Goal: Task Accomplishment & Management: Manage account settings

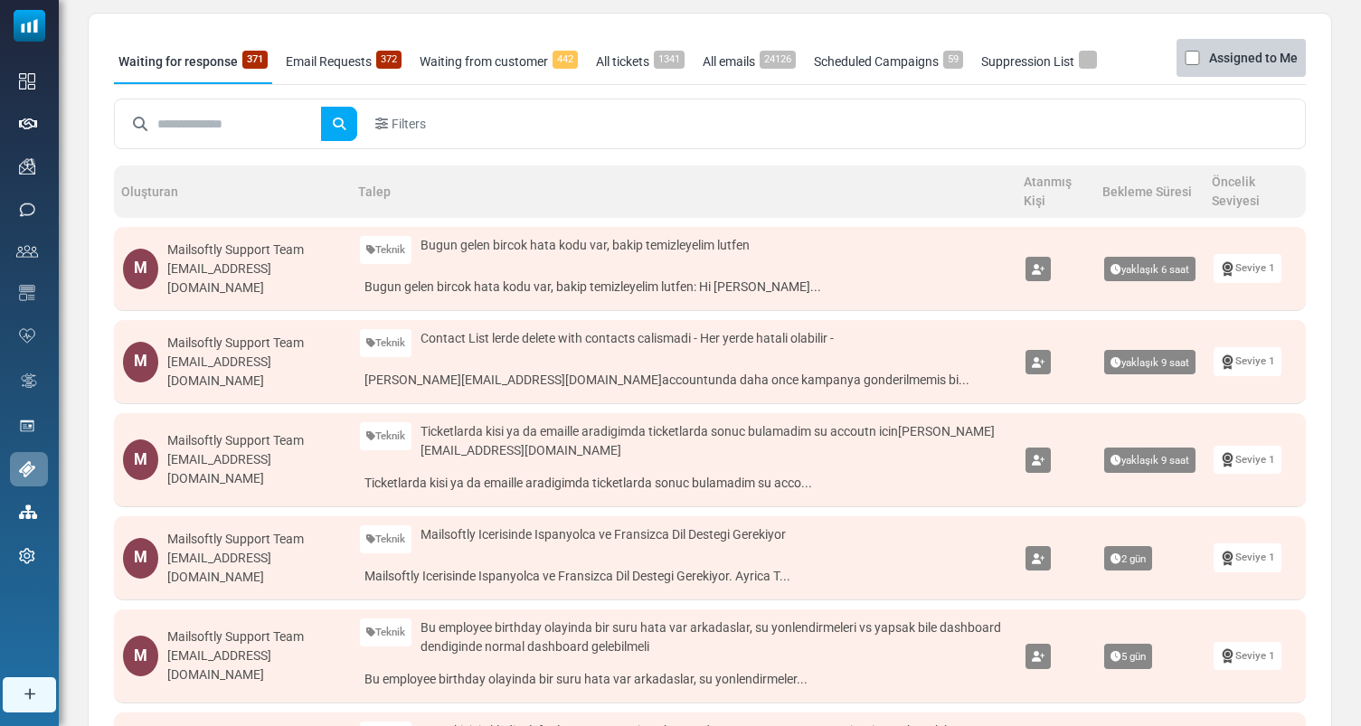
click at [1040, 270] on icon at bounding box center [1038, 270] width 13 height 11
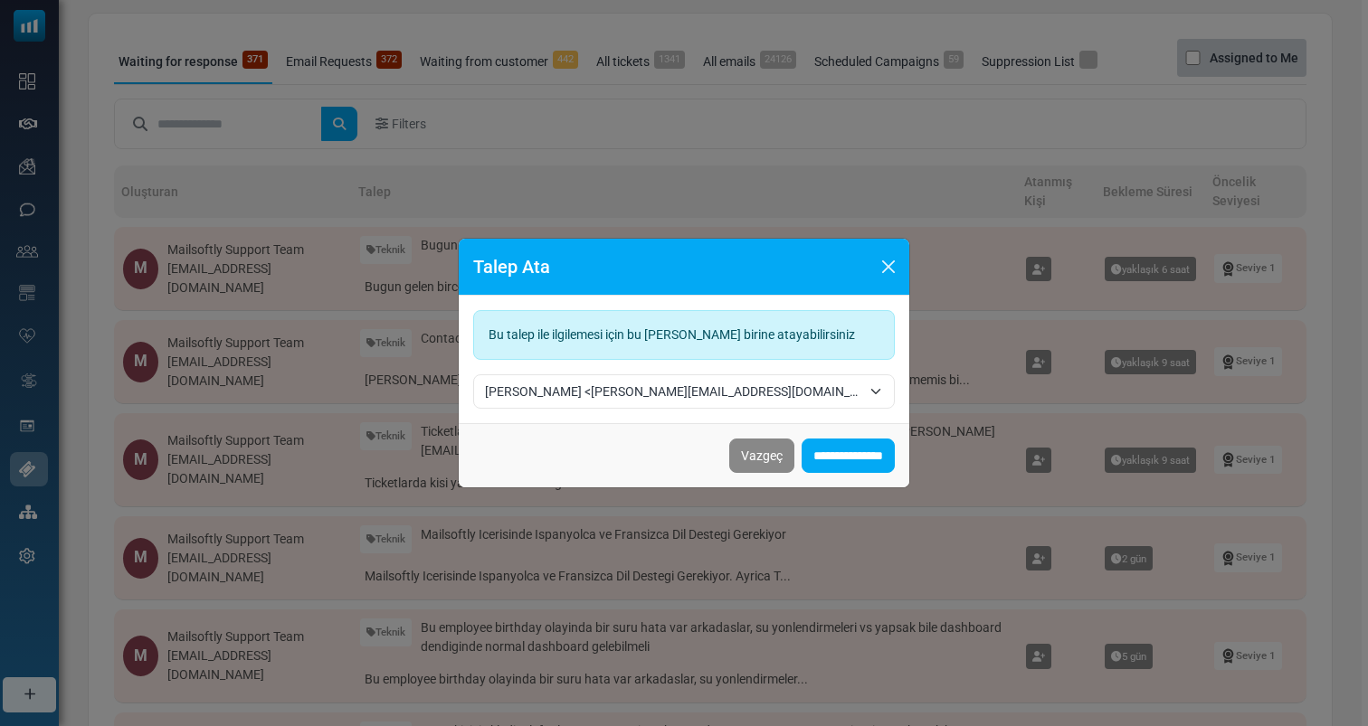
click at [635, 387] on span "Hanna <hanna@mailsoftly.com>" at bounding box center [673, 392] width 376 height 22
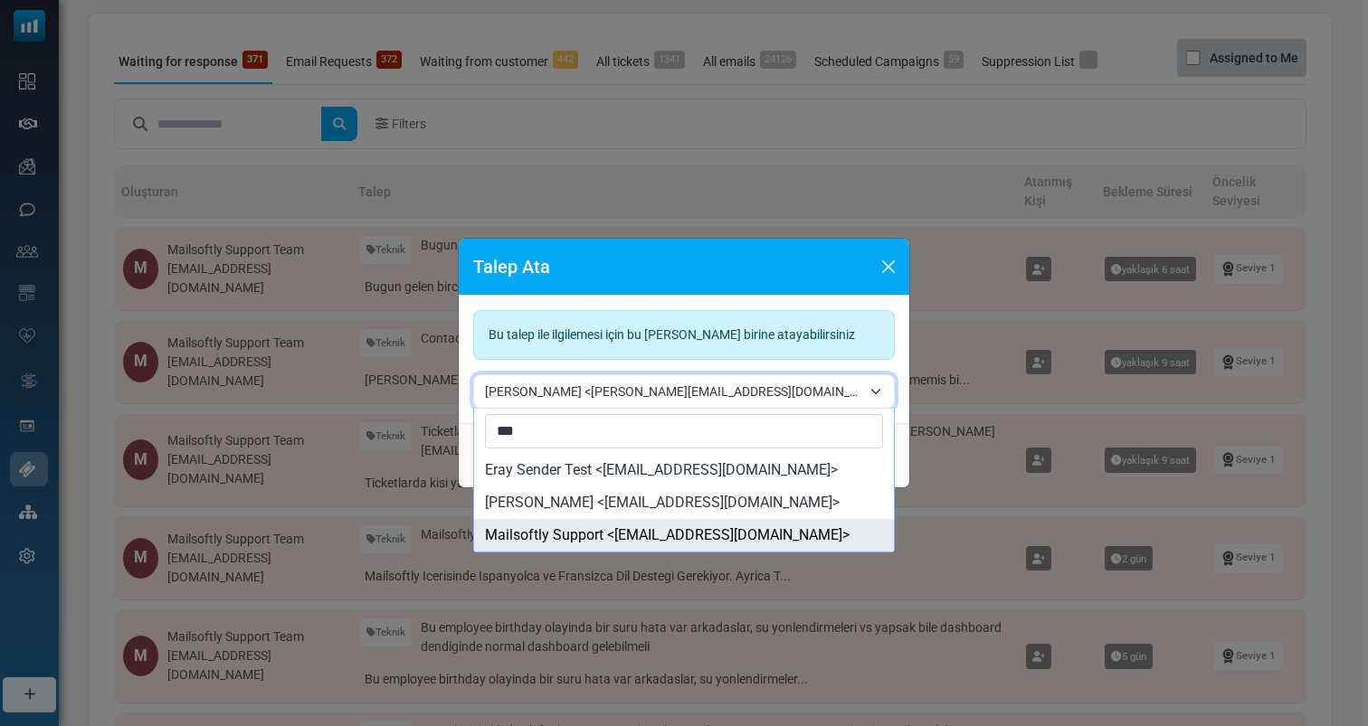
type input "***"
select select "**"
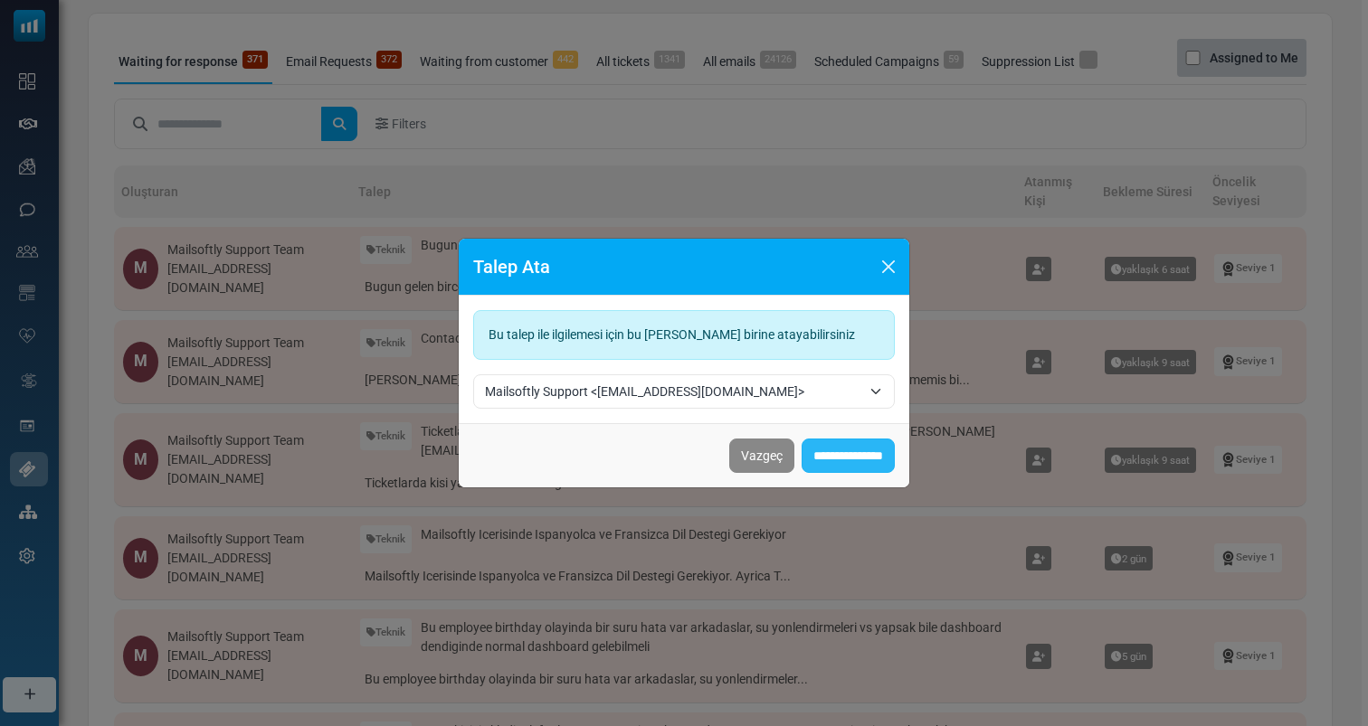
click at [868, 453] on input "**********" at bounding box center [847, 456] width 93 height 34
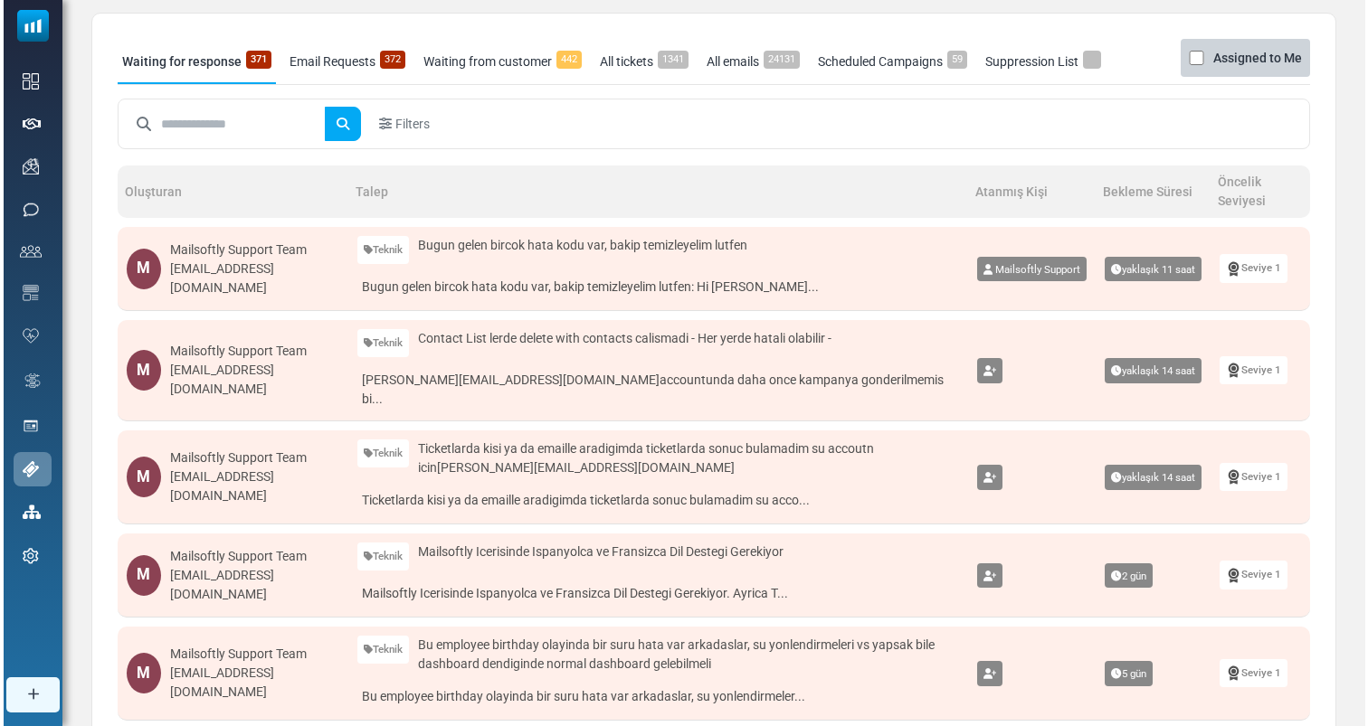
scroll to position [118, 0]
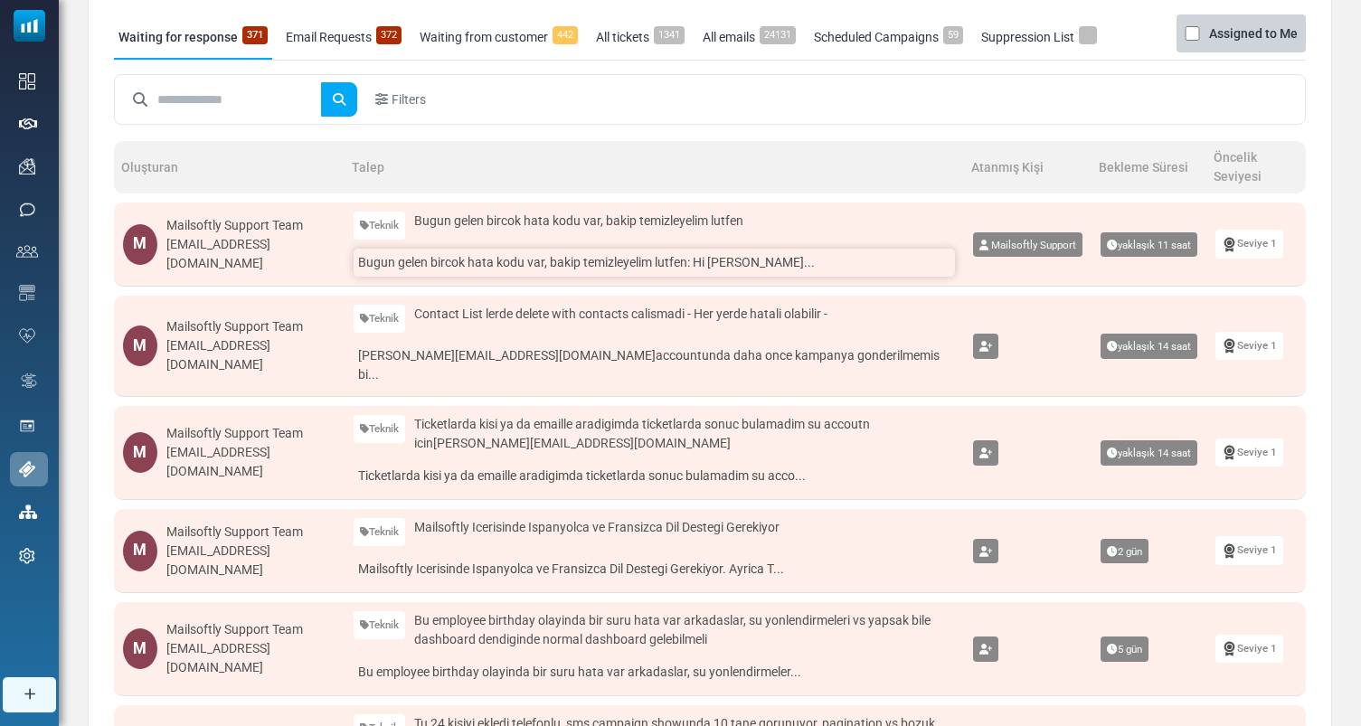
click at [459, 274] on link "Bugun gelen bircok hata kodu var, bakip temizleyelim lutfen: Hi Mustafa Era..." at bounding box center [654, 263] width 601 height 28
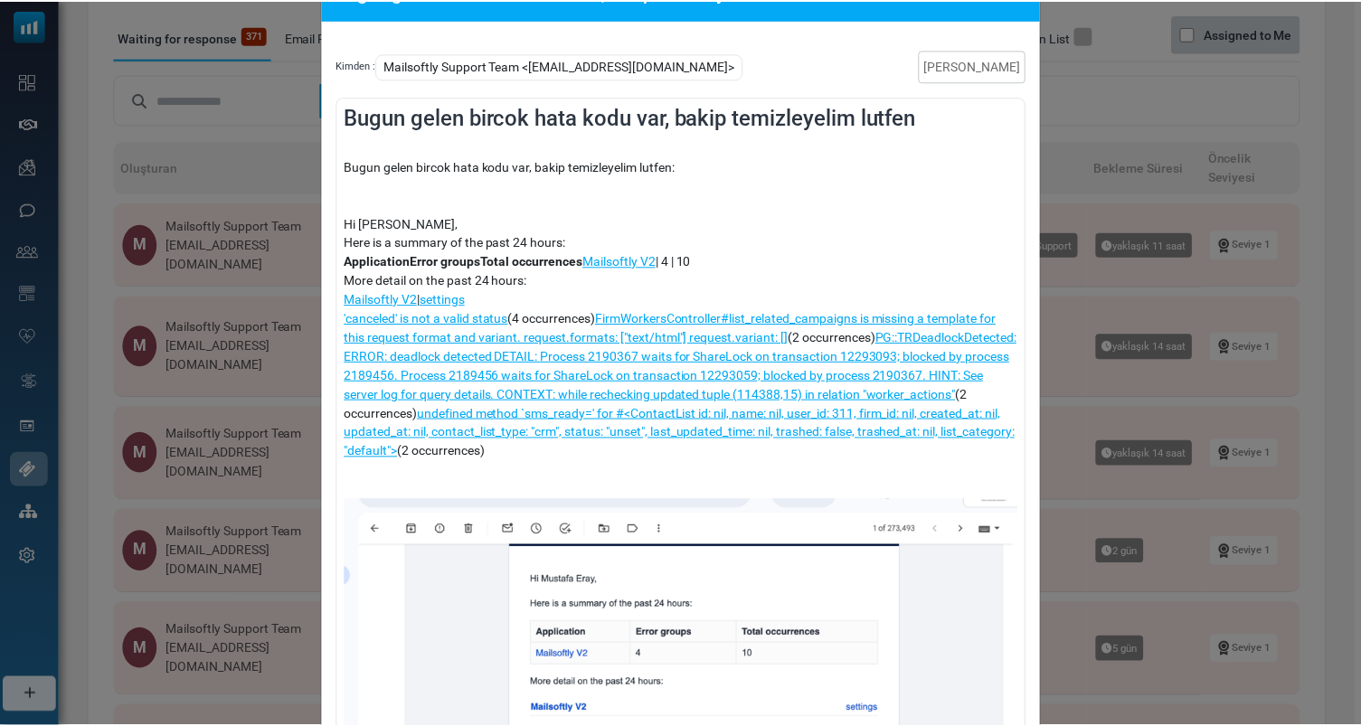
scroll to position [70, 0]
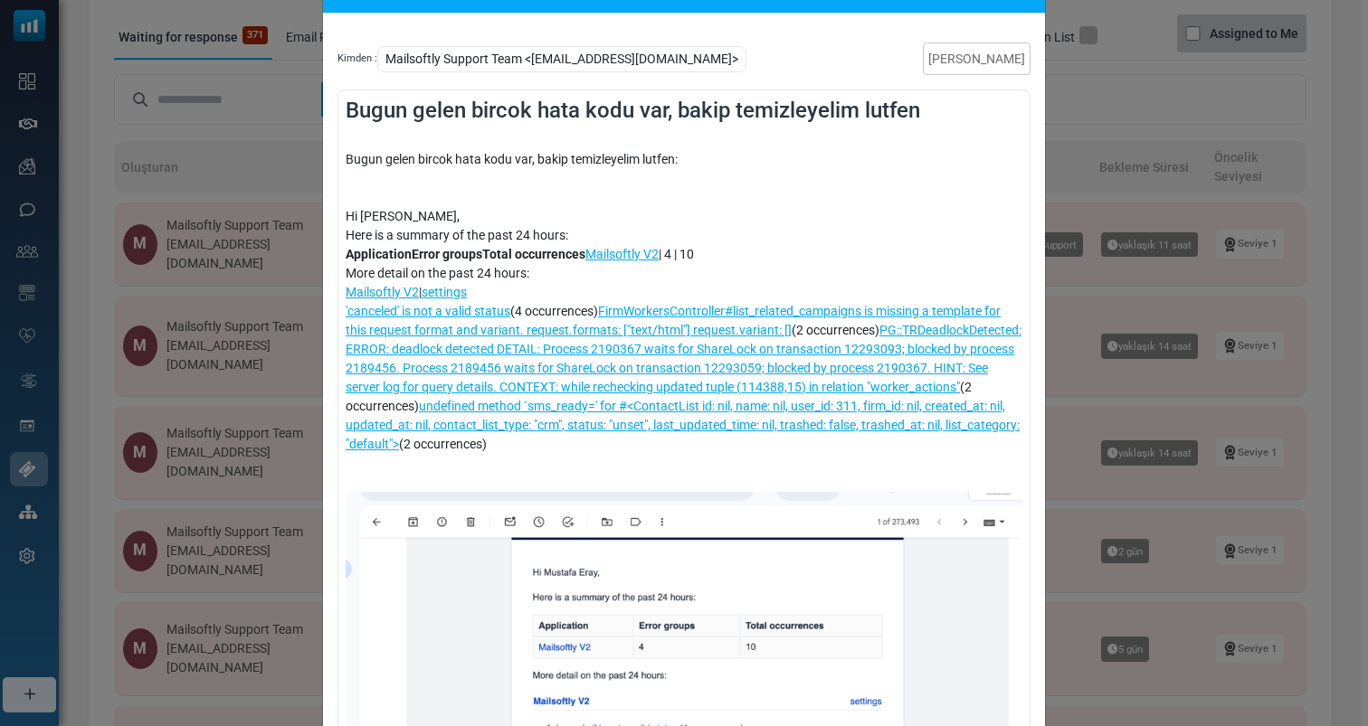
click at [1061, 289] on div "Bugun gelen bircok hata kodu var, bakip temizleyelim lutfen Kimden : Mailsoftly…" at bounding box center [684, 363] width 1368 height 726
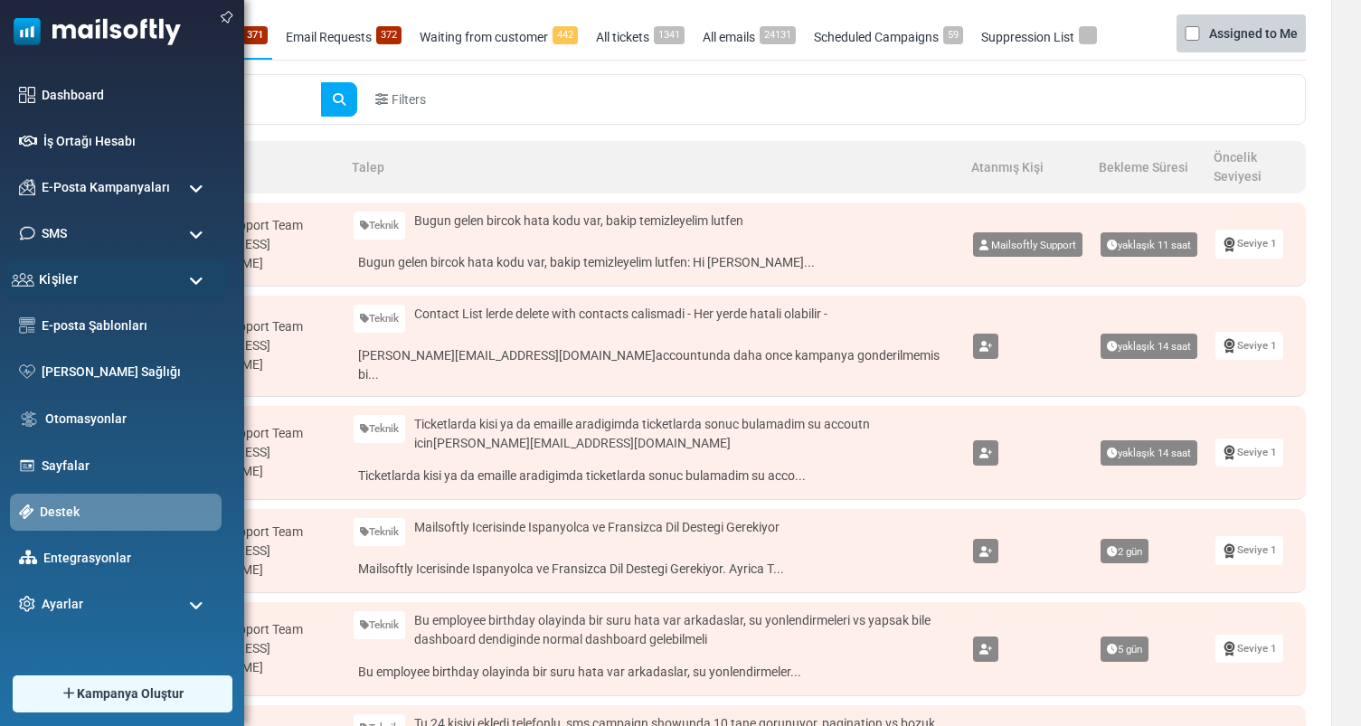
click at [123, 279] on div "Kişiler" at bounding box center [116, 279] width 222 height 39
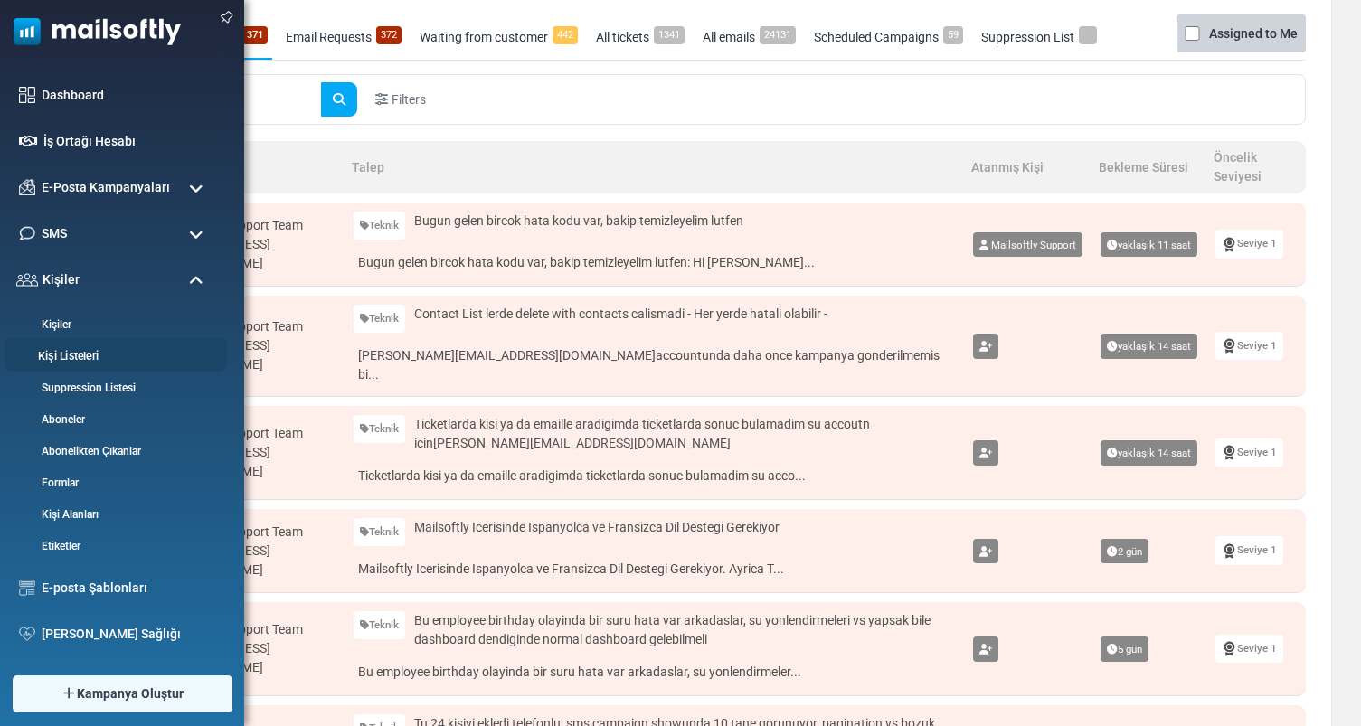
click at [71, 358] on link "Kişi Listeleri" at bounding box center [113, 356] width 217 height 17
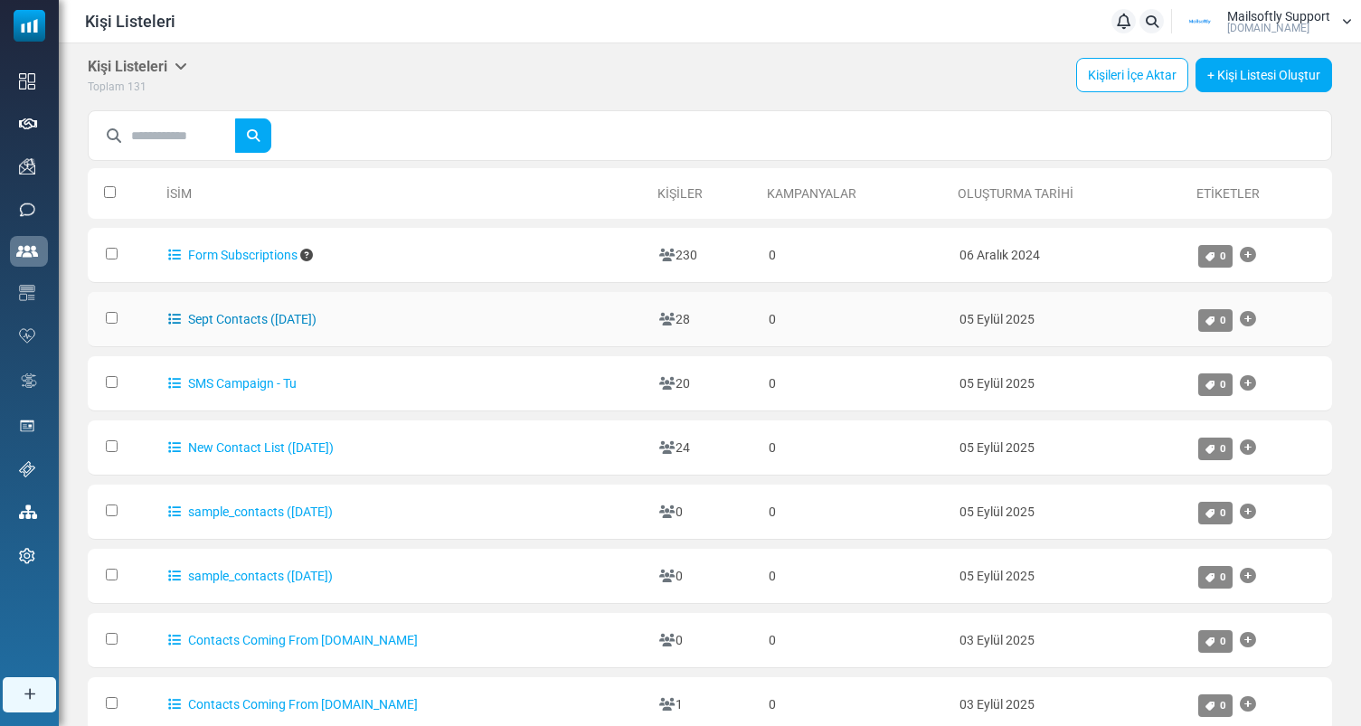
click at [255, 319] on link "Sept Contacts (9/4/2025)" at bounding box center [242, 319] width 148 height 14
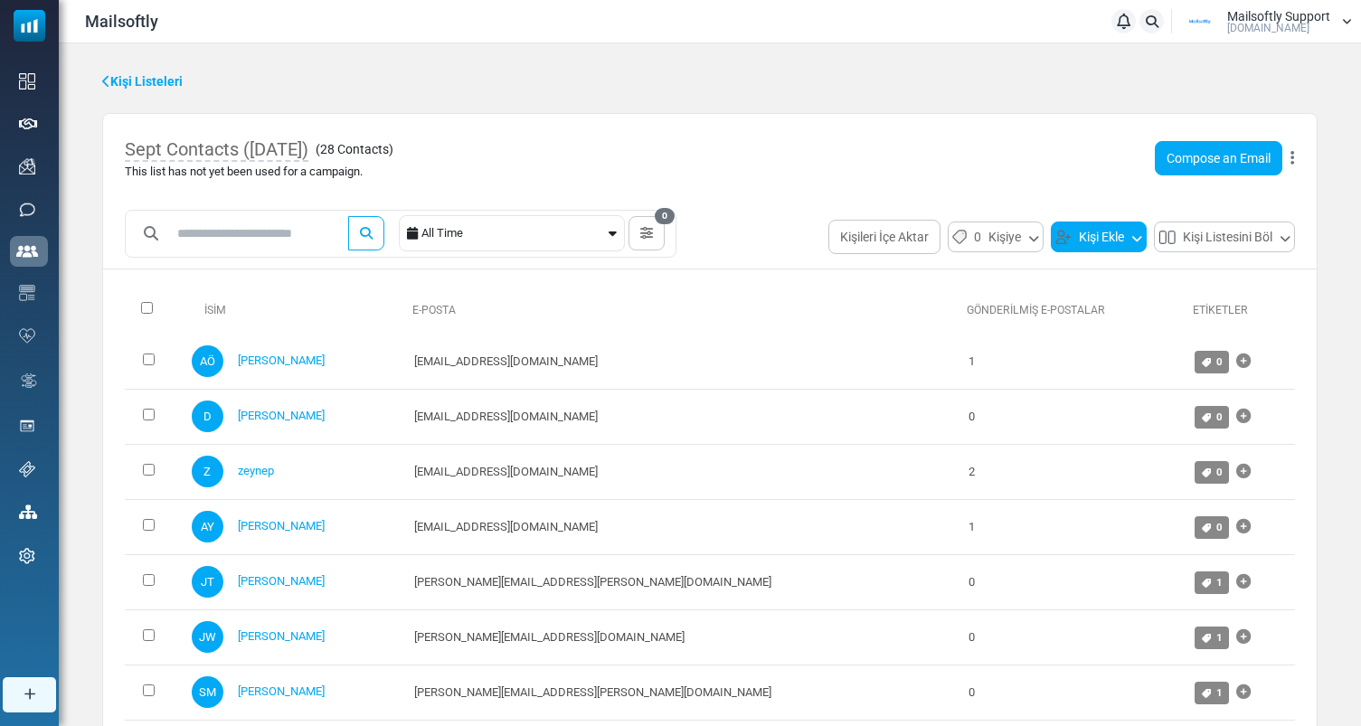
click at [1074, 241] on button "Kişi Ekle" at bounding box center [1099, 237] width 96 height 31
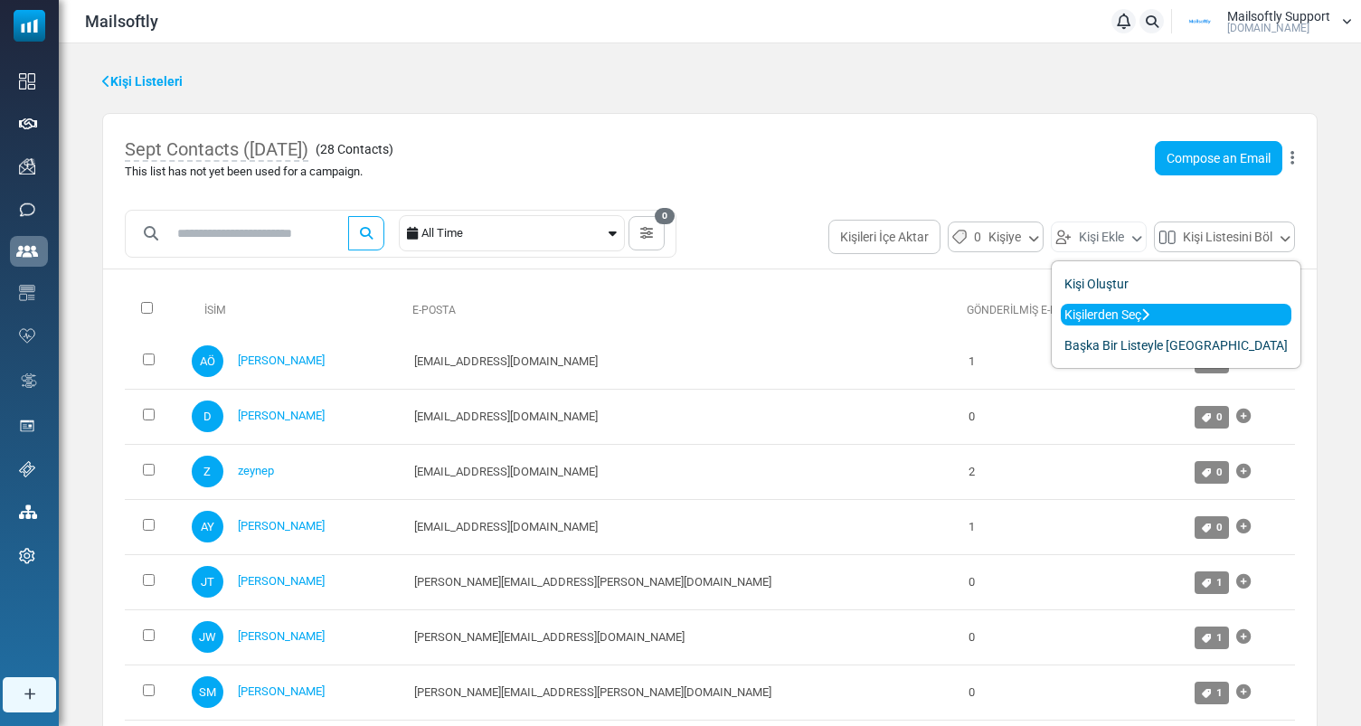
click at [1093, 317] on link "Kişilerden Seç" at bounding box center [1176, 315] width 231 height 22
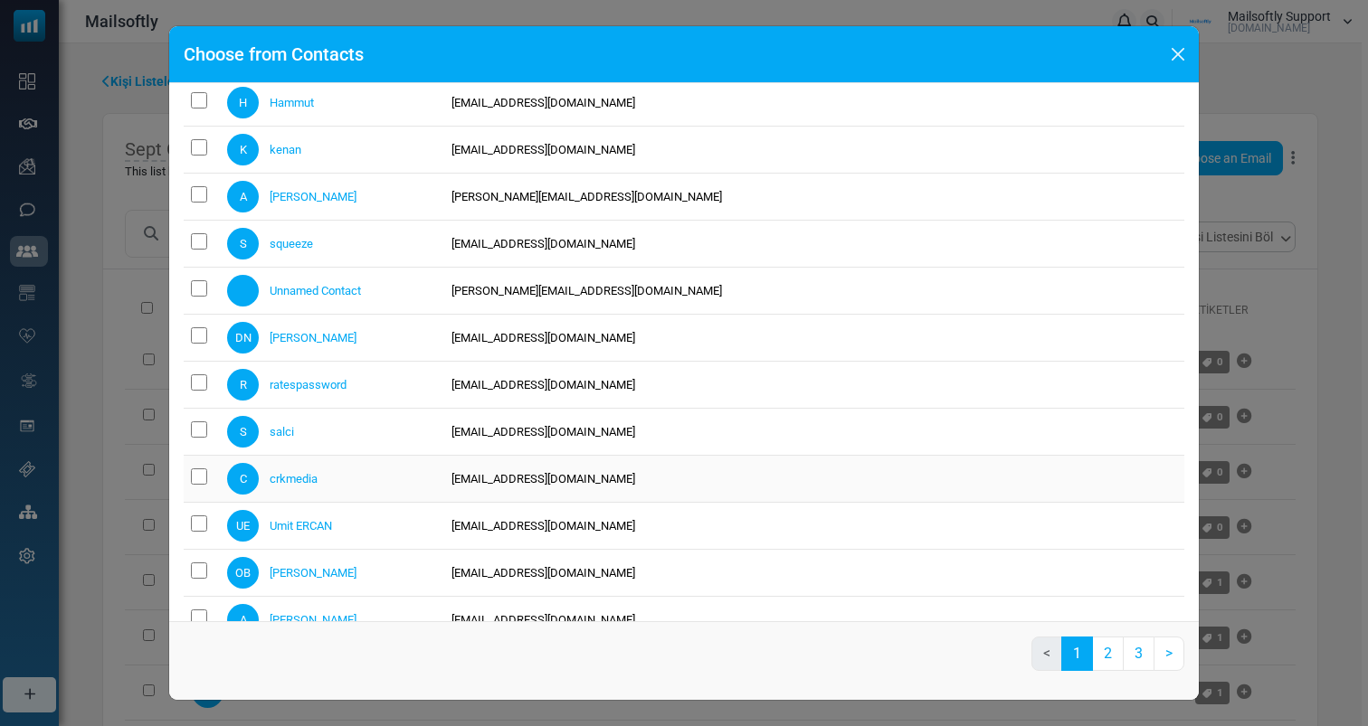
scroll to position [3848, 0]
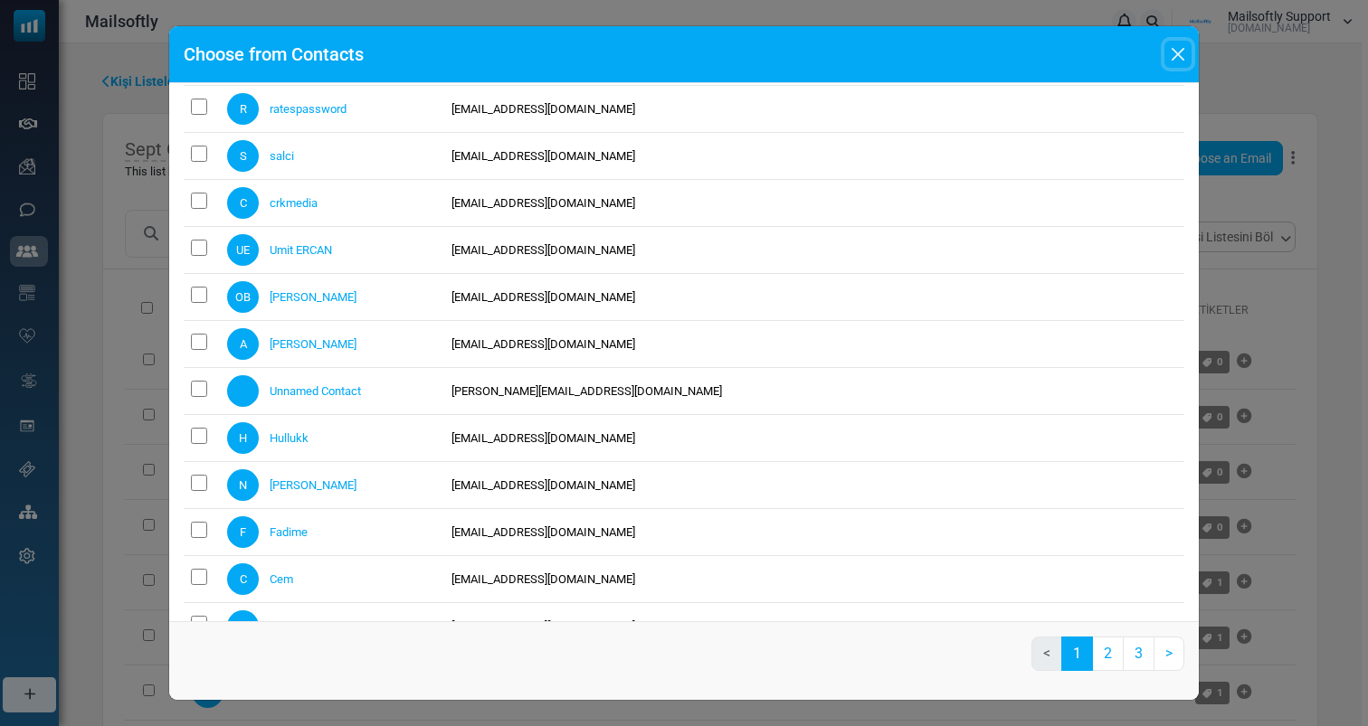
click at [1188, 59] on button "Close" at bounding box center [1177, 54] width 27 height 27
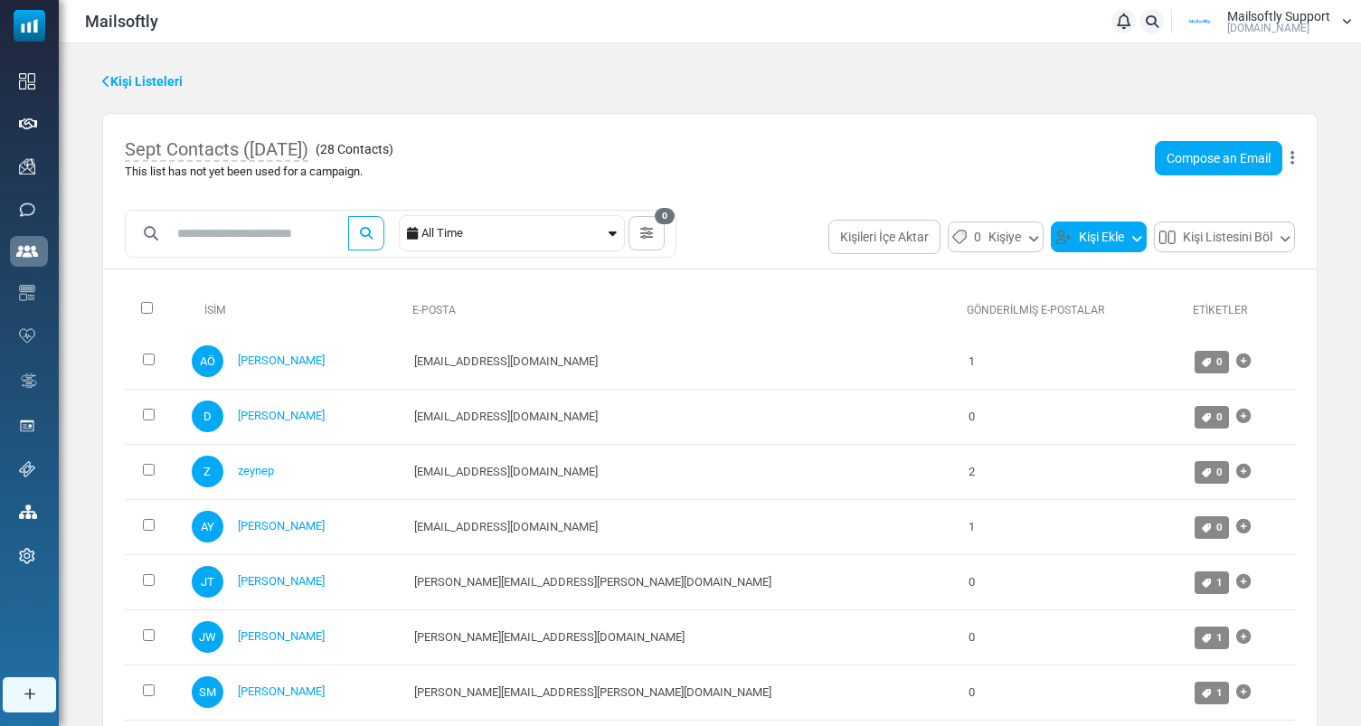
click at [1106, 223] on button "Kişi Ekle" at bounding box center [1099, 237] width 96 height 31
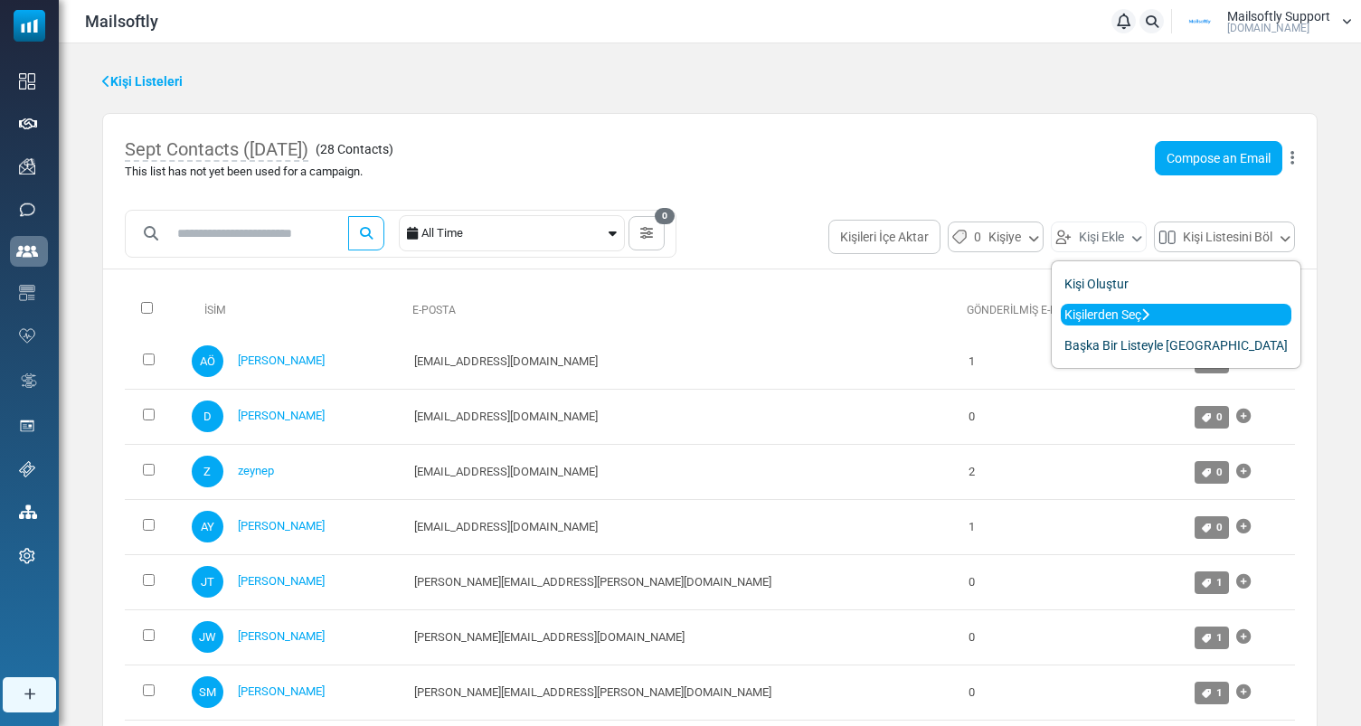
click at [1103, 317] on link "Kişilerden Seç" at bounding box center [1176, 315] width 231 height 22
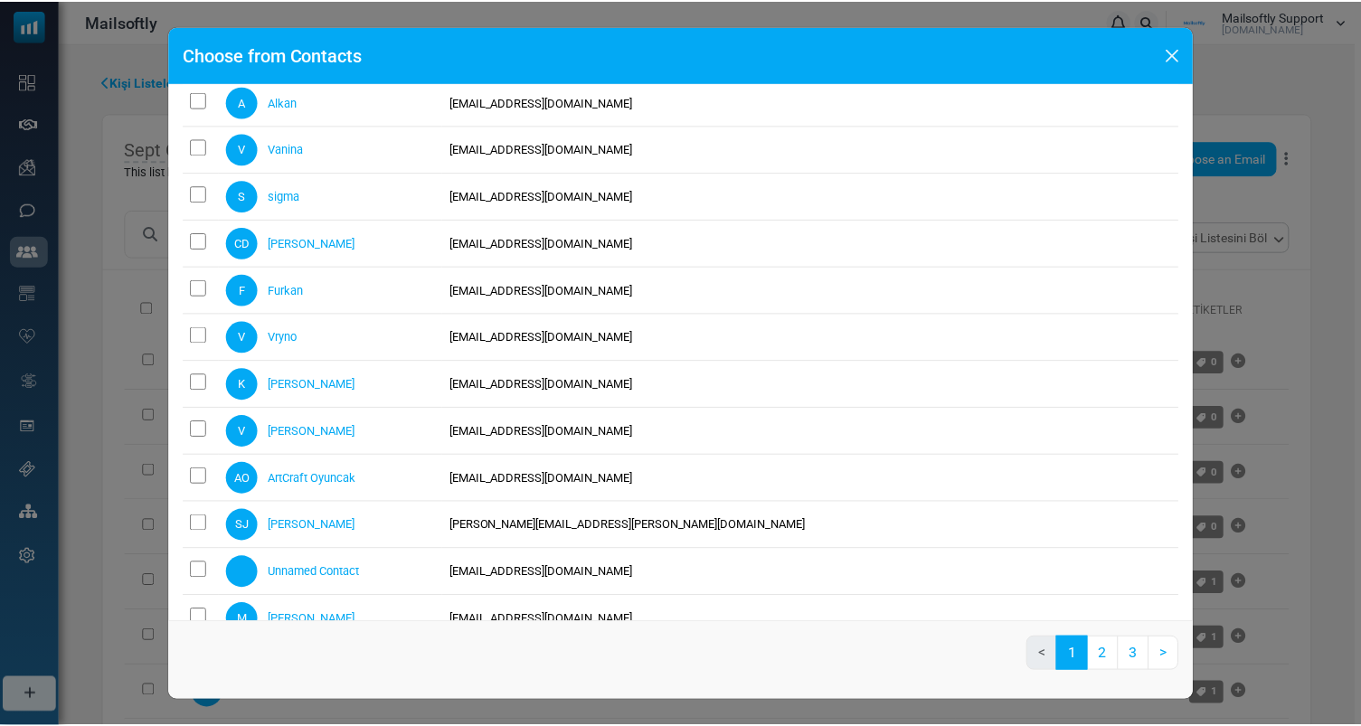
scroll to position [0, 0]
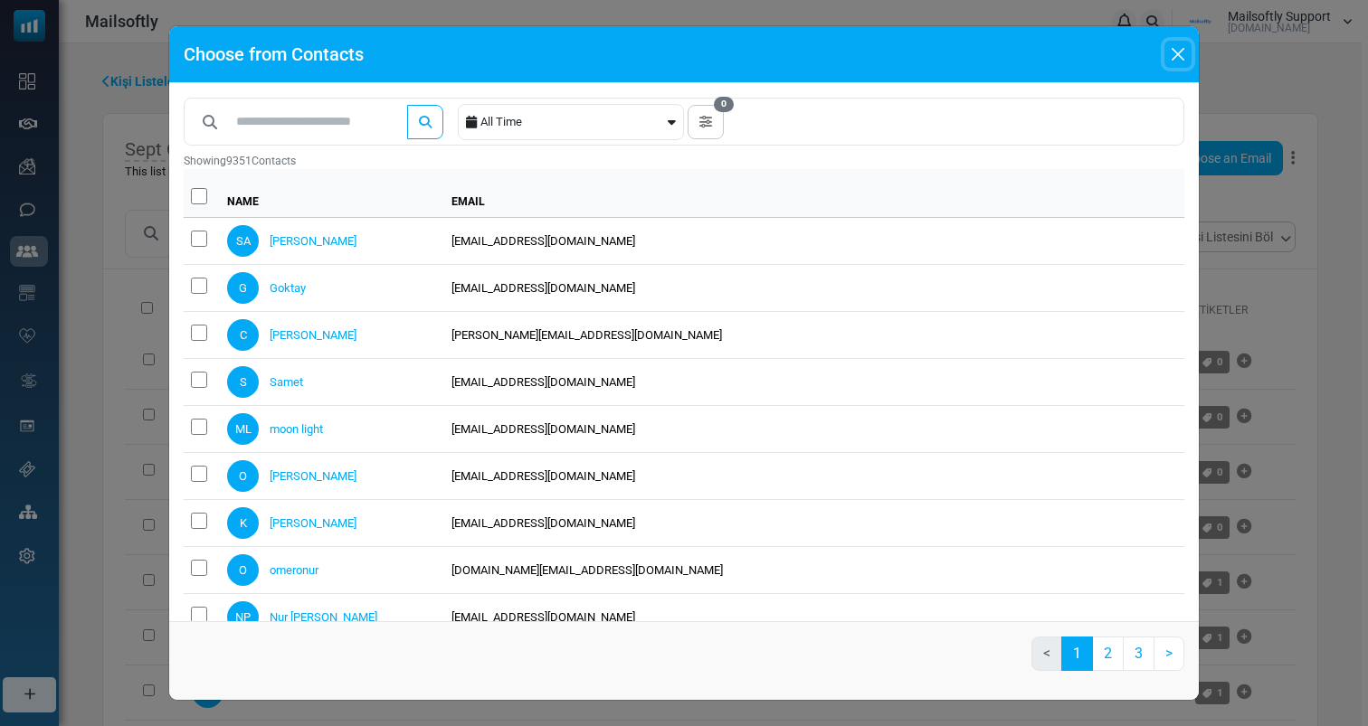
click at [1177, 45] on button "Close" at bounding box center [1177, 54] width 27 height 27
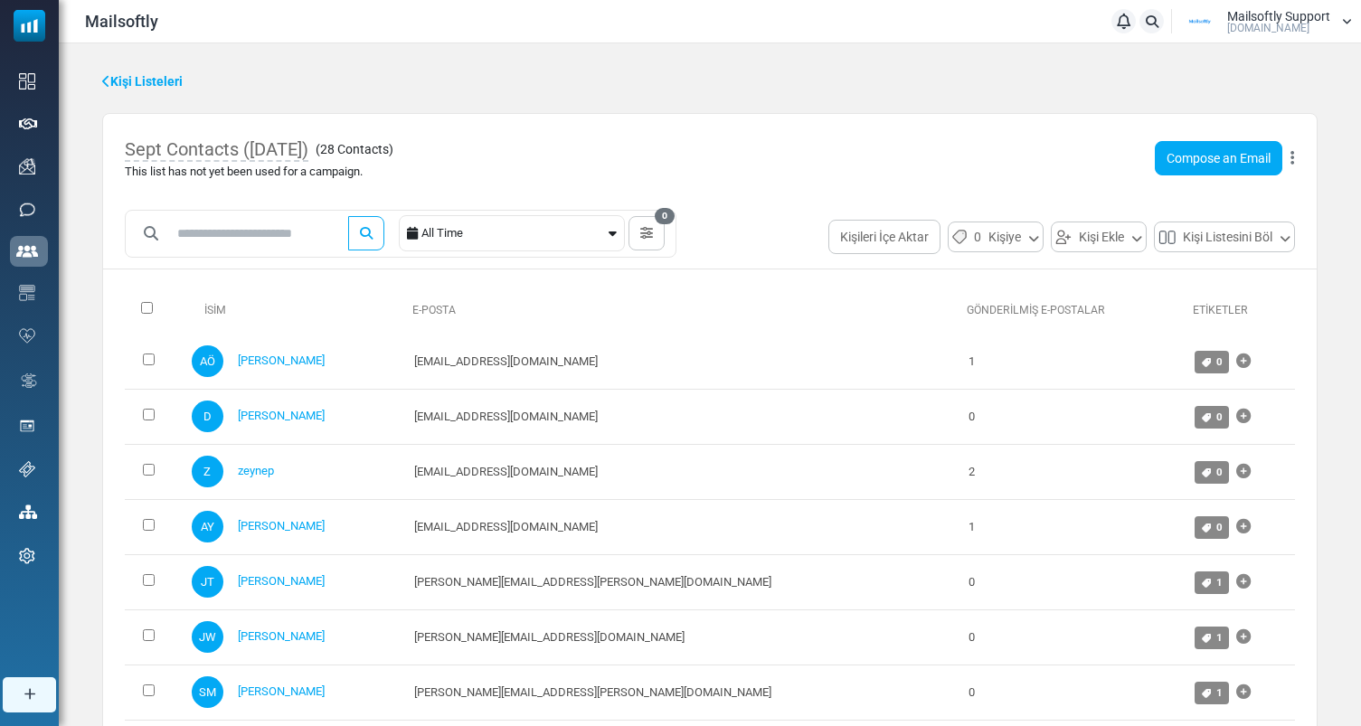
click at [118, 80] on link "Kişi Listeleri" at bounding box center [142, 81] width 80 height 19
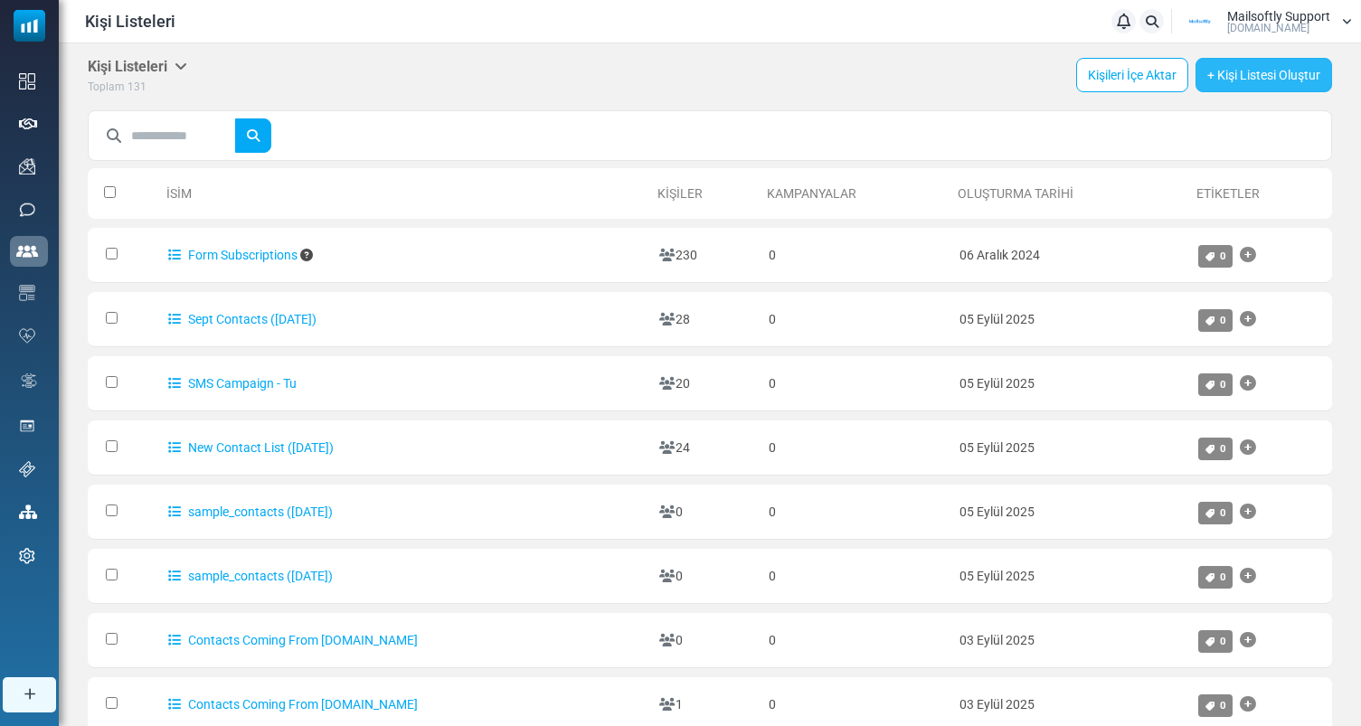
click at [1267, 63] on link "+ Kişi Listesi Oluştur" at bounding box center [1264, 75] width 137 height 34
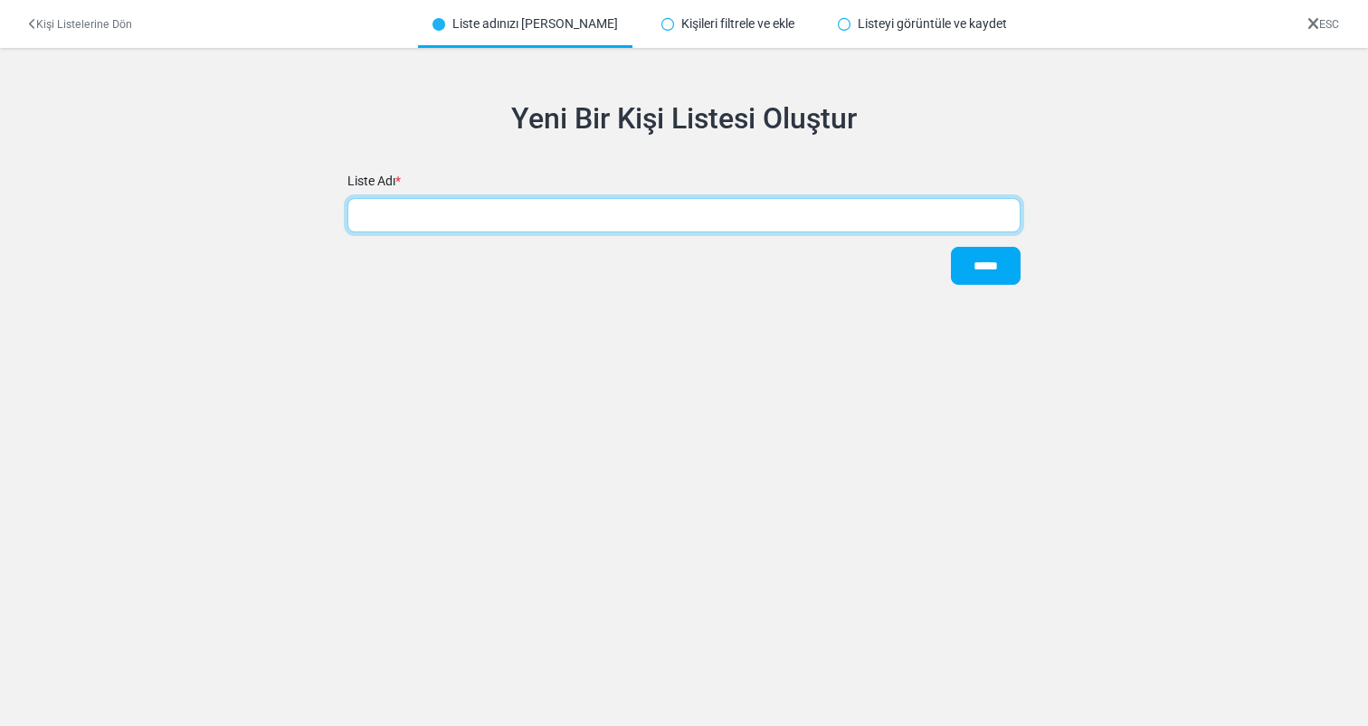
click at [647, 215] on input "text" at bounding box center [683, 215] width 673 height 34
type input "**********"
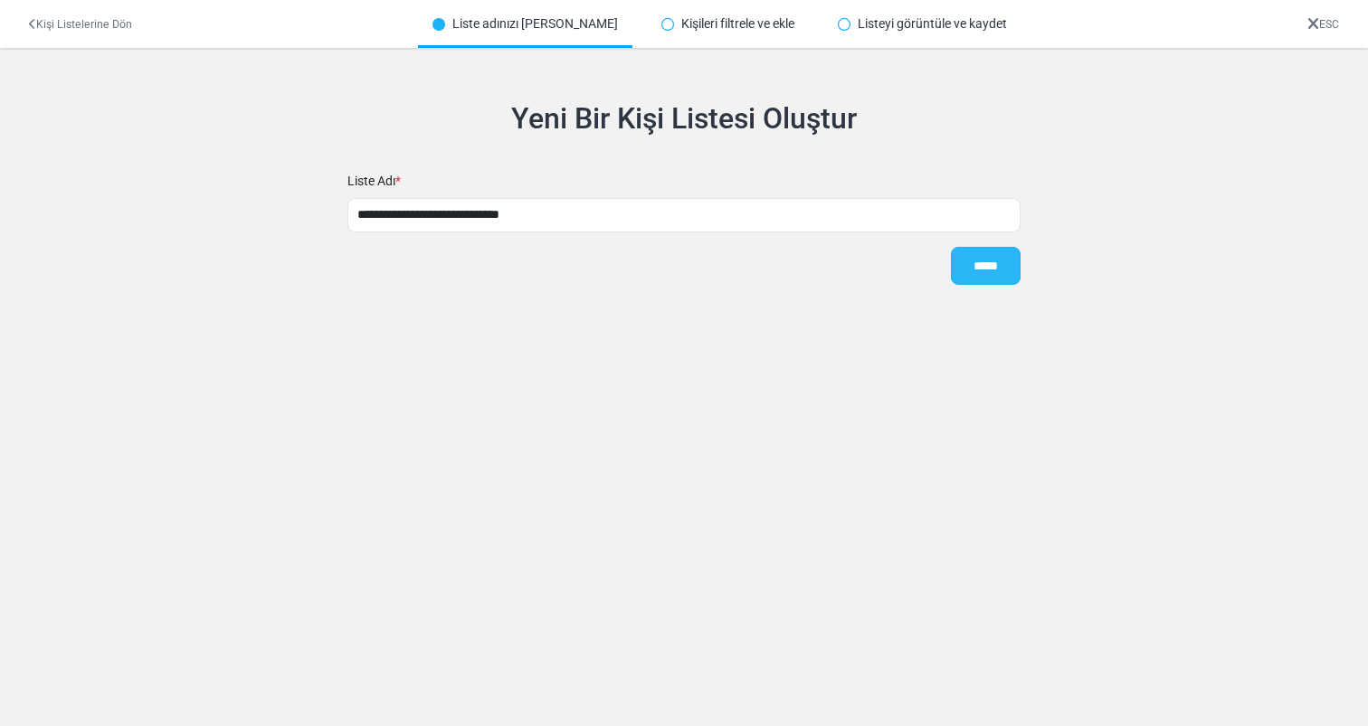
click at [956, 261] on input "*****" at bounding box center [986, 266] width 70 height 38
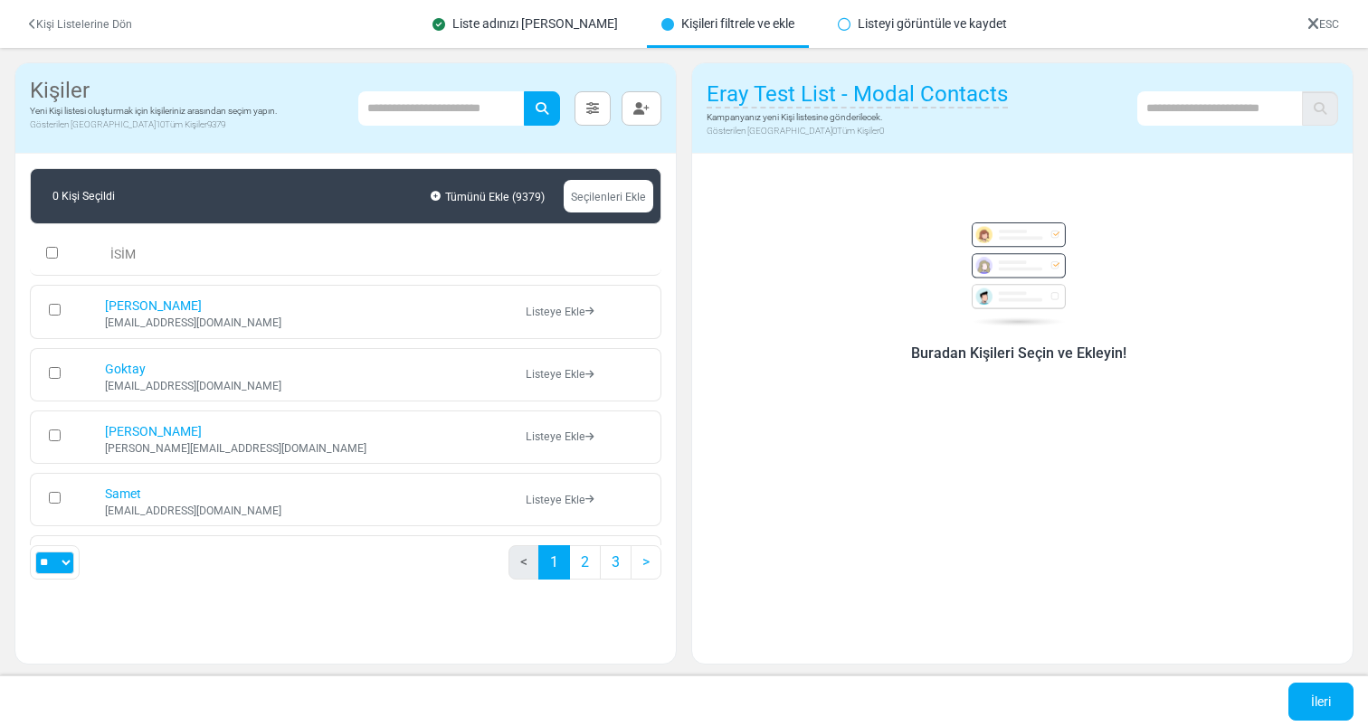
click at [1324, 18] on link "ESC" at bounding box center [1323, 24] width 32 height 13
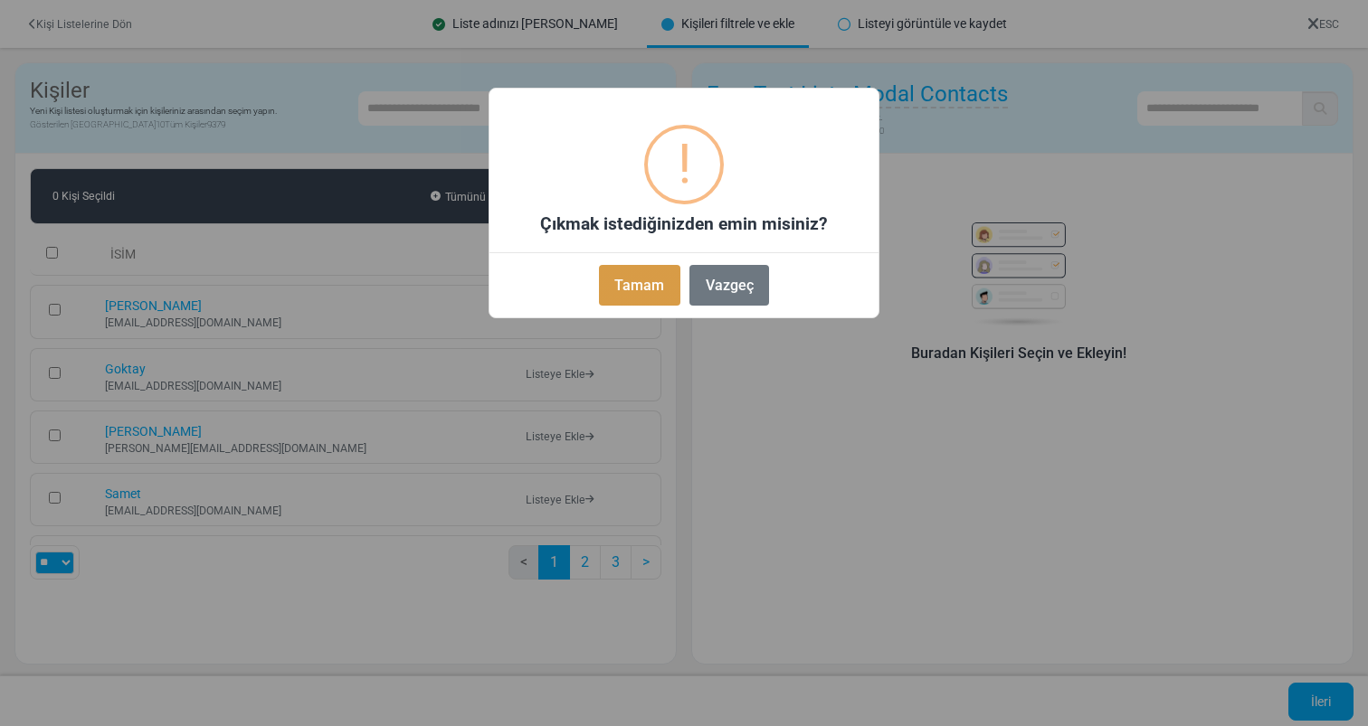
click at [645, 289] on button "Tamam" at bounding box center [639, 285] width 81 height 41
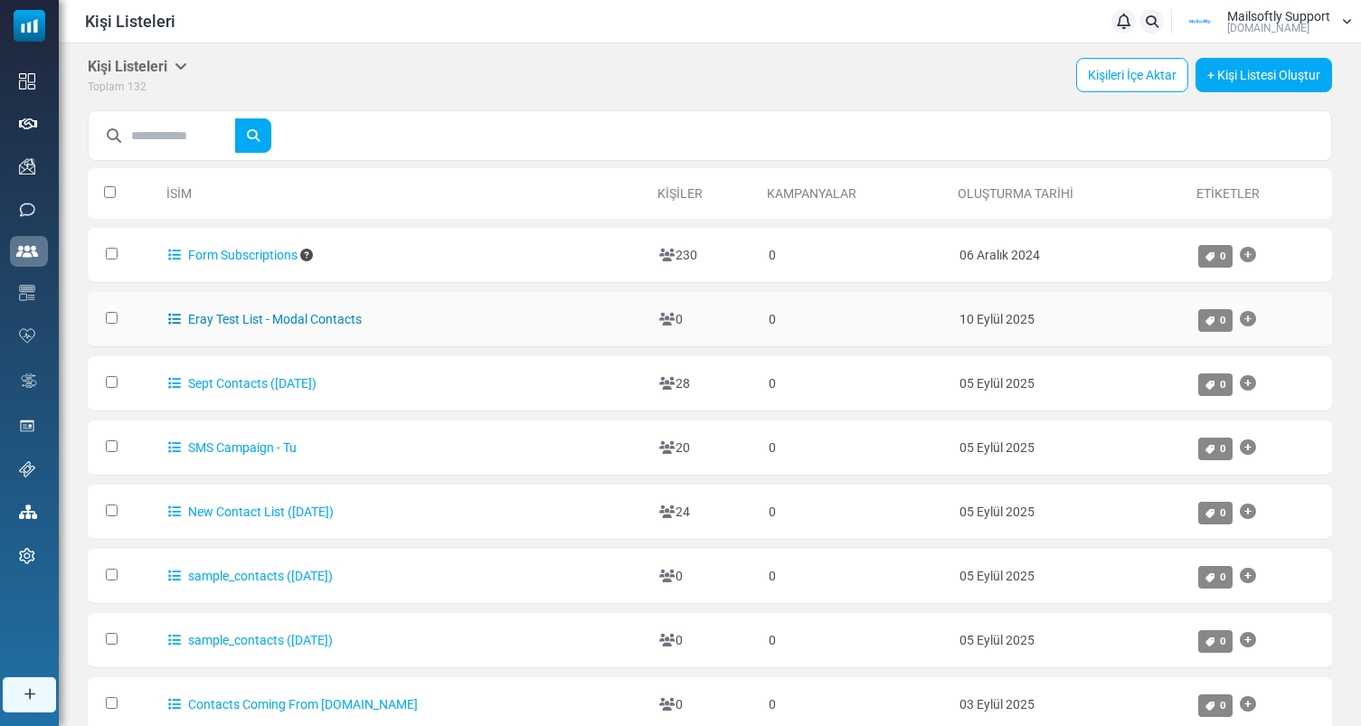
click at [282, 322] on link "Eray Test List - Modal Contacts" at bounding box center [265, 319] width 194 height 14
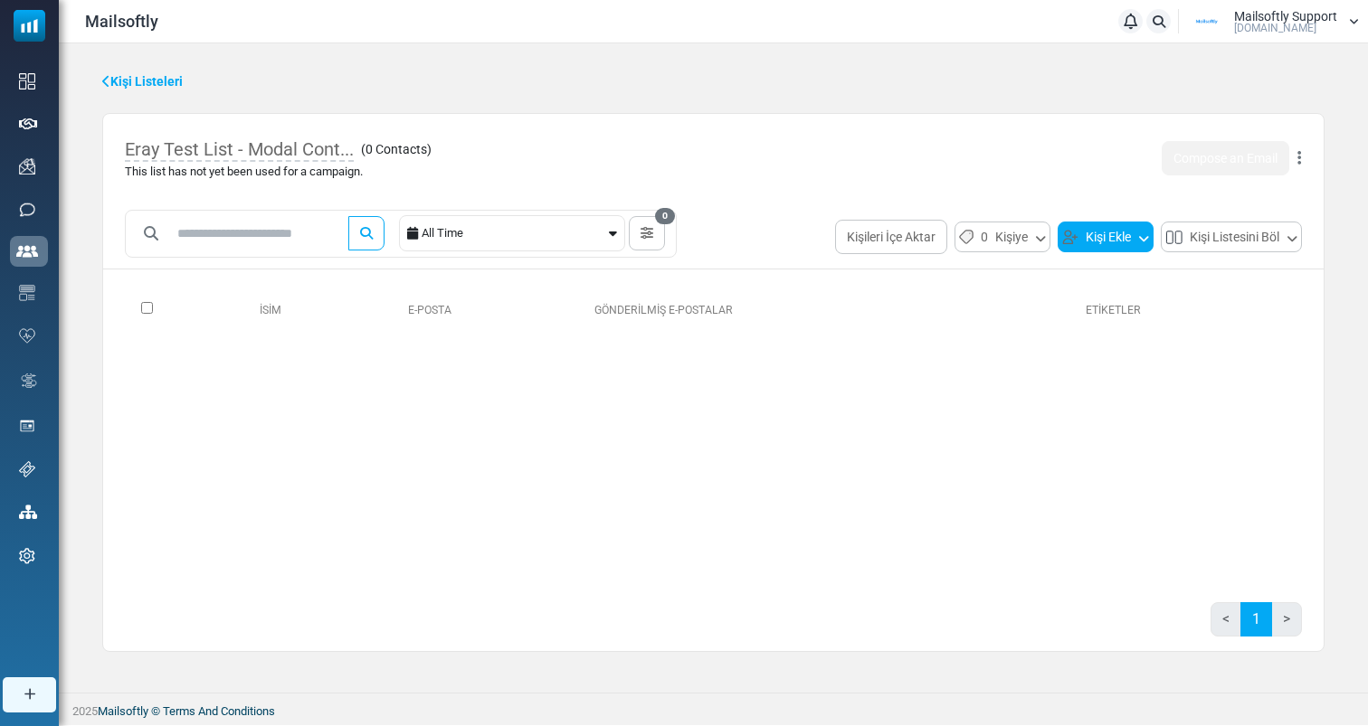
click at [1101, 245] on button "Kişi Ekle" at bounding box center [1105, 237] width 96 height 31
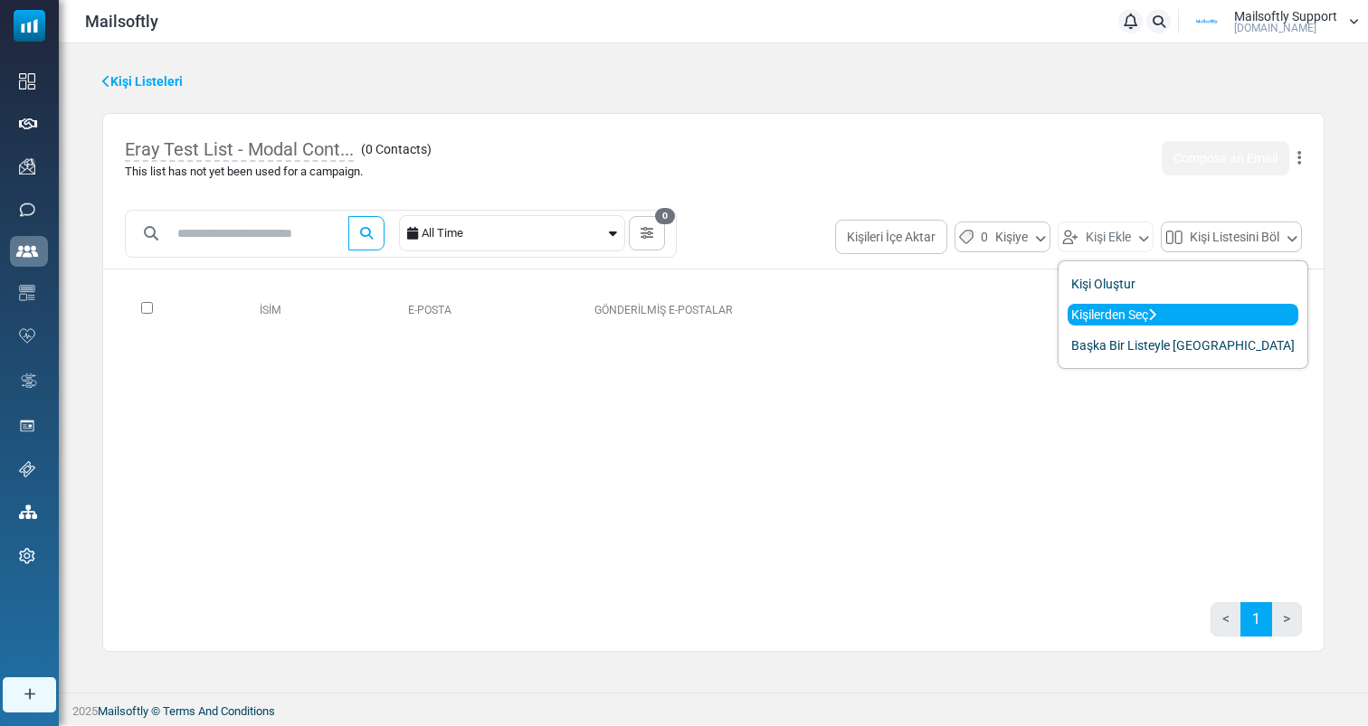
click at [1086, 320] on link "Kişilerden Seç" at bounding box center [1182, 315] width 231 height 22
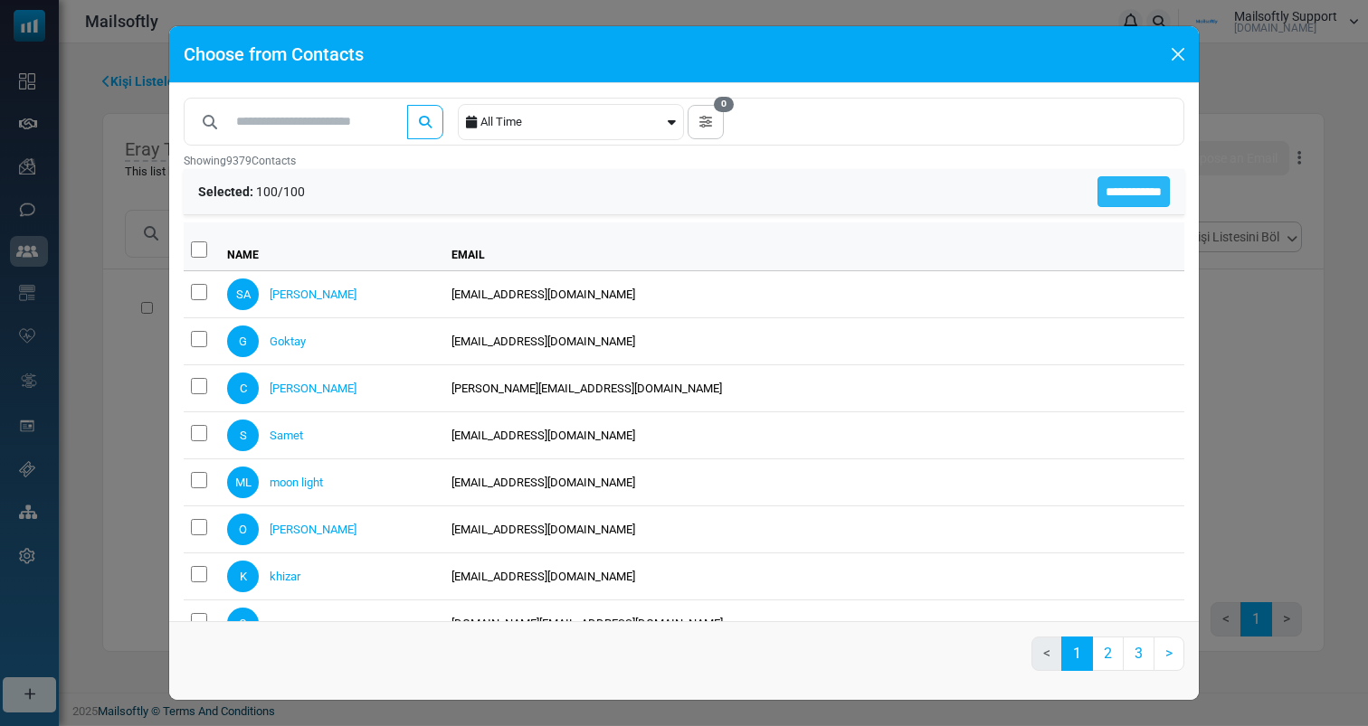
click at [1137, 186] on input "**********" at bounding box center [1133, 191] width 72 height 31
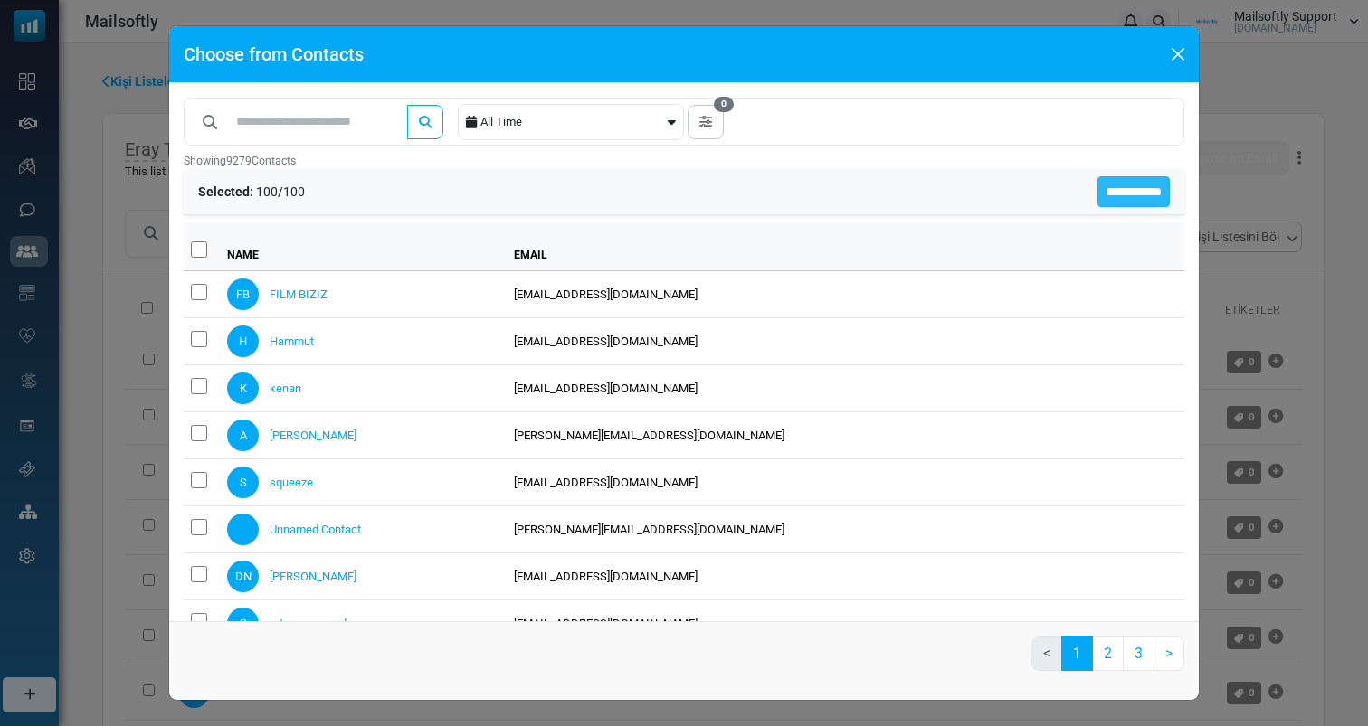
click at [1097, 187] on input "**********" at bounding box center [1133, 191] width 72 height 31
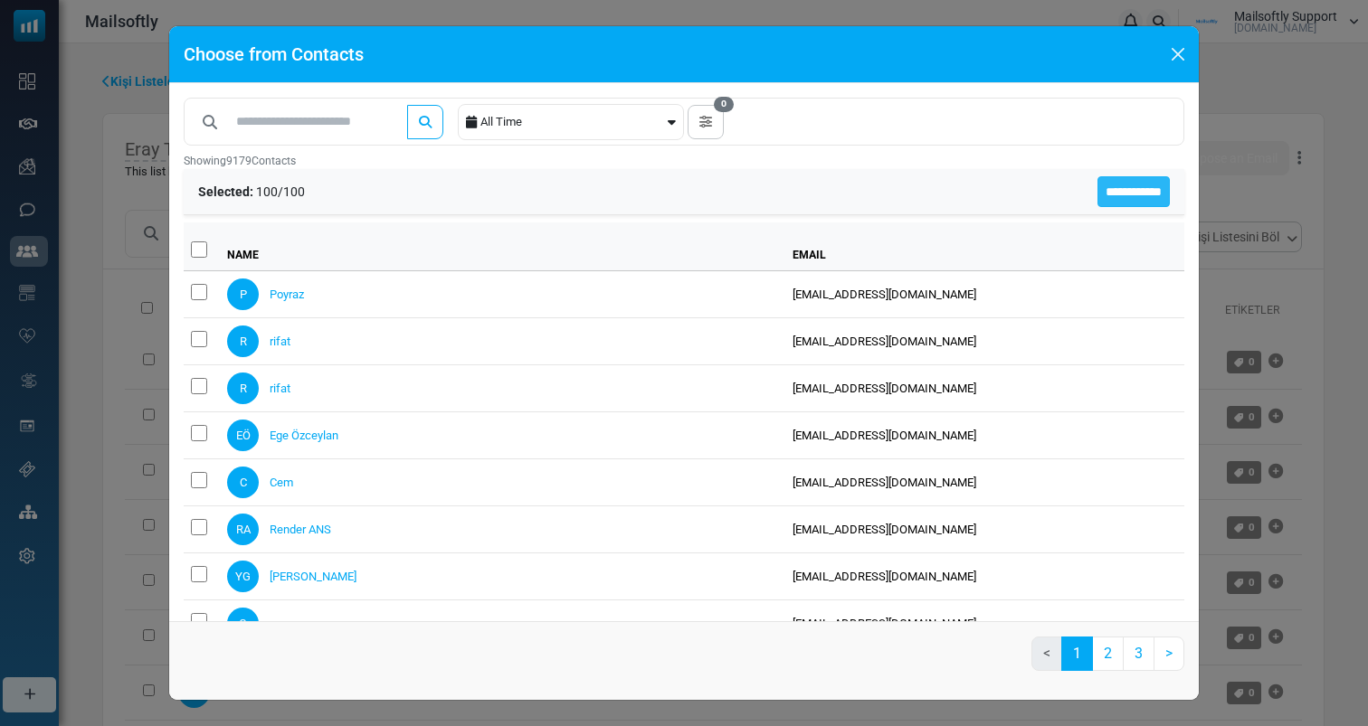
click at [1151, 185] on input "**********" at bounding box center [1133, 191] width 72 height 31
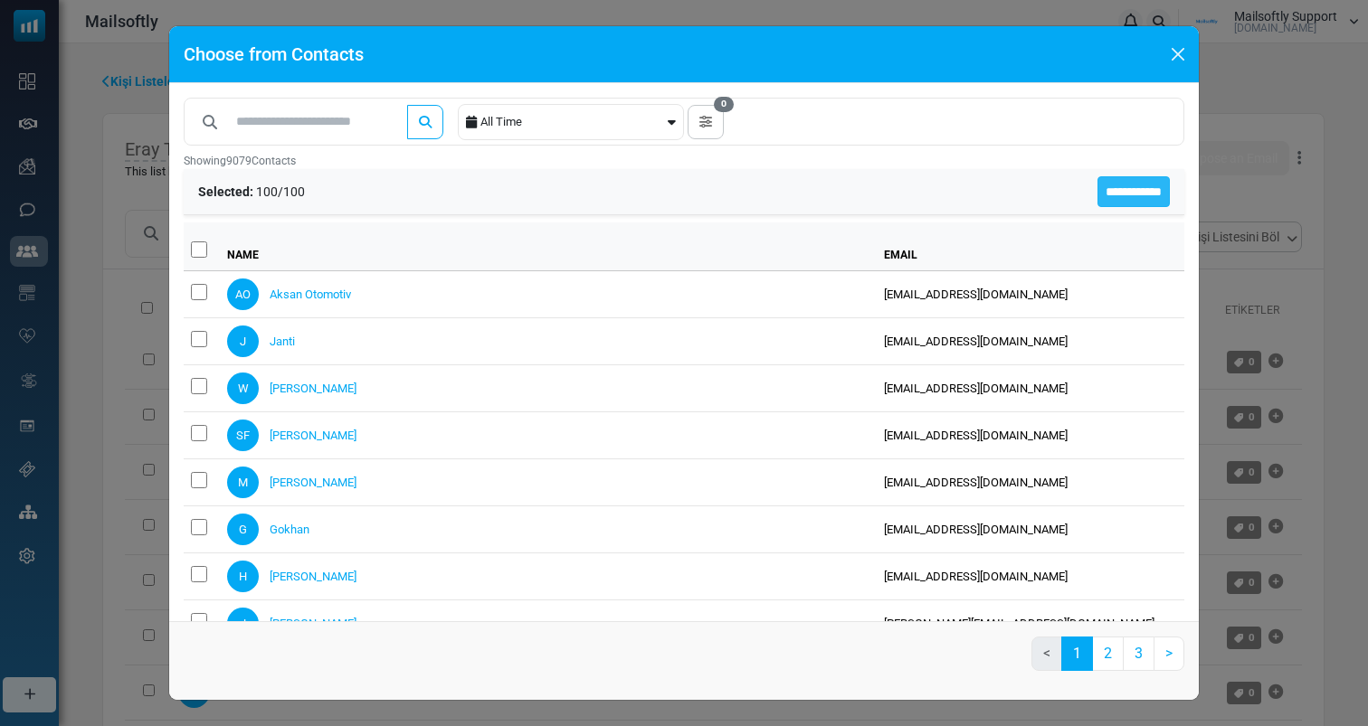
click at [1124, 192] on input "**********" at bounding box center [1133, 191] width 72 height 31
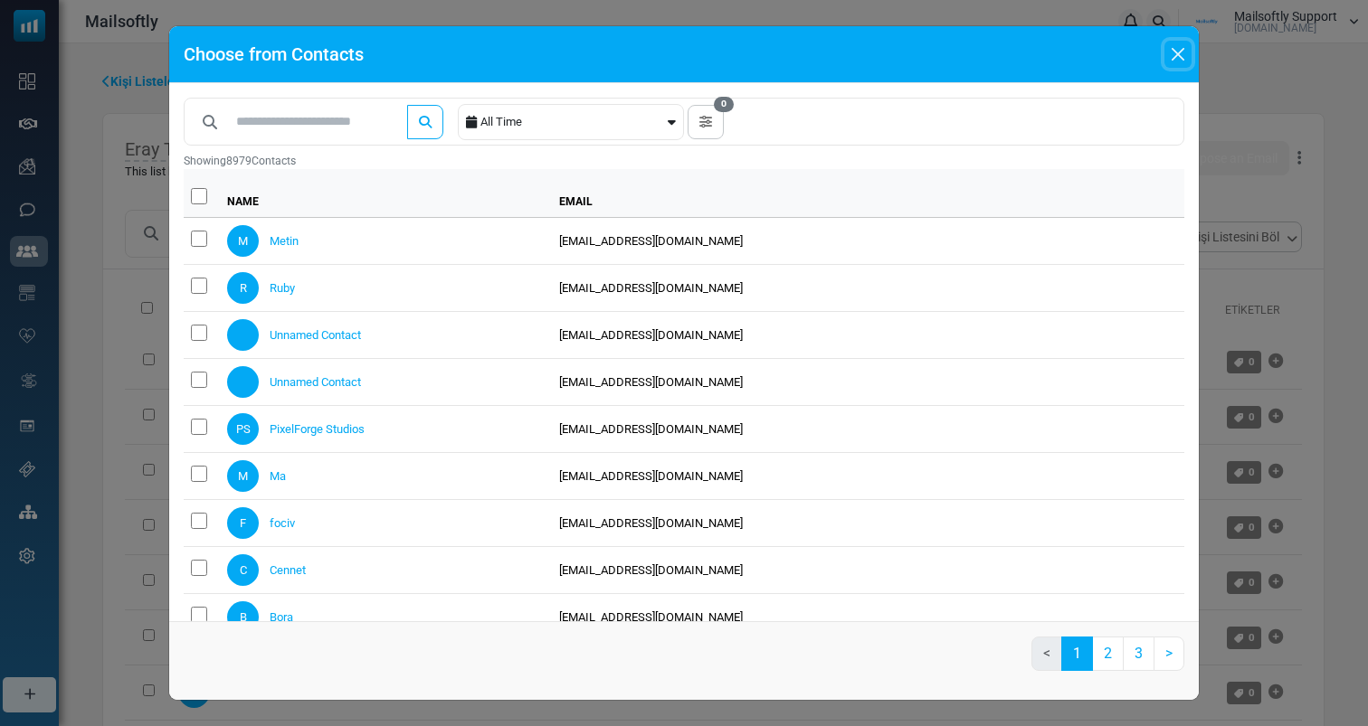
click at [1181, 58] on button "Close" at bounding box center [1177, 54] width 27 height 27
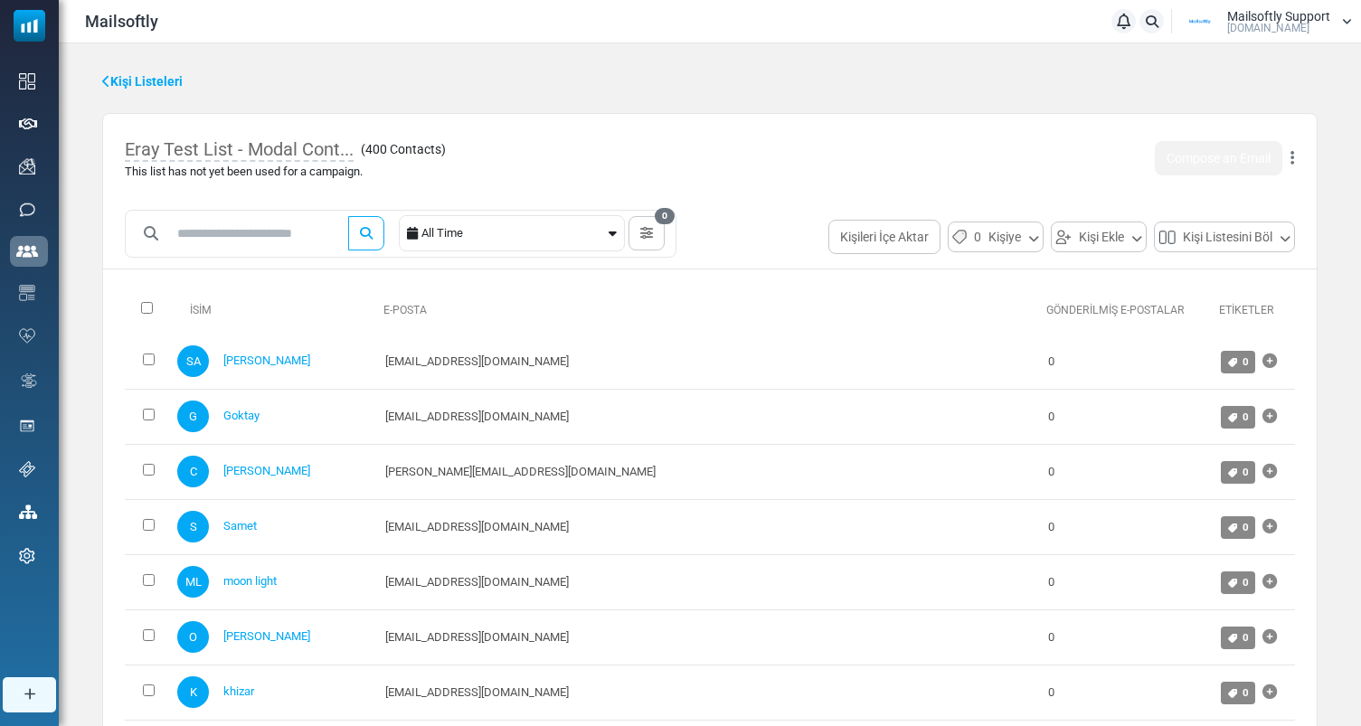
click at [141, 75] on link "Kişi Listeleri" at bounding box center [142, 81] width 80 height 19
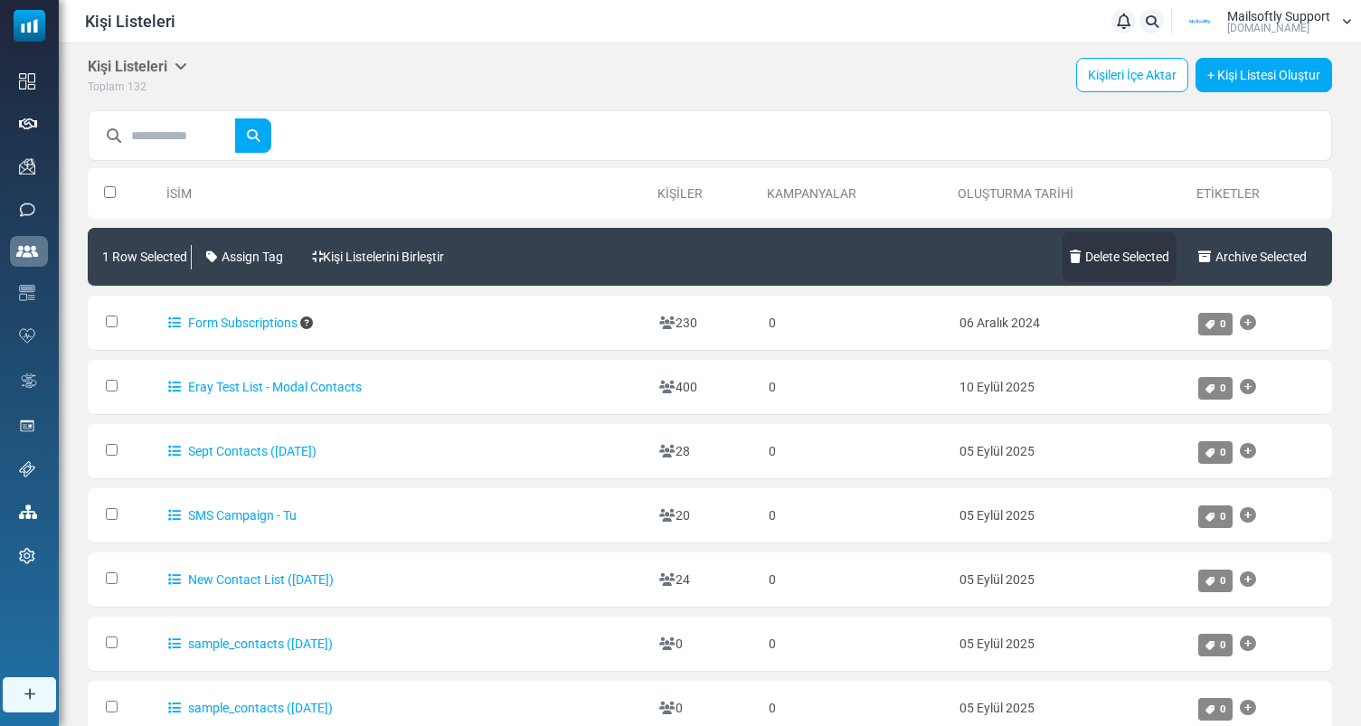
click at [1117, 255] on link "Delete Selected" at bounding box center [1120, 257] width 114 height 51
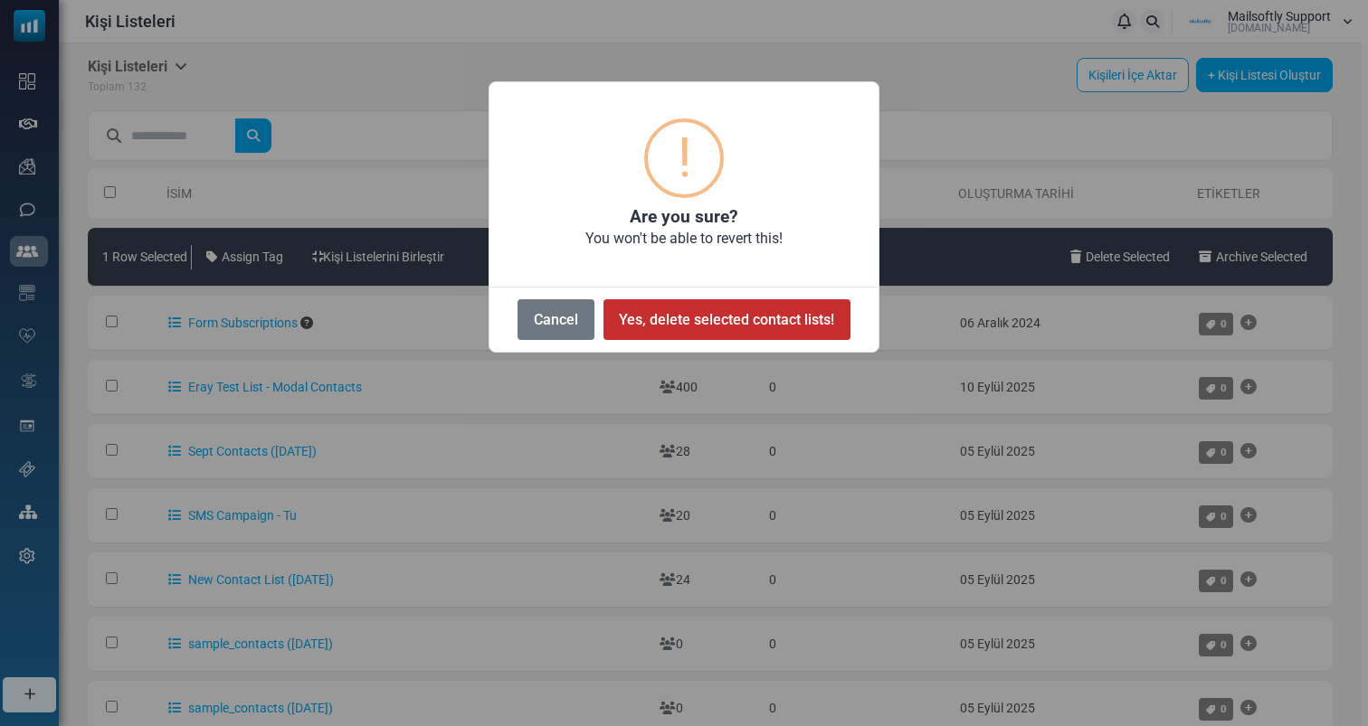
click at [689, 325] on button "Yes, delete selected contact lists!" at bounding box center [726, 319] width 247 height 41
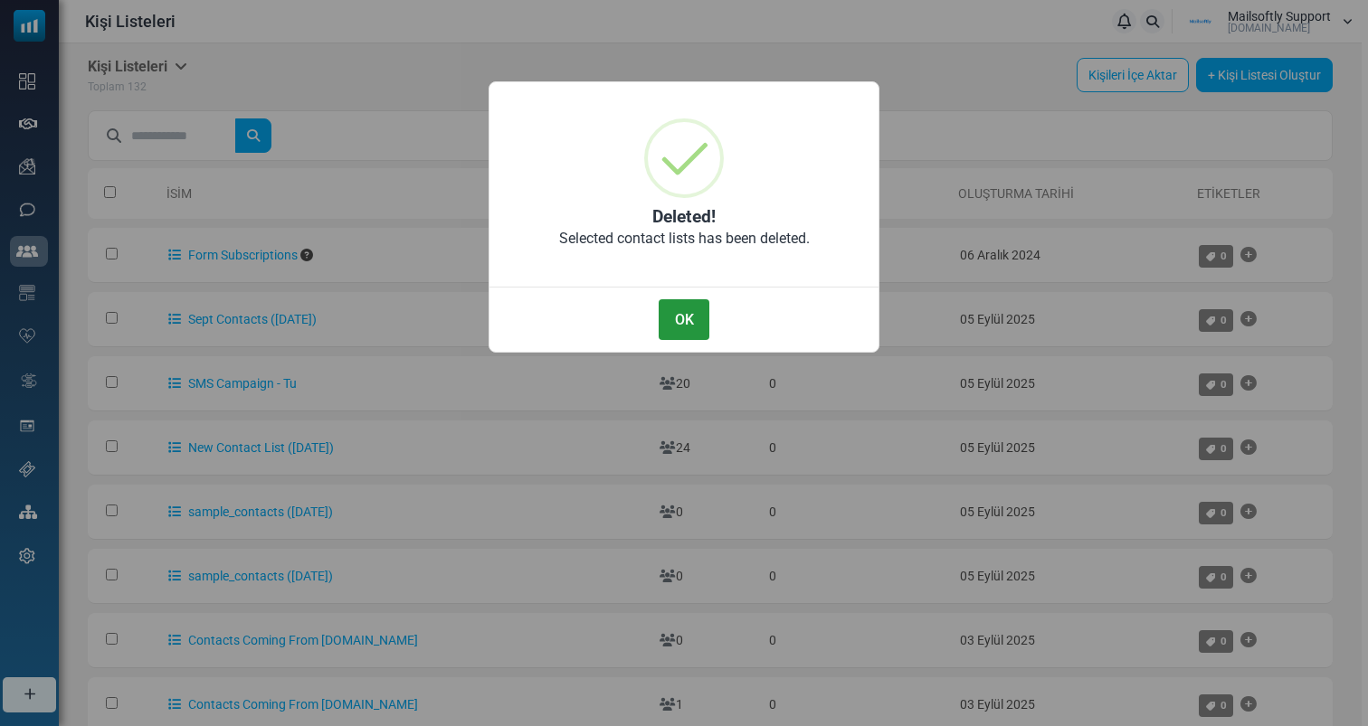
click at [696, 316] on button "OK" at bounding box center [683, 319] width 51 height 41
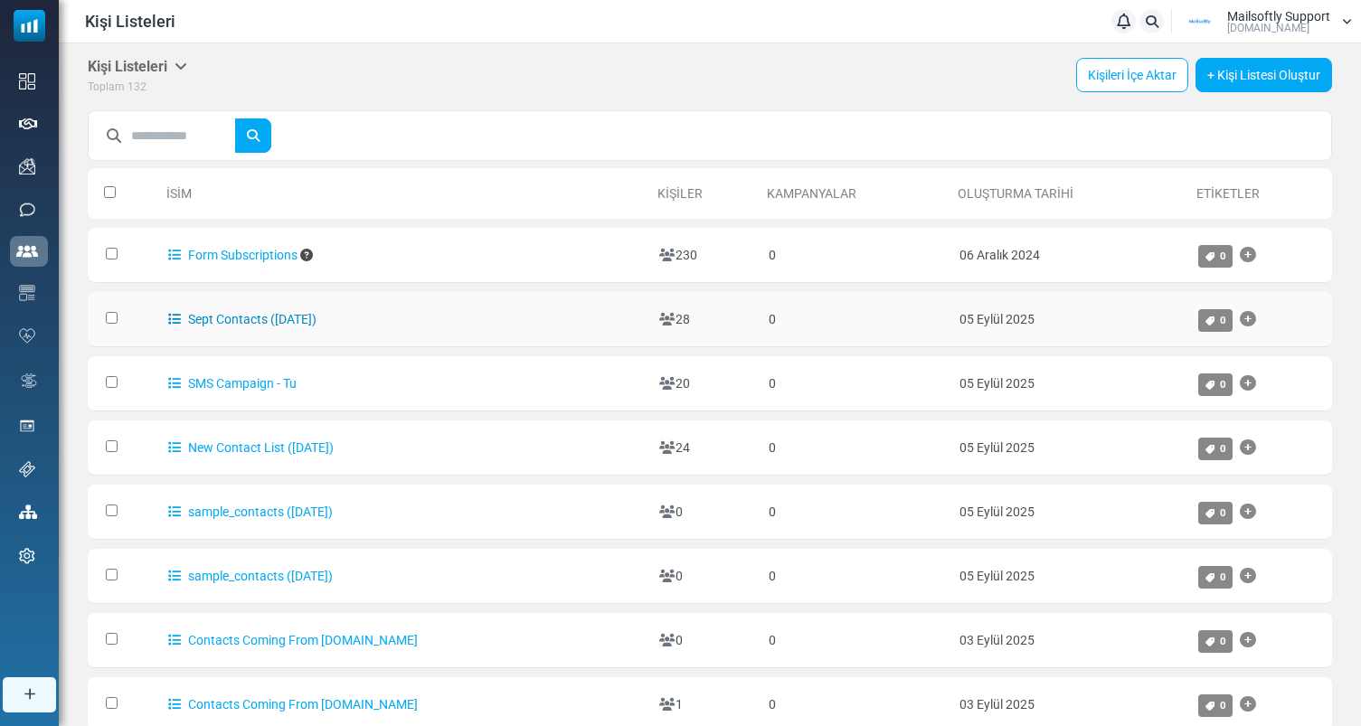
click at [270, 321] on link "Sept Contacts (9/4/2025)" at bounding box center [242, 319] width 148 height 14
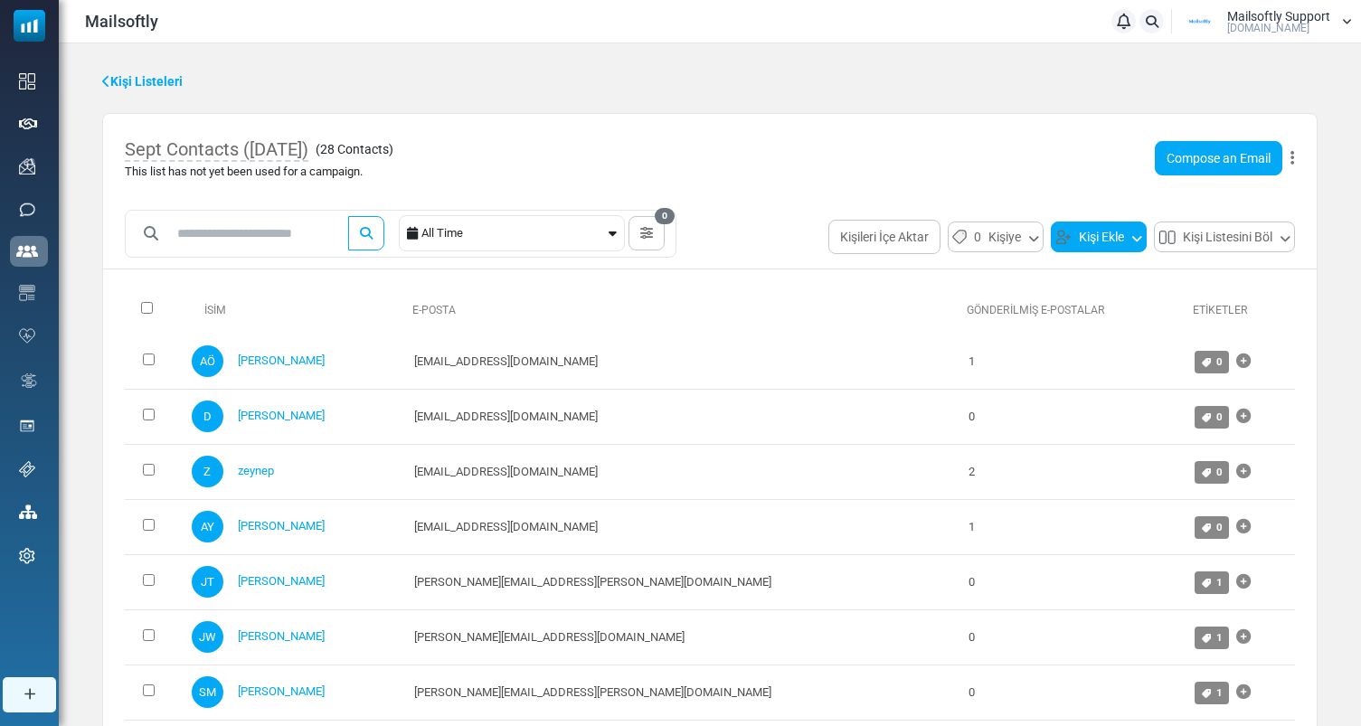
click at [1092, 243] on button "Kişi Ekle" at bounding box center [1099, 237] width 96 height 31
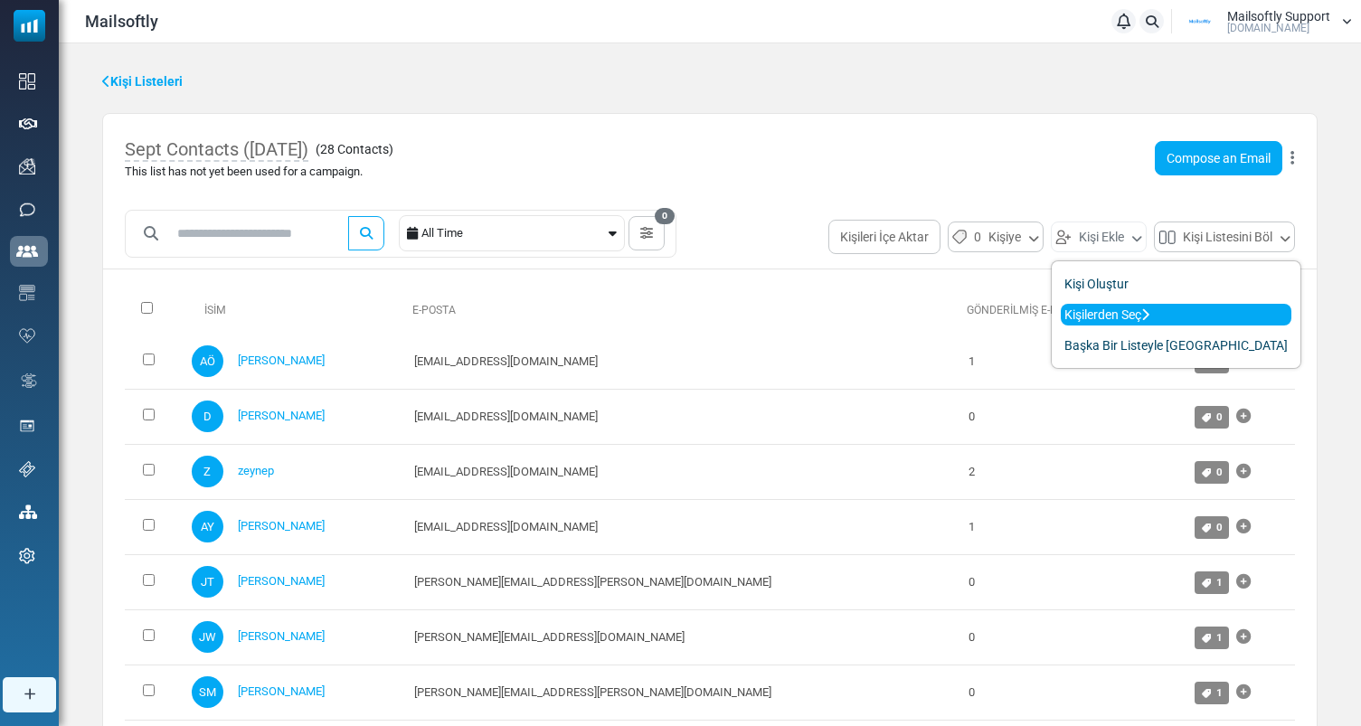
click at [1134, 317] on link "Kişilerden Seç" at bounding box center [1176, 315] width 231 height 22
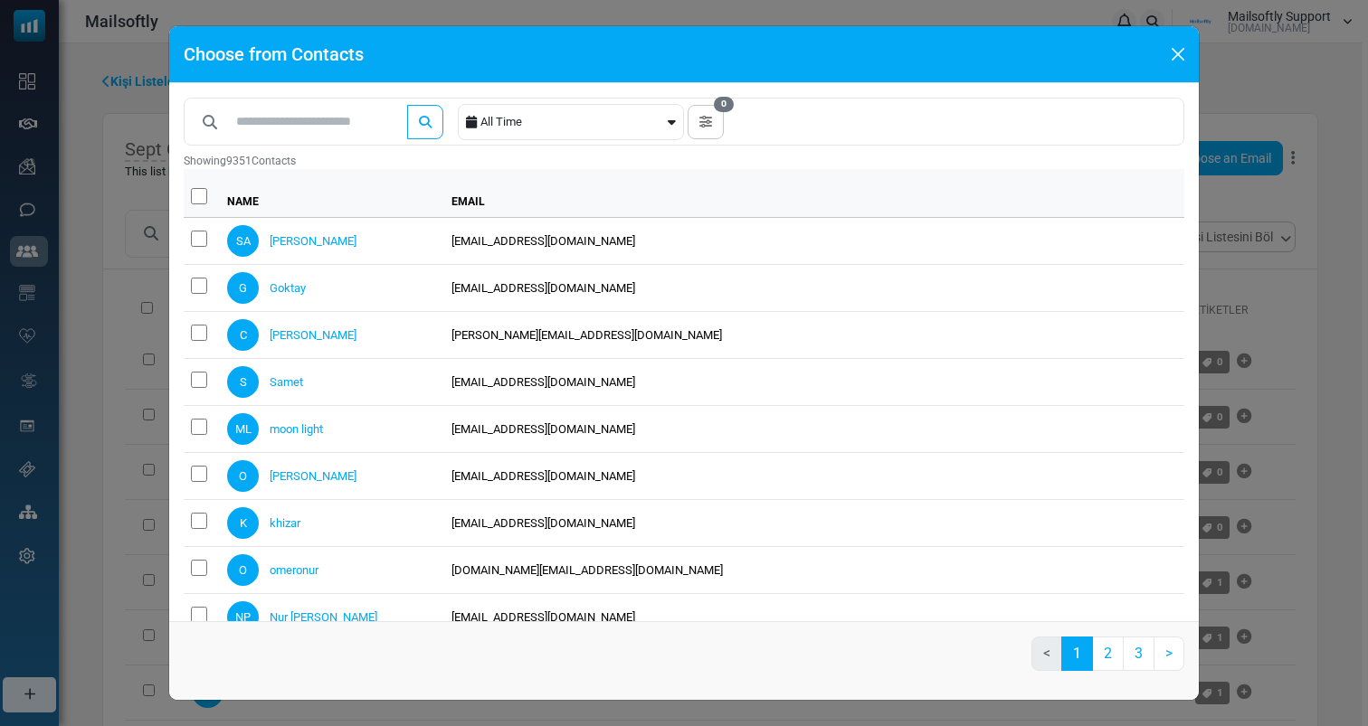
click at [116, 267] on div "Choose from Contacts All Time 0 Filter Contacts You can create a custom filter …" at bounding box center [684, 363] width 1368 height 726
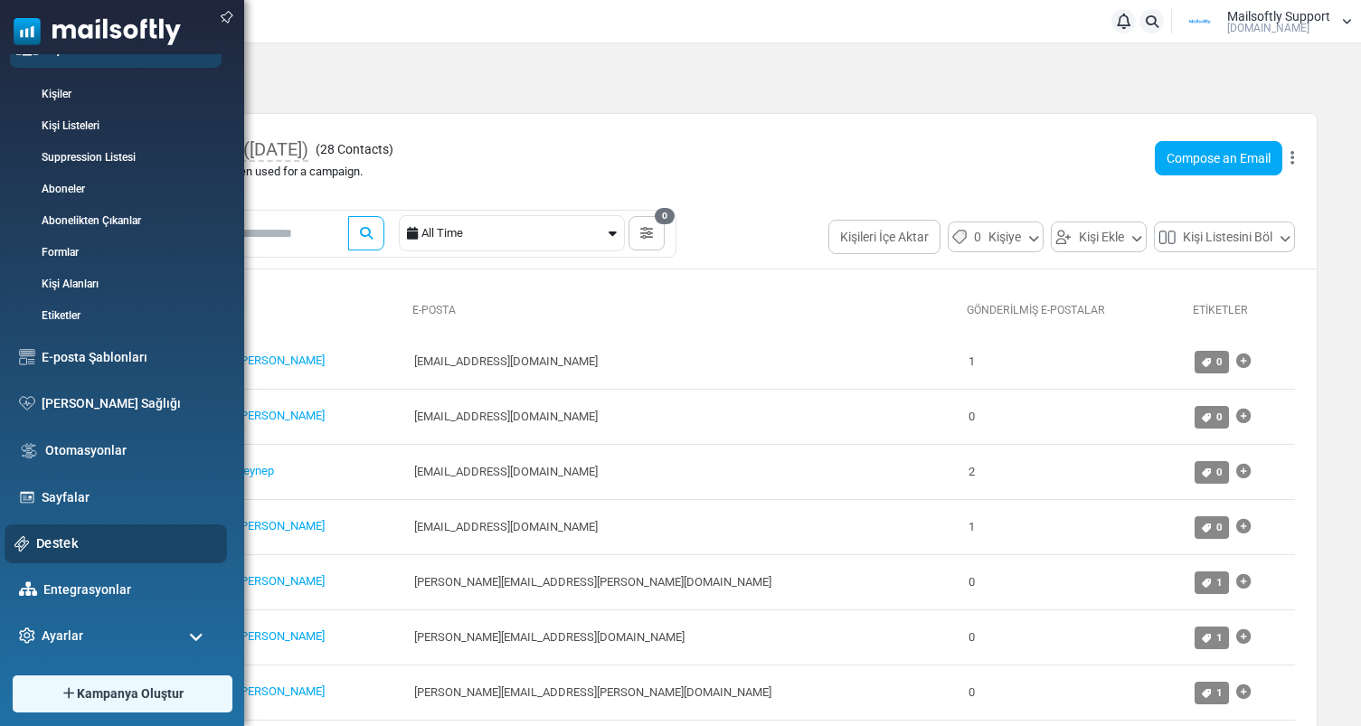
click at [75, 536] on link "Destek" at bounding box center [126, 544] width 181 height 20
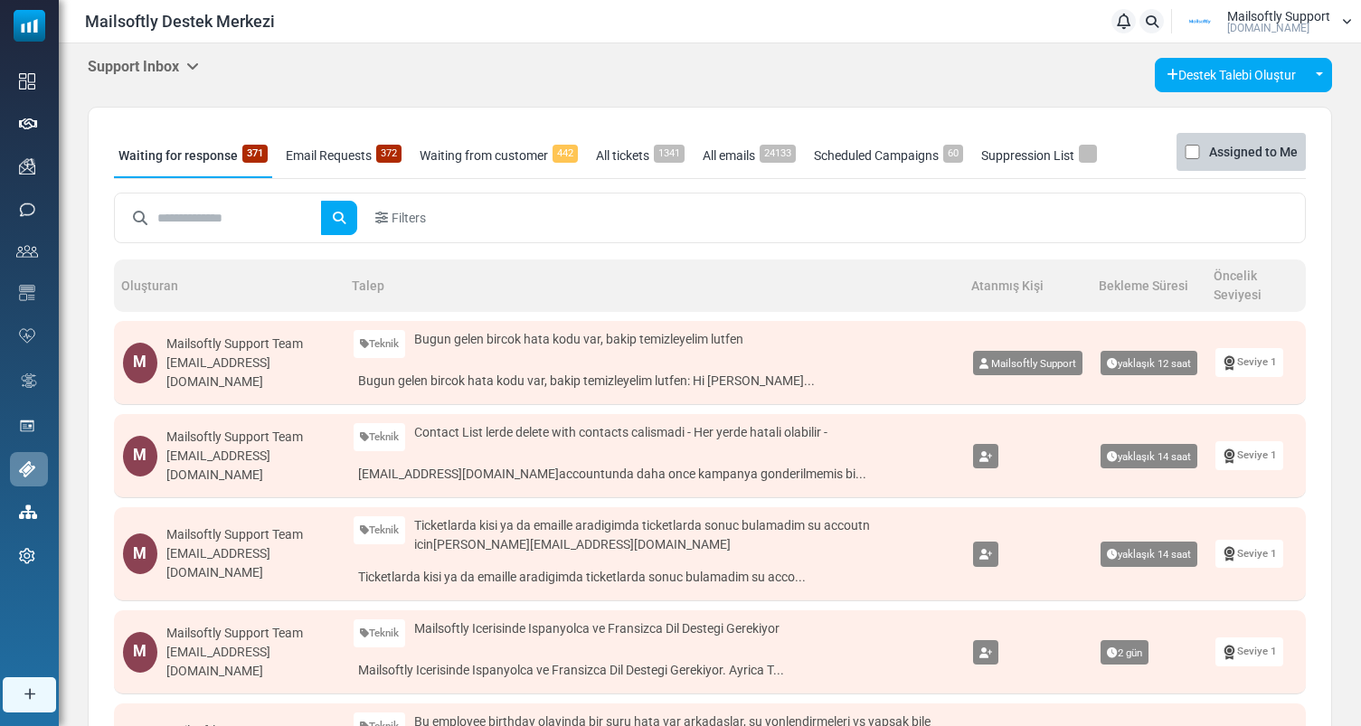
click at [180, 60] on h5 "Support Inbox" at bounding box center [143, 66] width 111 height 17
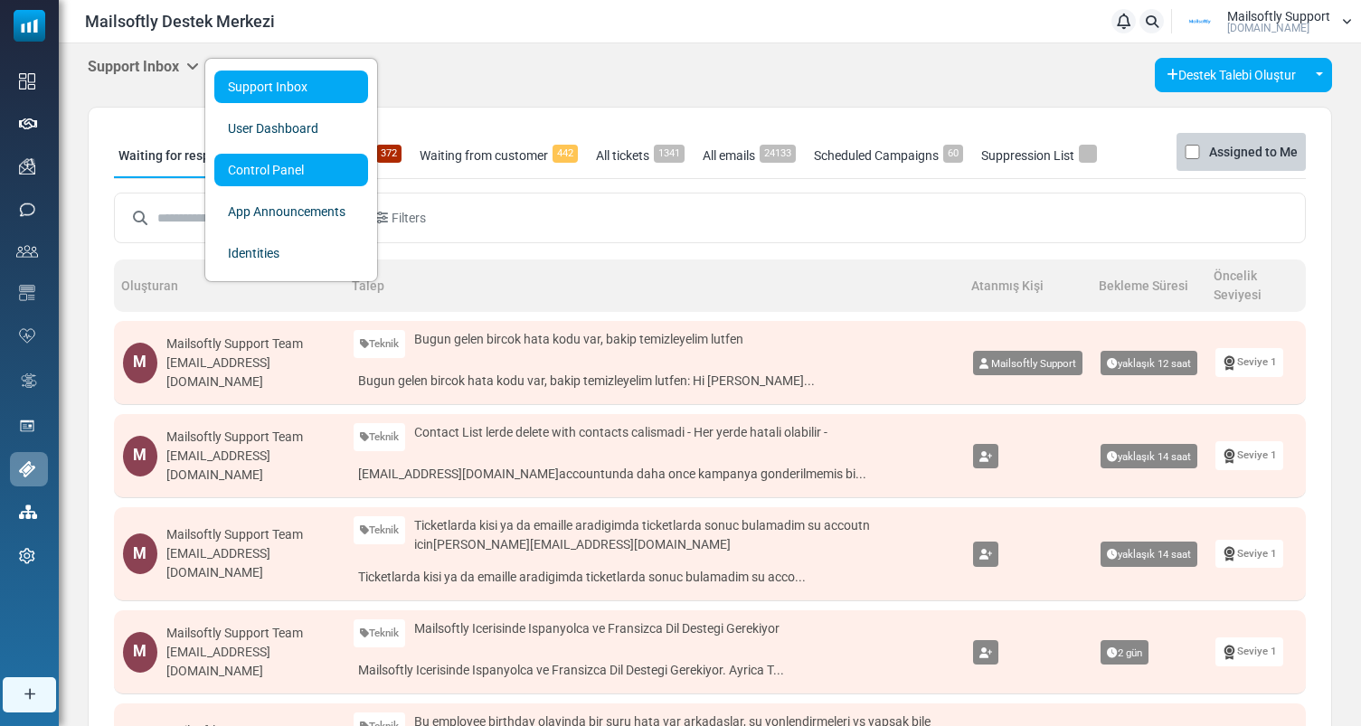
click at [256, 164] on link "Control Panel" at bounding box center [291, 170] width 154 height 33
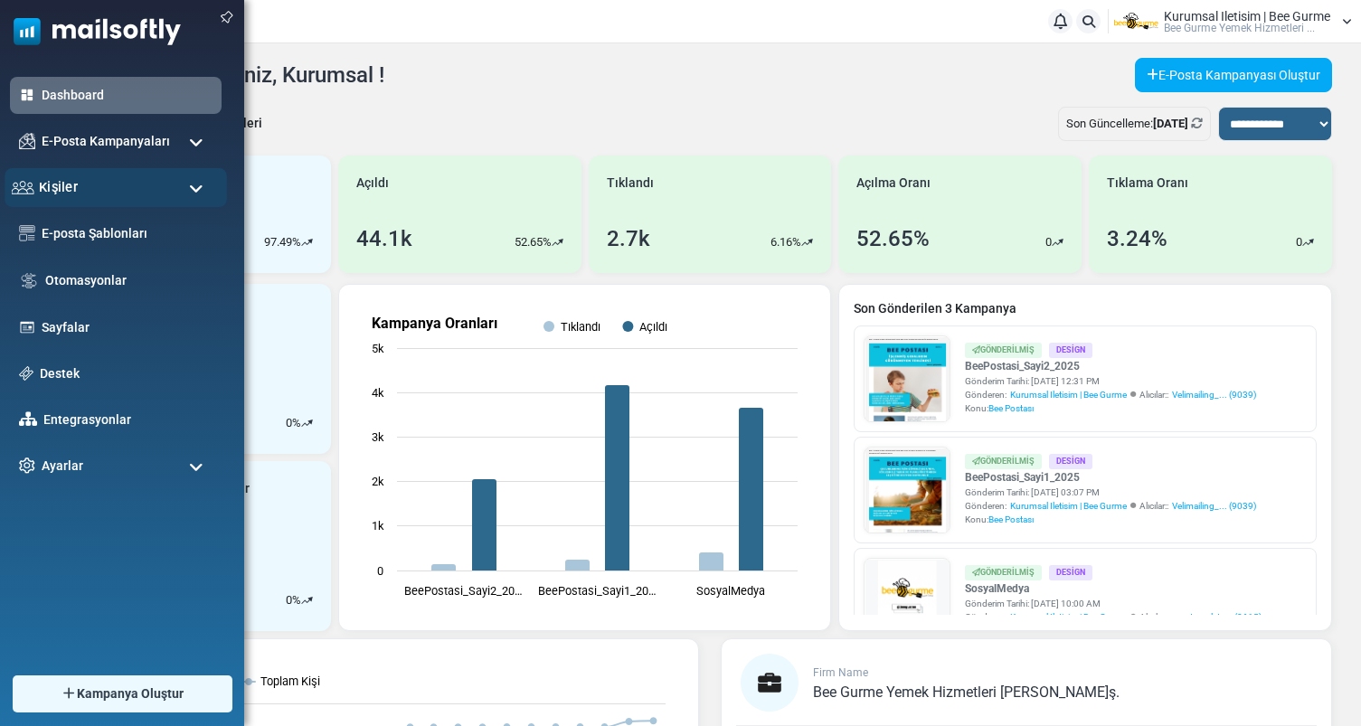
click at [170, 182] on div "Kişiler" at bounding box center [116, 187] width 222 height 39
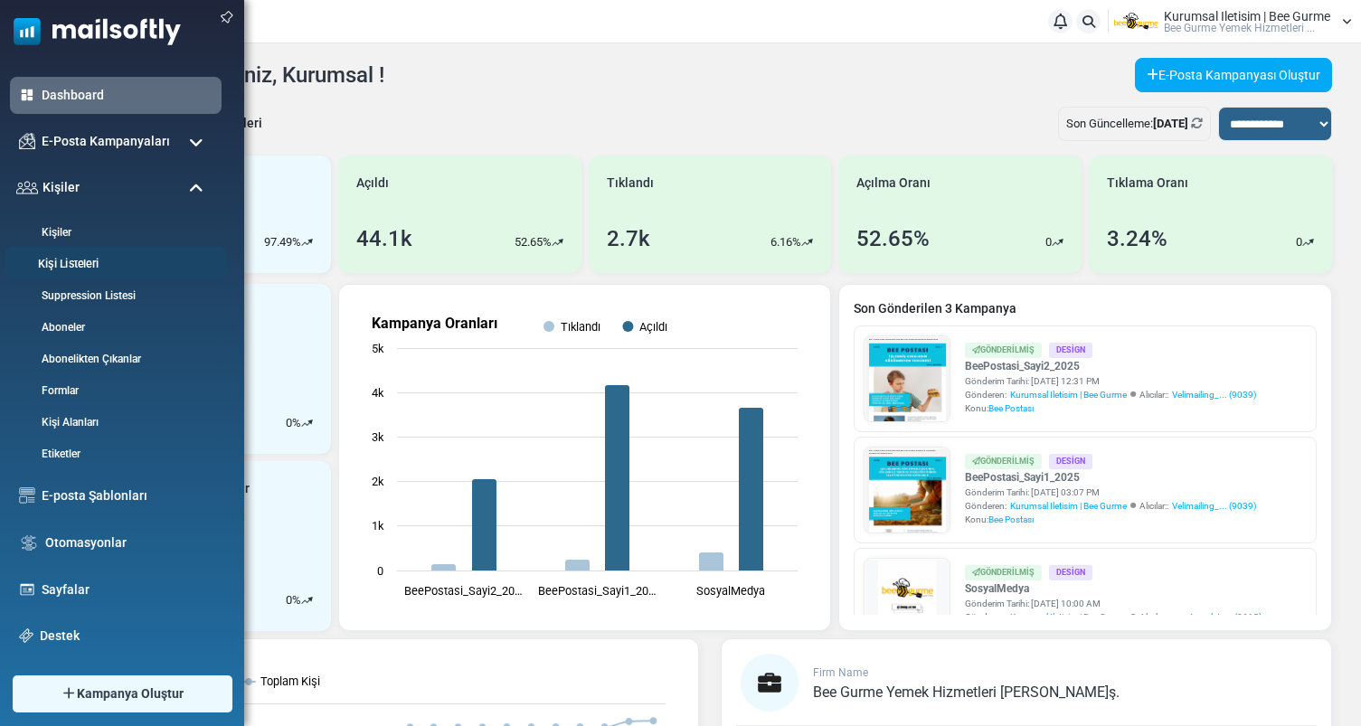
click at [92, 259] on link "Kişi Listeleri" at bounding box center [113, 264] width 217 height 17
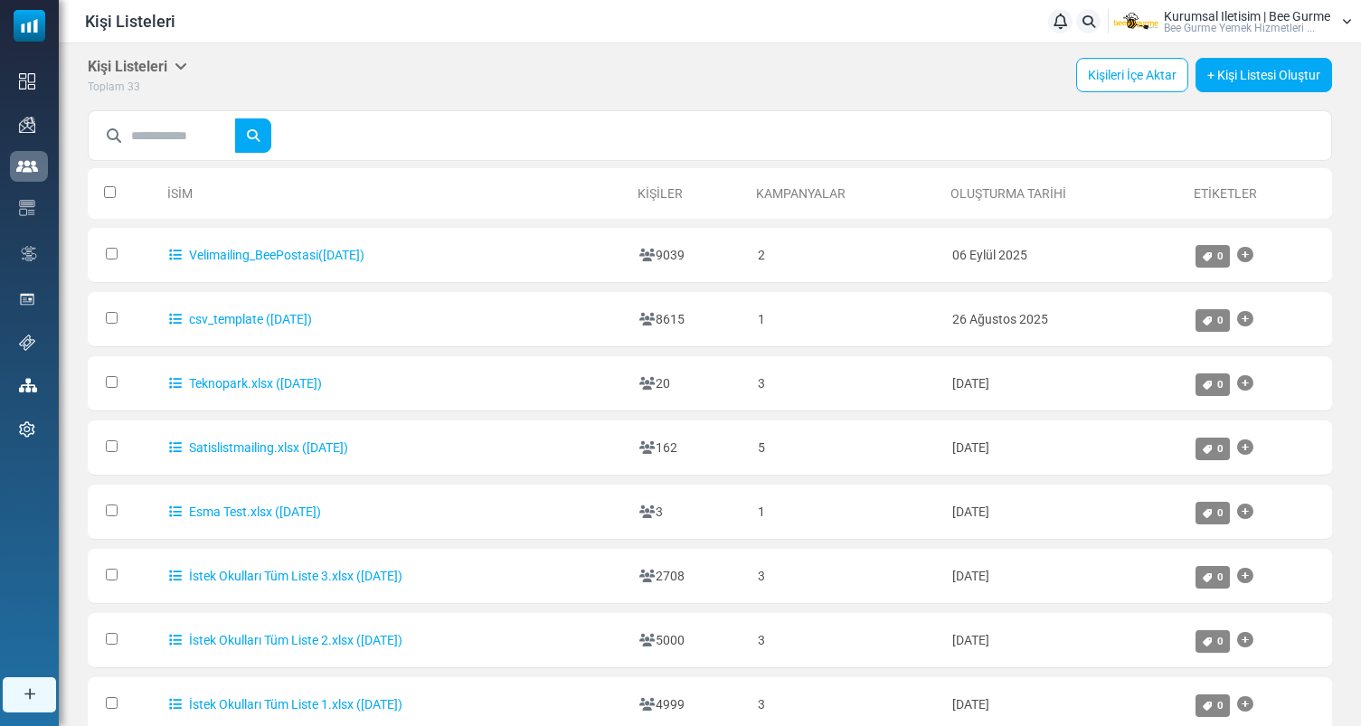
click at [237, 383] on link "Teknopark.xlsx ([DATE])" at bounding box center [245, 383] width 153 height 14
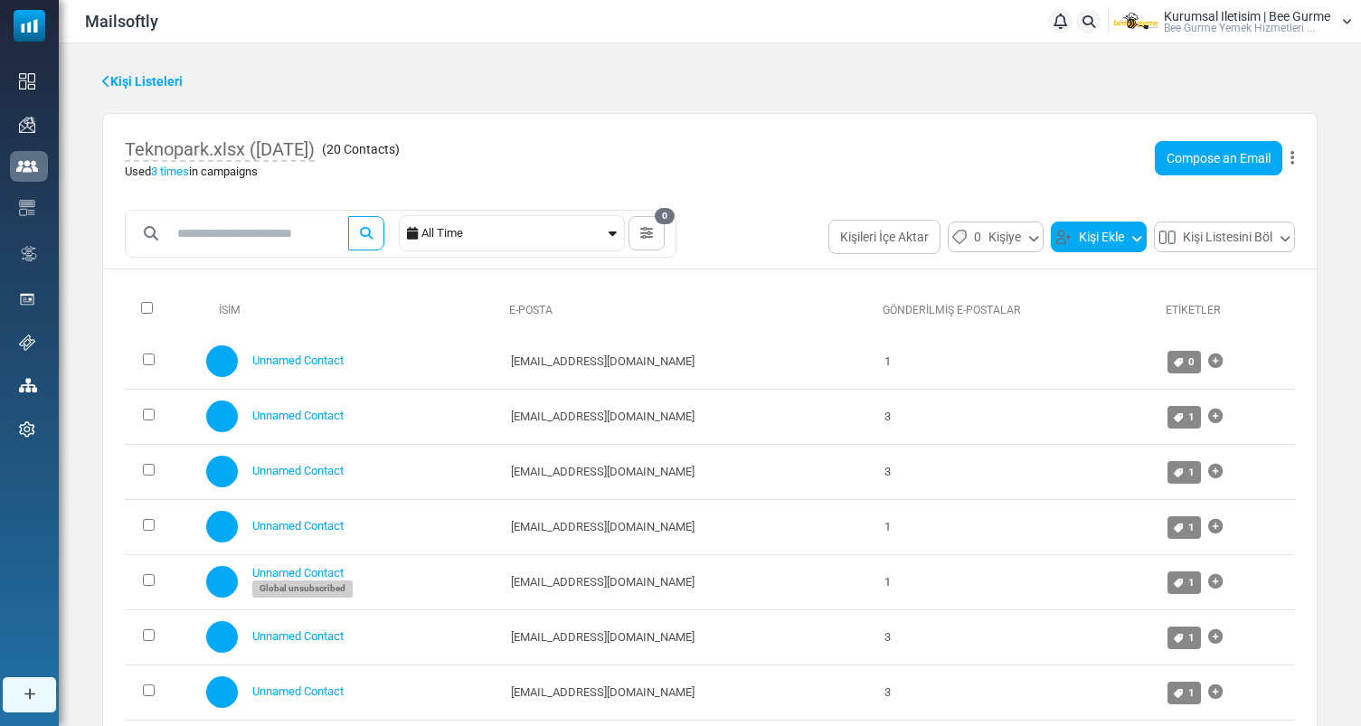
click at [1118, 237] on button "Kişi Ekle" at bounding box center [1099, 237] width 96 height 31
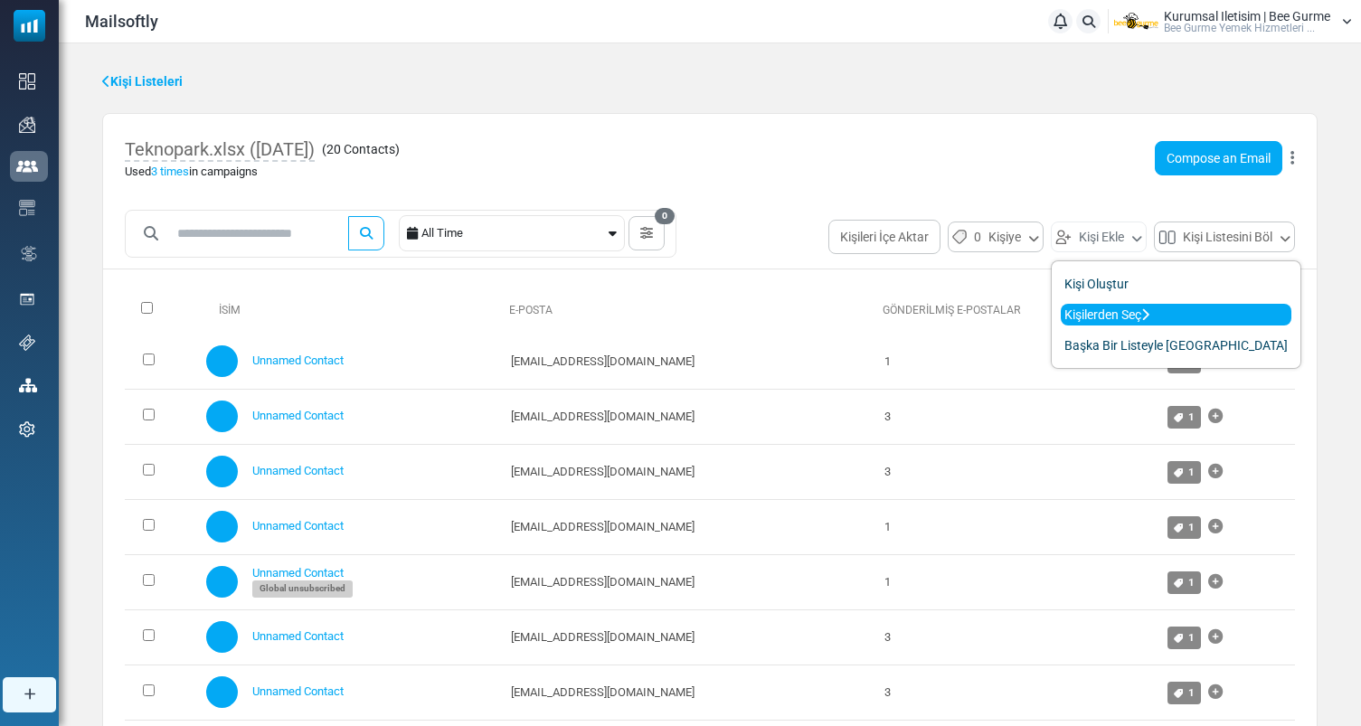
click at [1115, 317] on link "Kişilerden Seç" at bounding box center [1176, 315] width 231 height 22
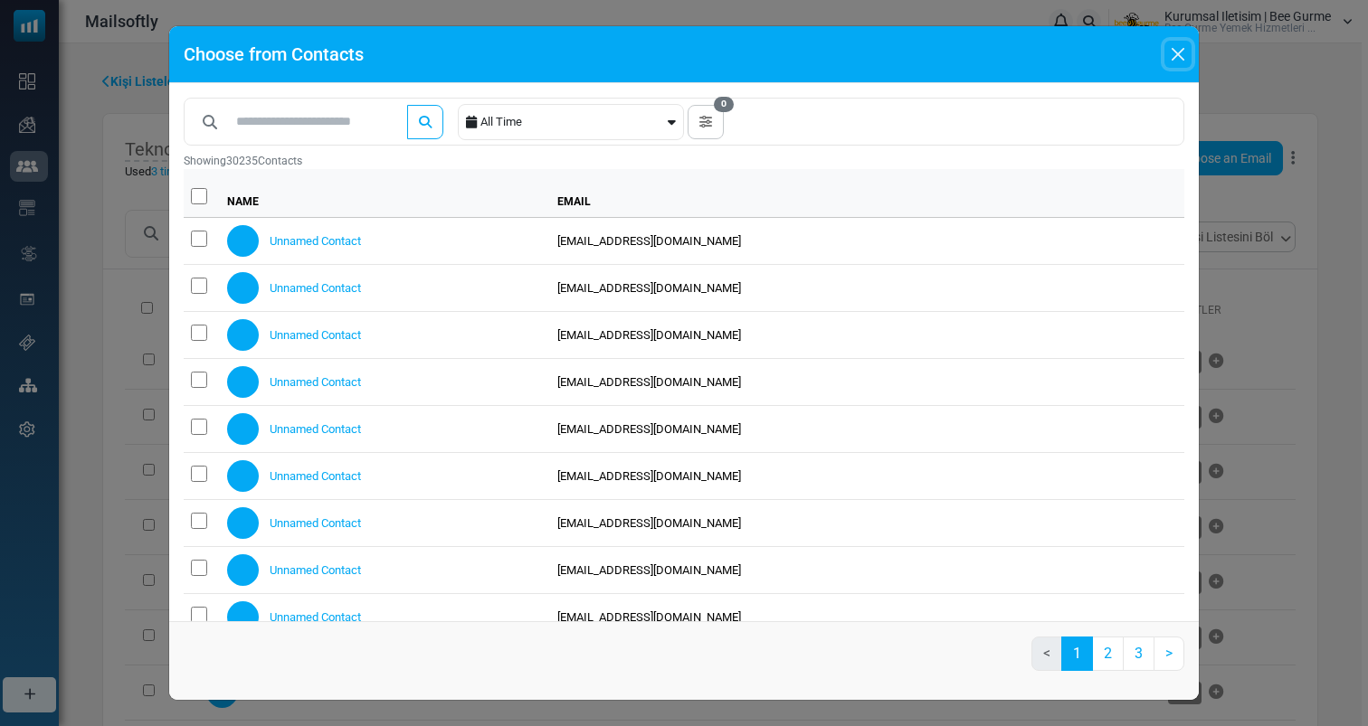
click at [1173, 44] on button "Close" at bounding box center [1177, 54] width 27 height 27
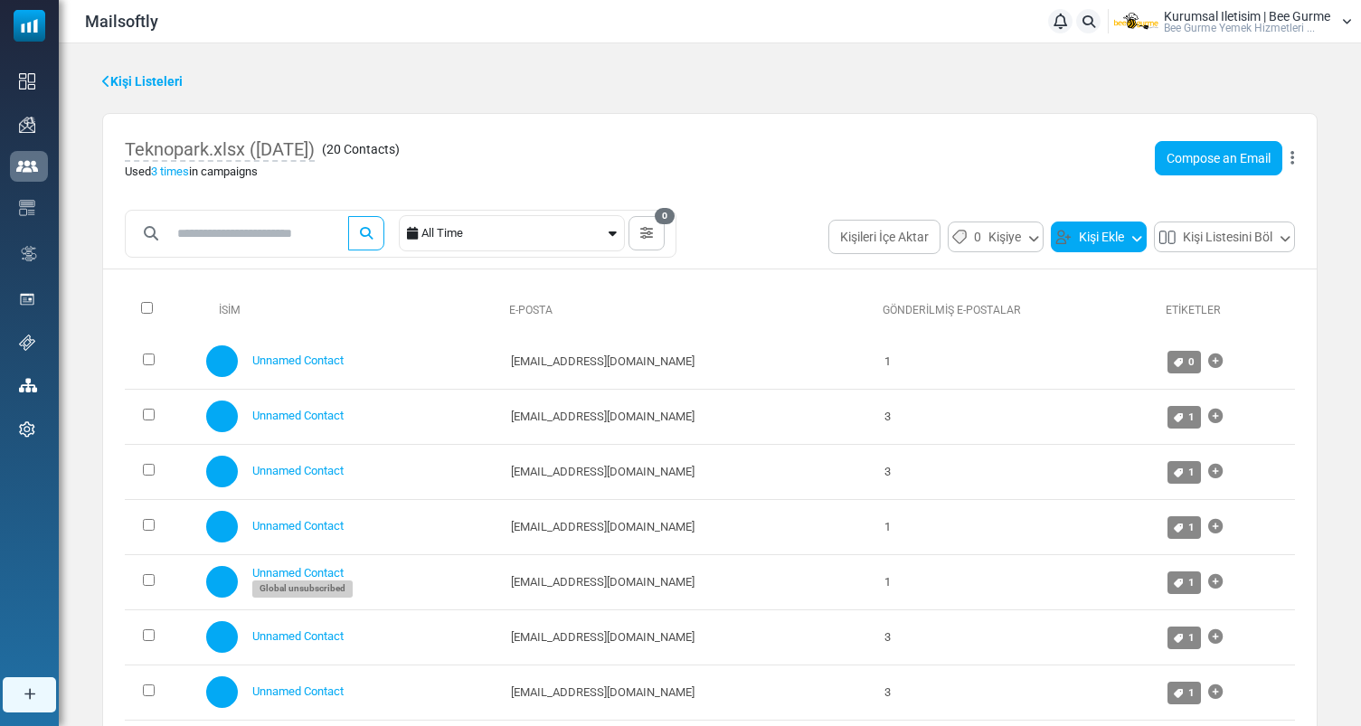
click at [1074, 235] on button "Kişi Ekle" at bounding box center [1099, 237] width 96 height 31
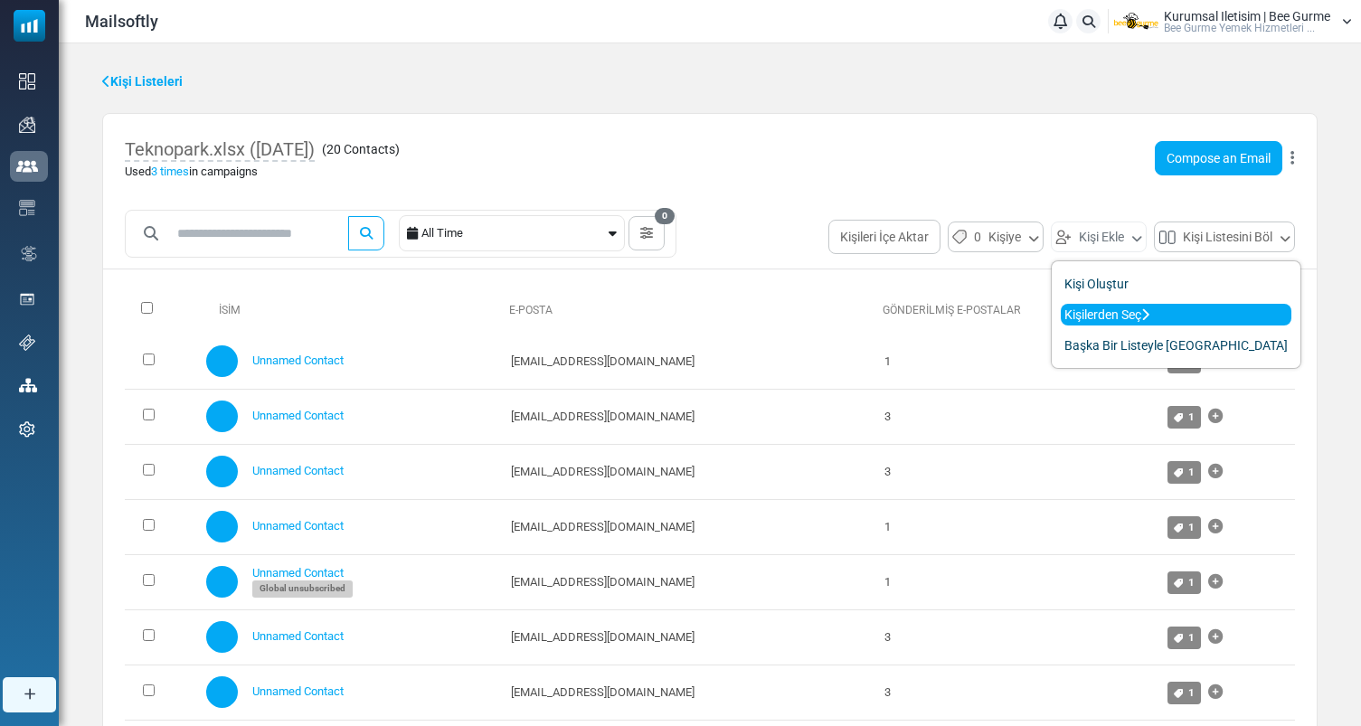
click at [1082, 304] on link "Kişilerden Seç" at bounding box center [1176, 315] width 231 height 22
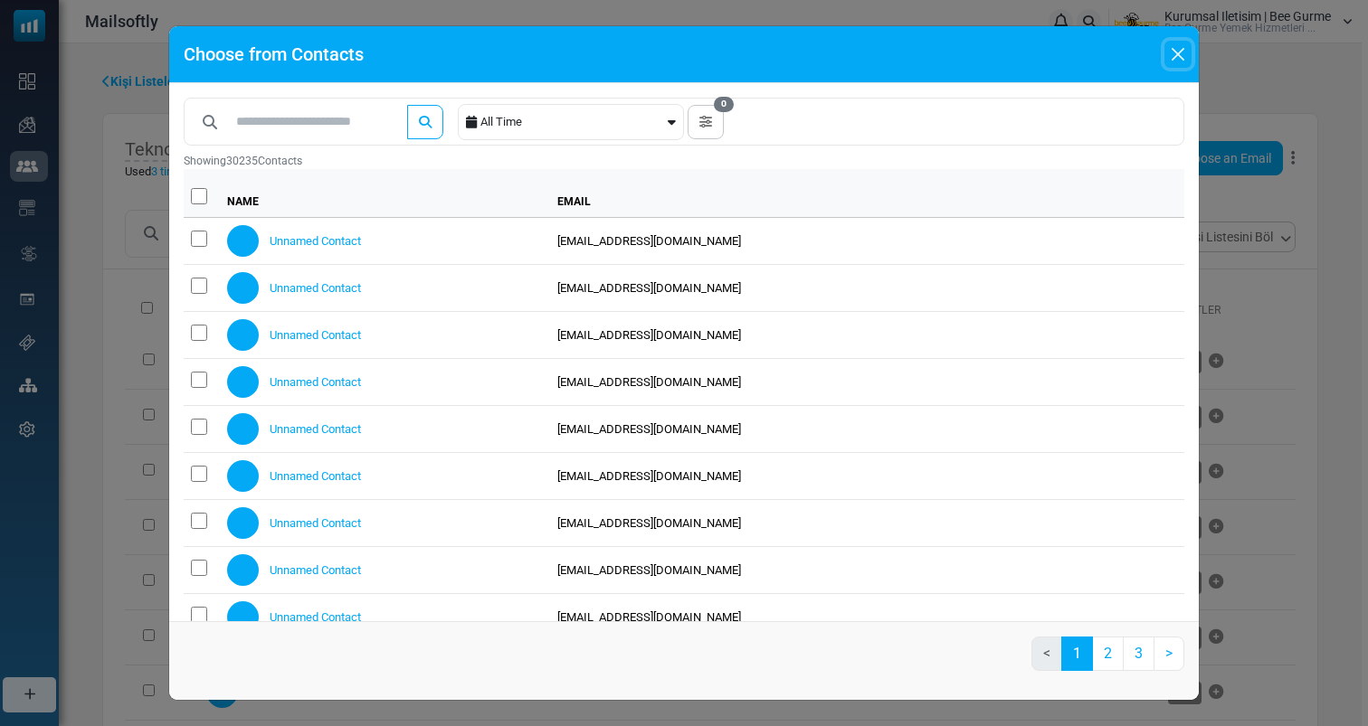
click at [1182, 65] on button "Close" at bounding box center [1177, 54] width 27 height 27
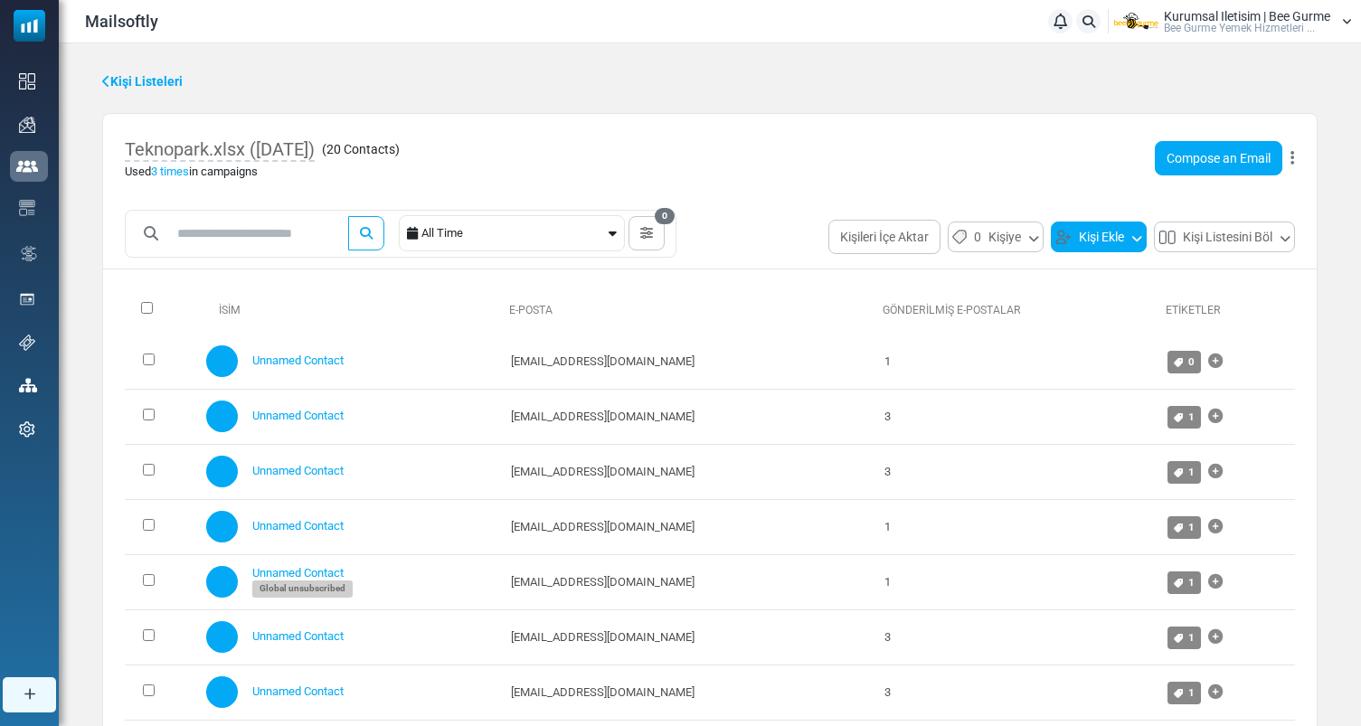
click at [1104, 226] on button "Kişi Ekle" at bounding box center [1099, 237] width 96 height 31
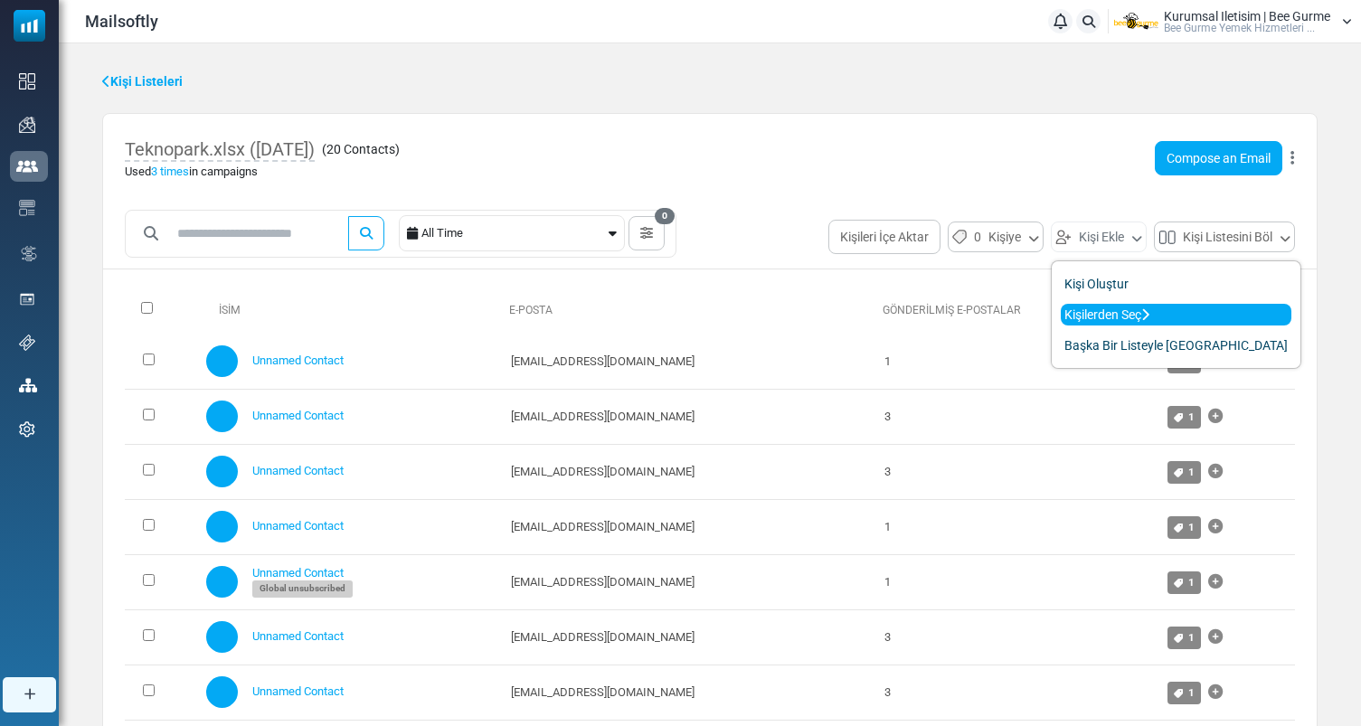
click at [1096, 316] on link "Kişilerden Seç" at bounding box center [1176, 315] width 231 height 22
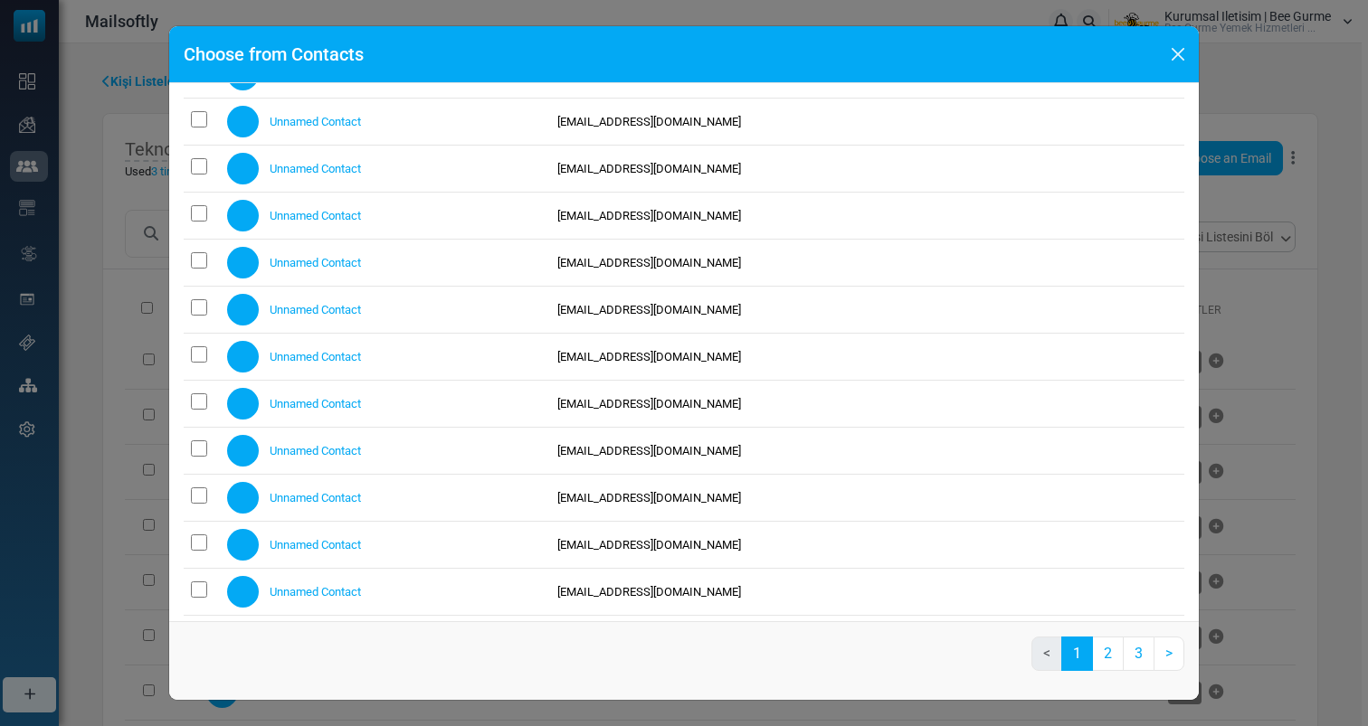
scroll to position [4358, 0]
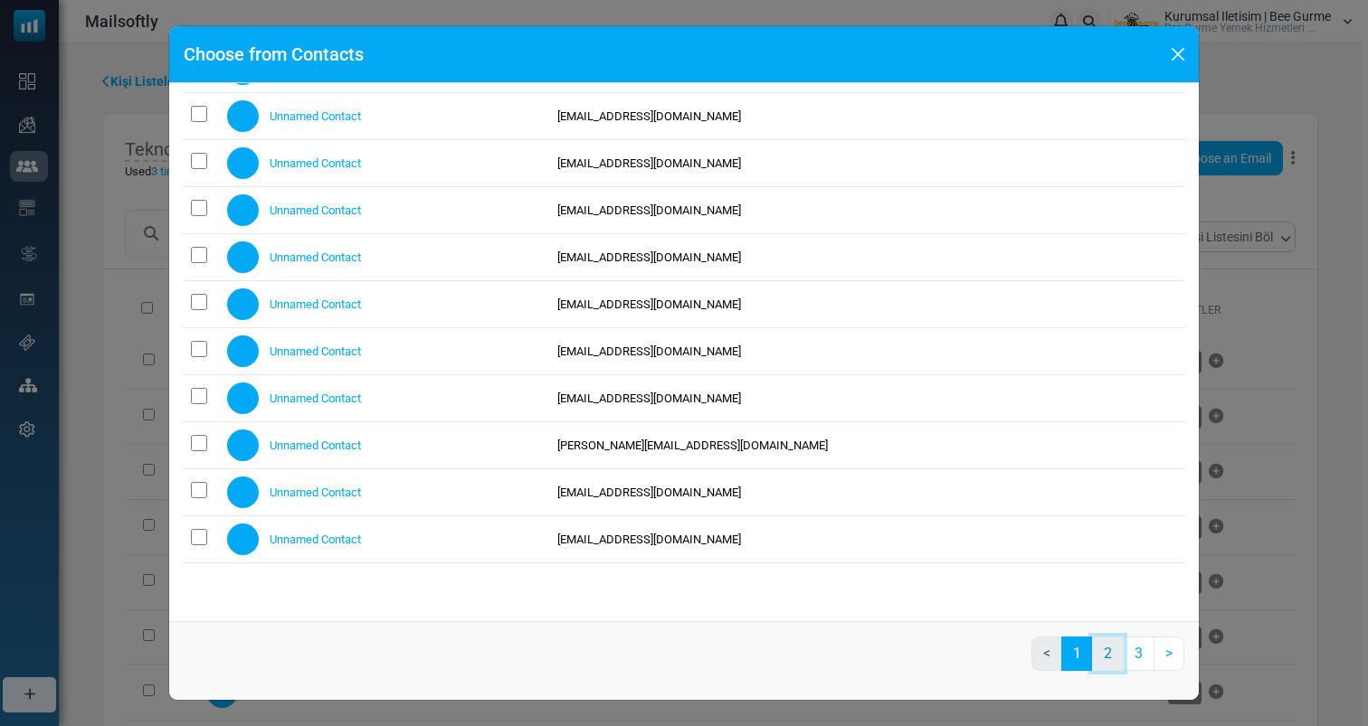
click at [1104, 656] on link "2" at bounding box center [1108, 654] width 32 height 34
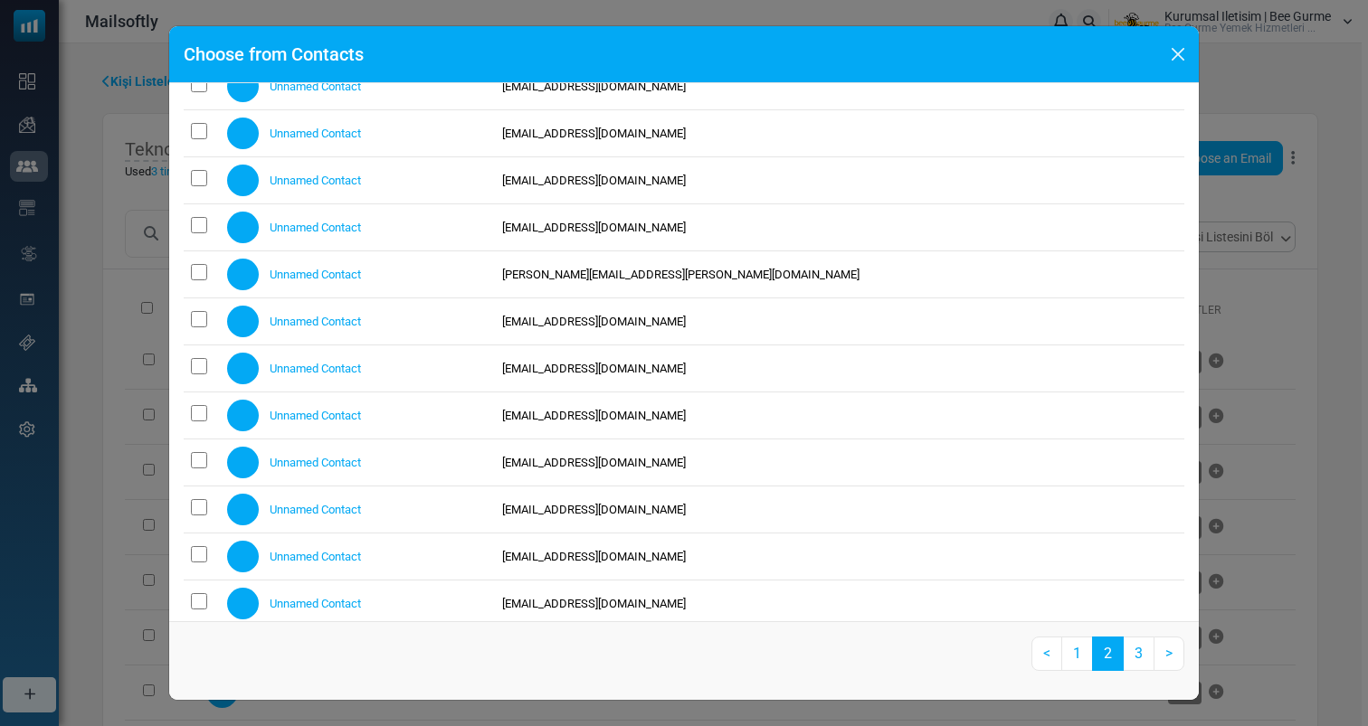
scroll to position [2310, 0]
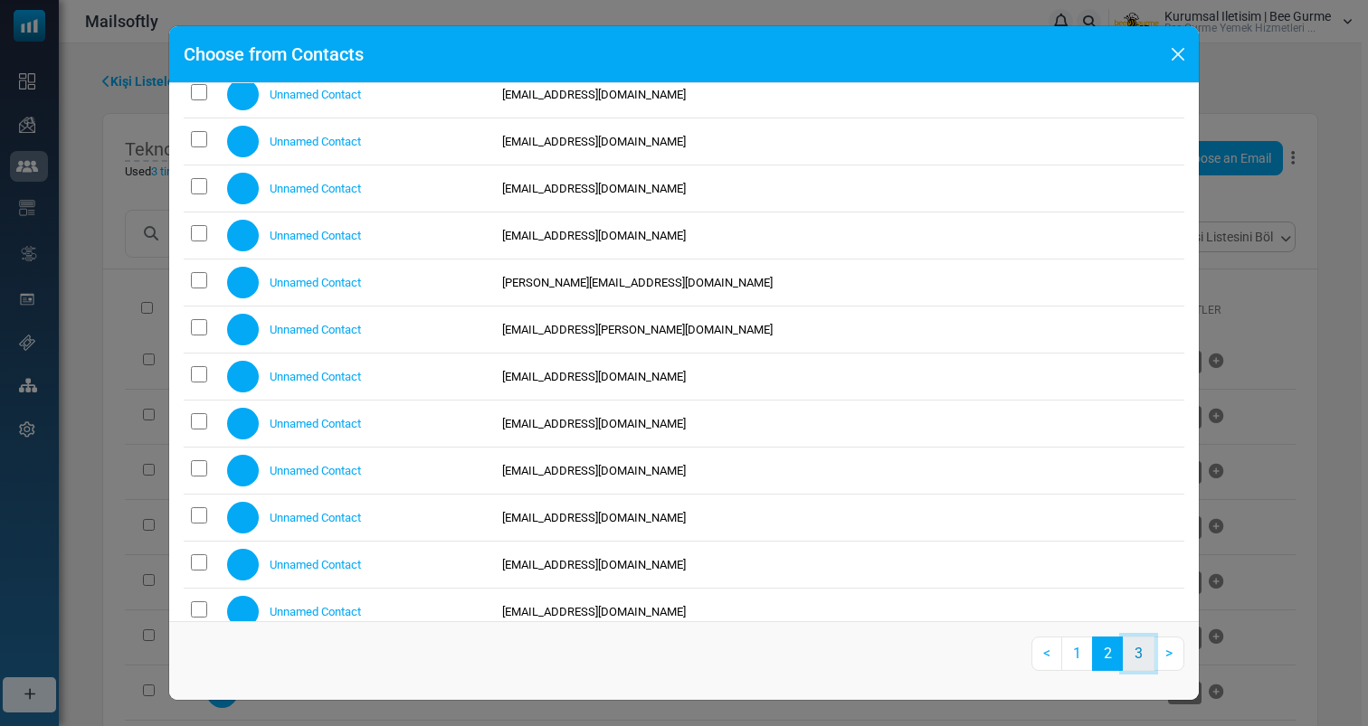
click at [1134, 662] on link "3" at bounding box center [1138, 654] width 32 height 34
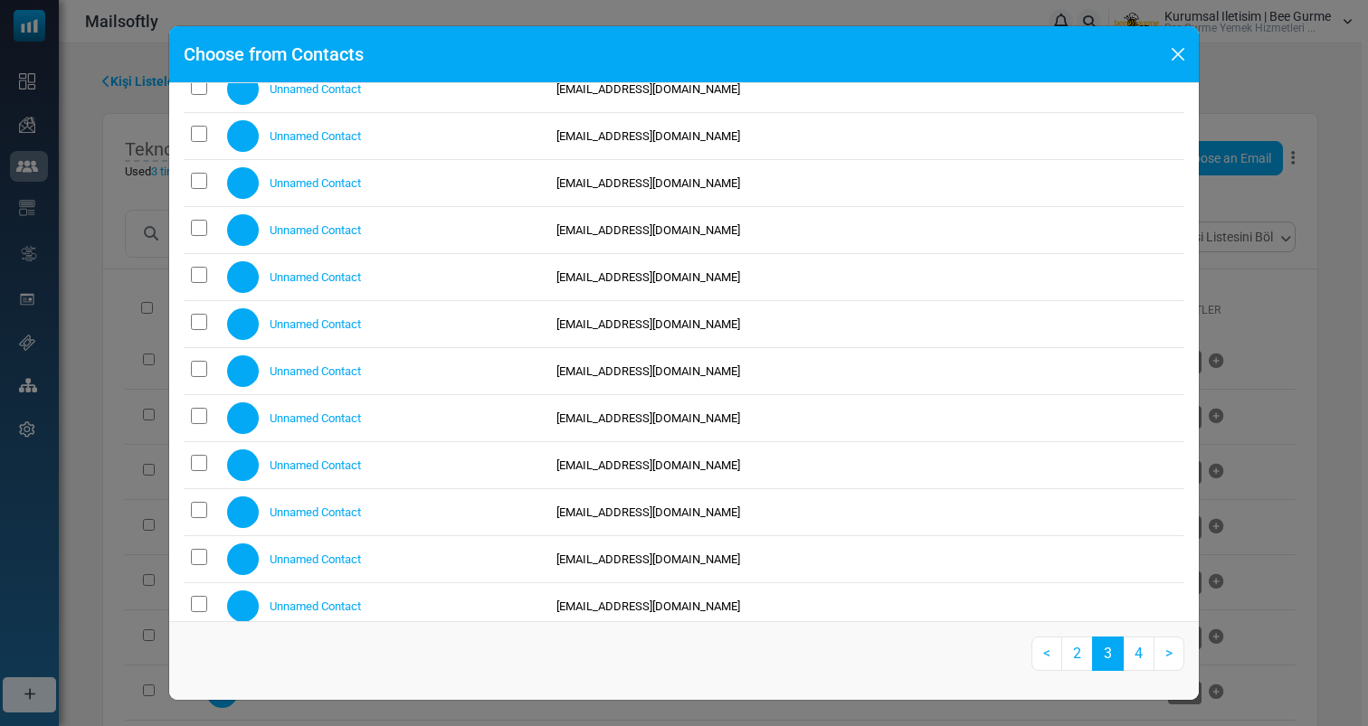
scroll to position [0, 0]
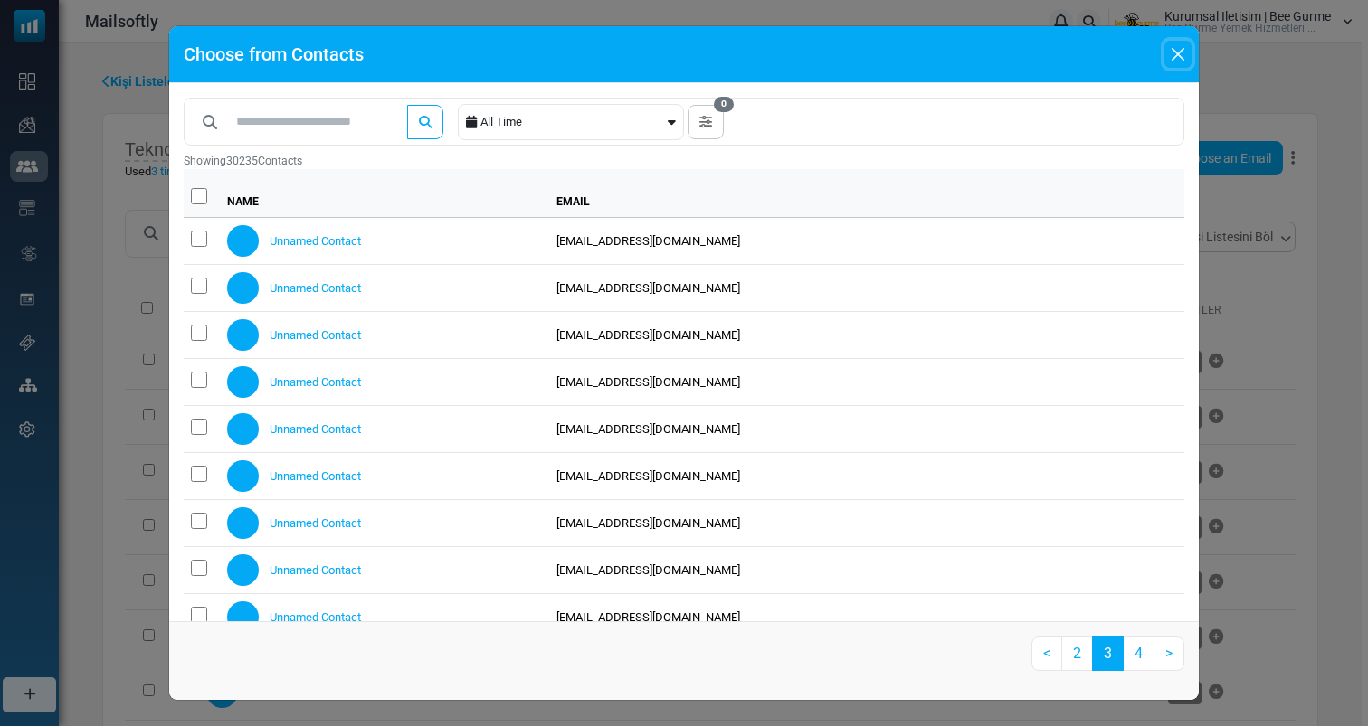
click at [1176, 52] on button "Close" at bounding box center [1177, 54] width 27 height 27
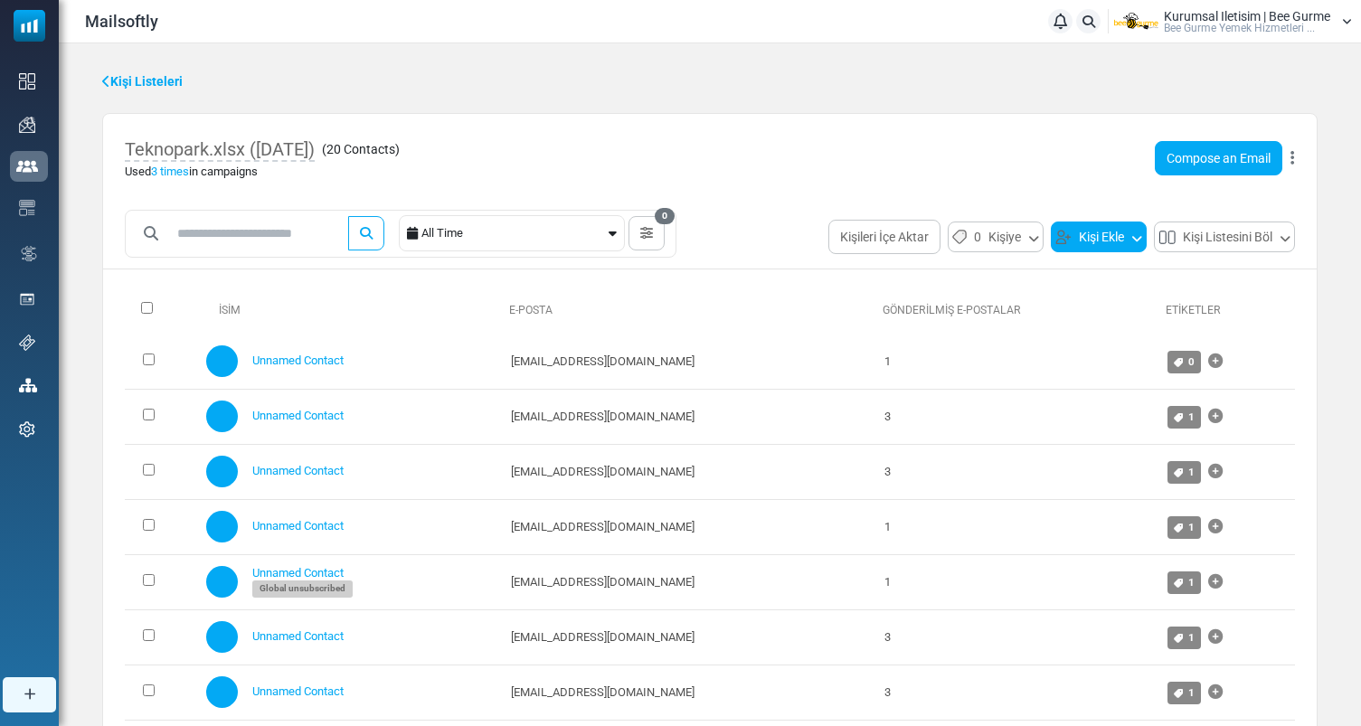
click at [1086, 234] on button "Kişi Ekle" at bounding box center [1099, 237] width 96 height 31
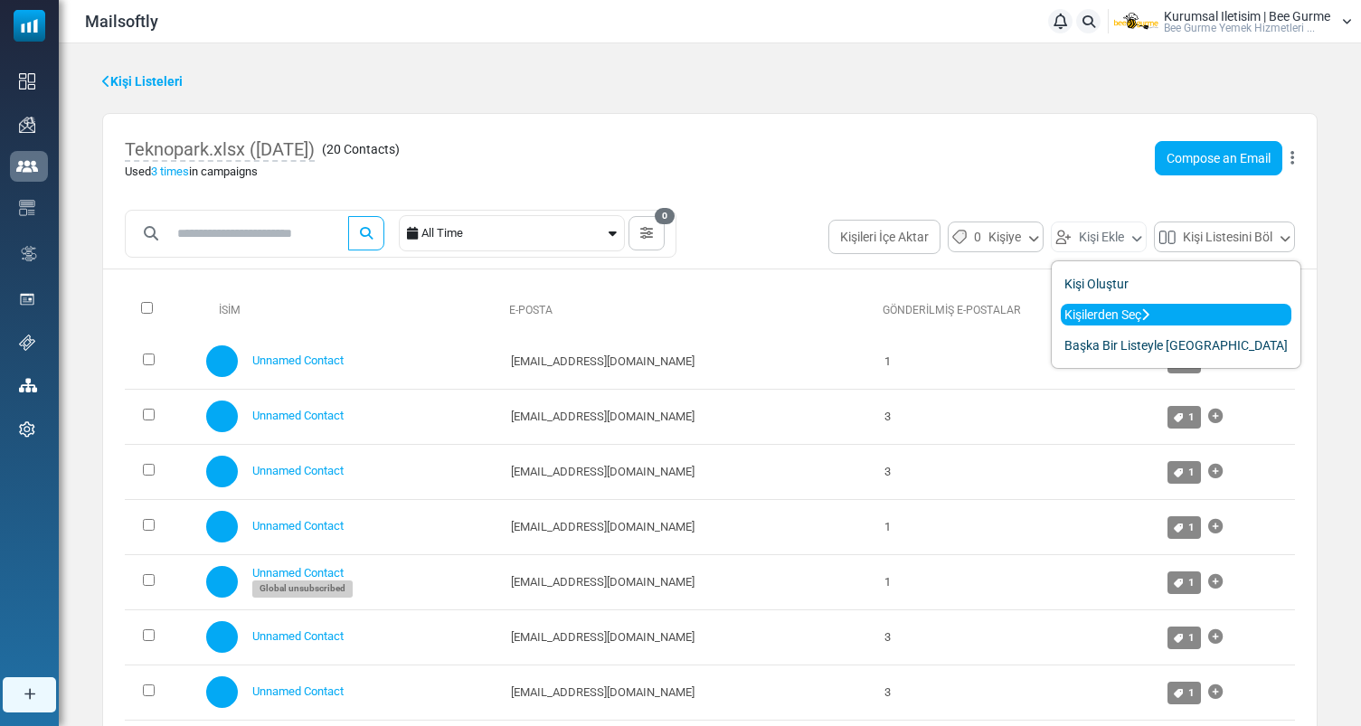
click at [1150, 317] on icon at bounding box center [1145, 314] width 8 height 13
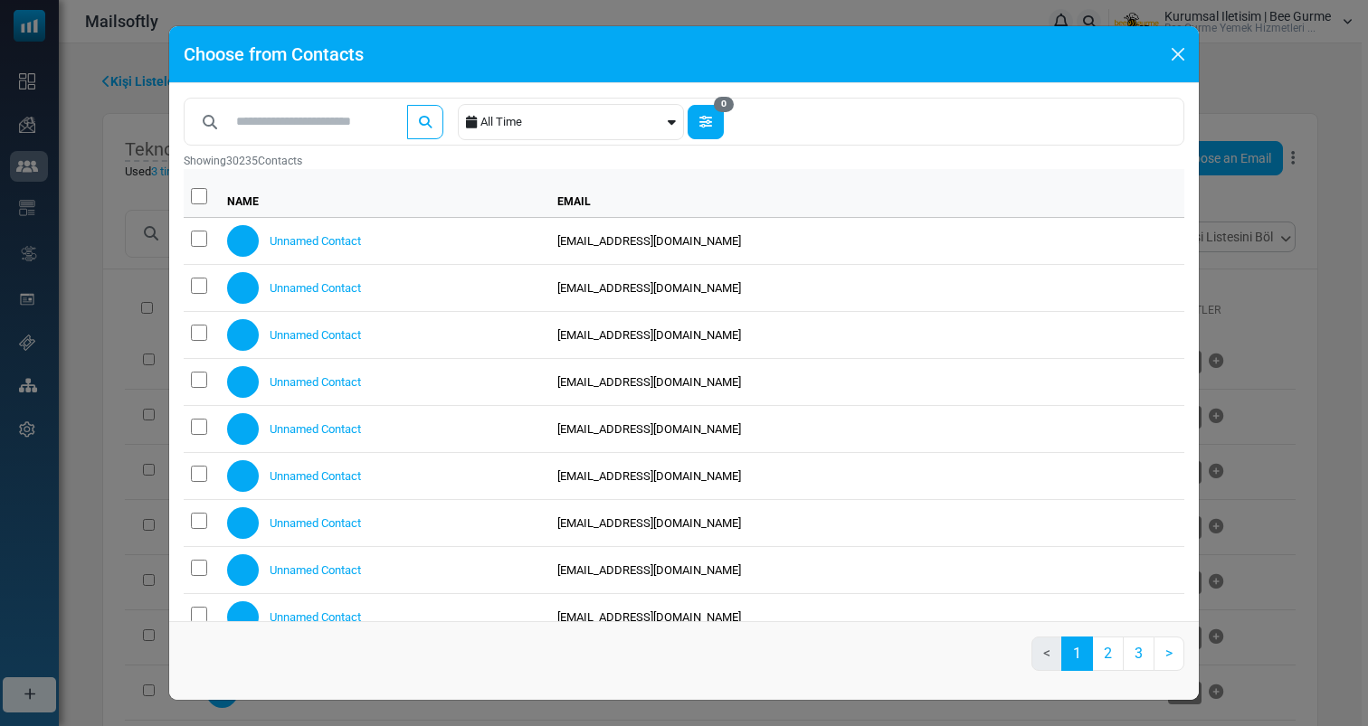
click at [724, 118] on button "0" at bounding box center [705, 122] width 36 height 34
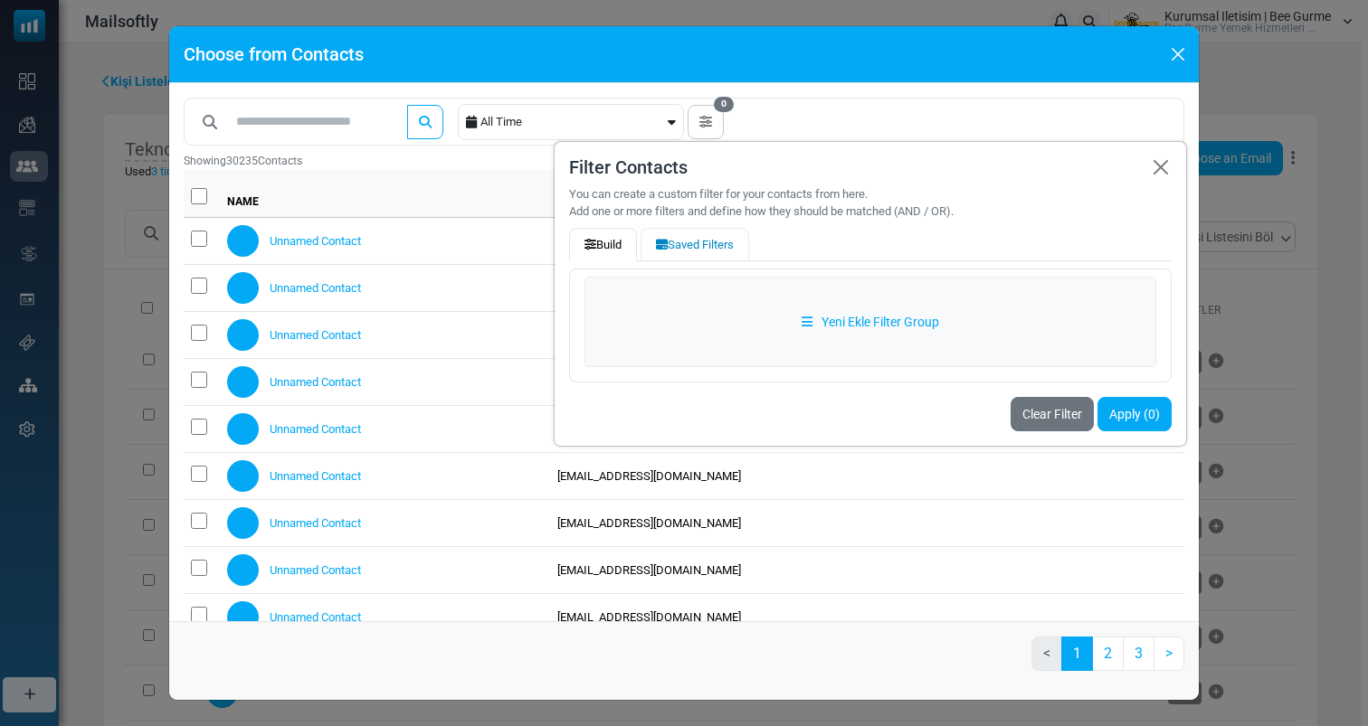
click at [688, 256] on button "Saved Filters" at bounding box center [694, 245] width 109 height 34
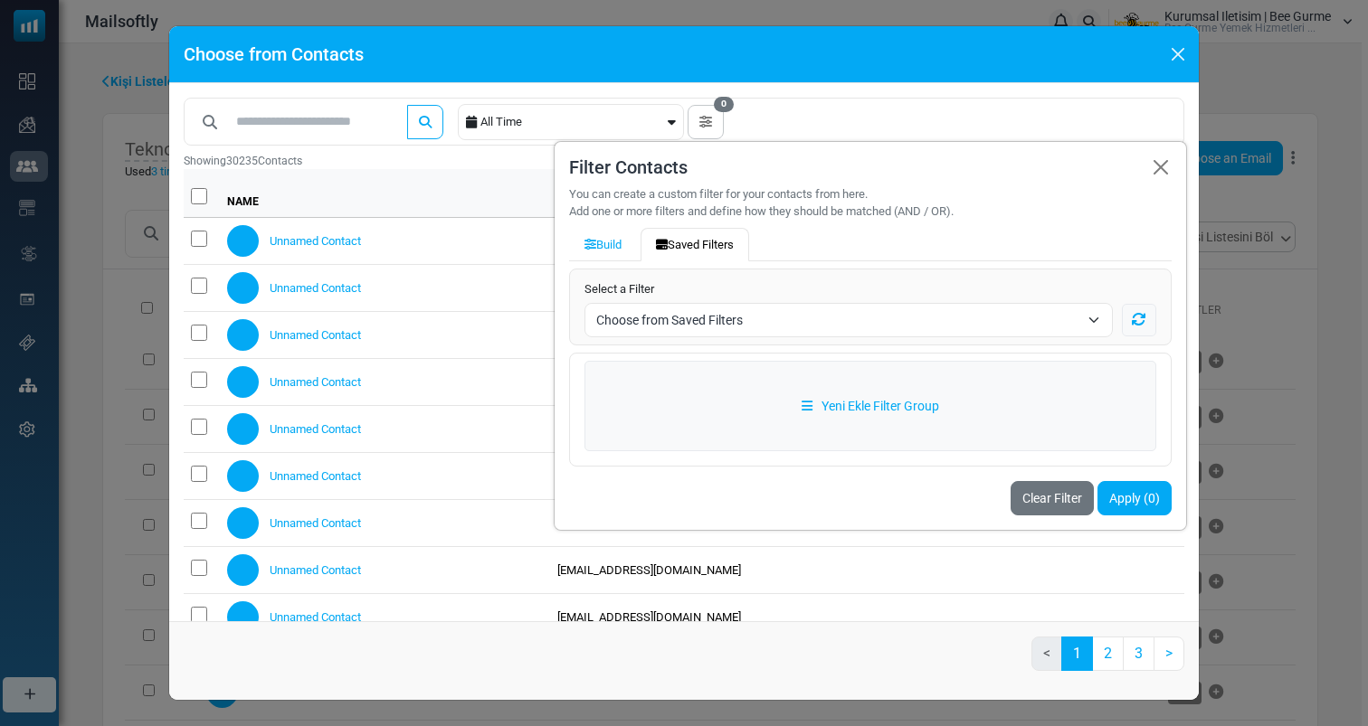
click at [743, 330] on span "Choose from Saved Filters" at bounding box center [837, 320] width 483 height 22
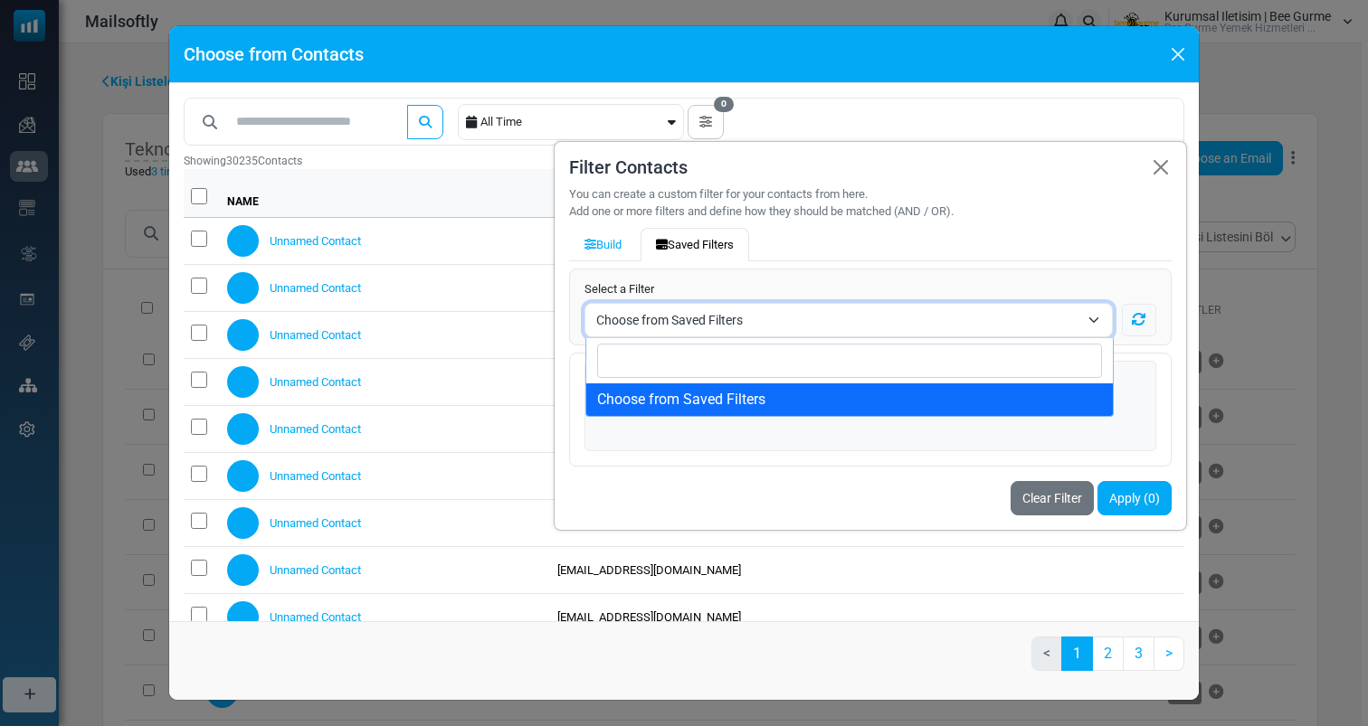
click at [743, 330] on span "Choose from Saved Filters" at bounding box center [837, 320] width 483 height 22
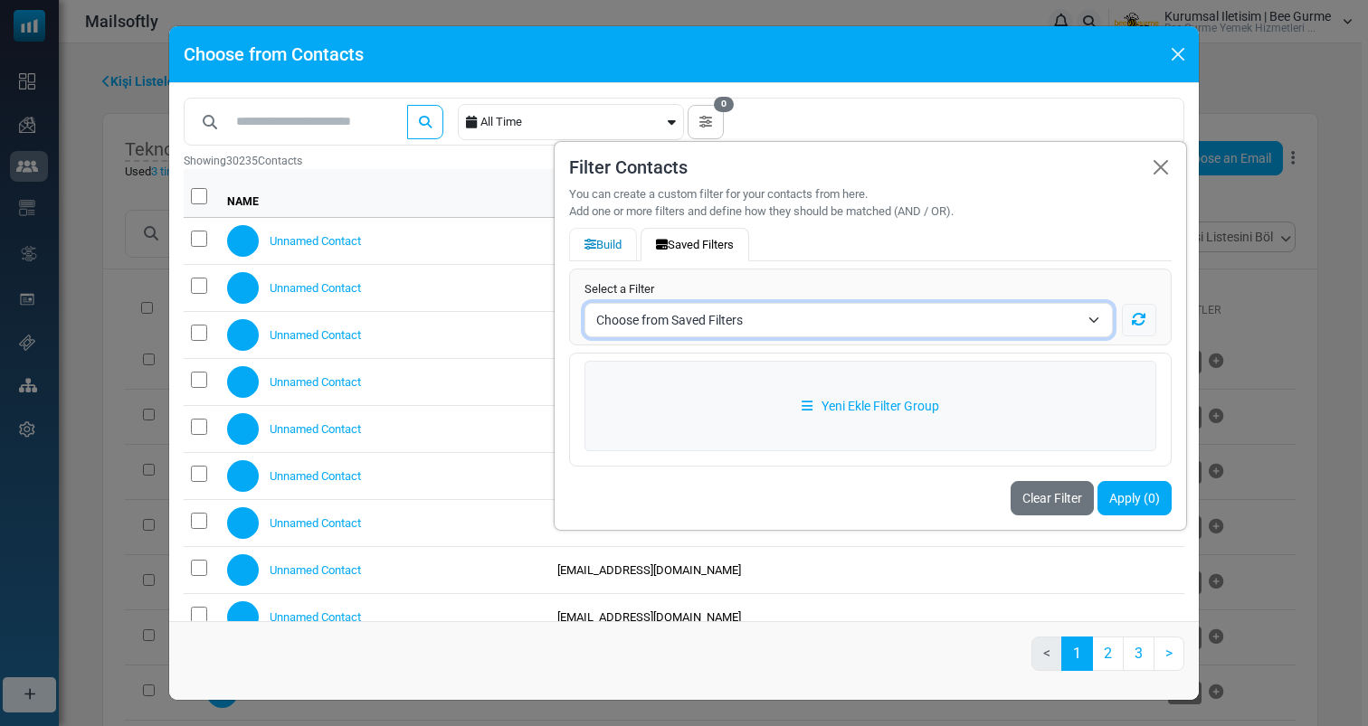
click at [620, 259] on button "Build" at bounding box center [603, 245] width 68 height 34
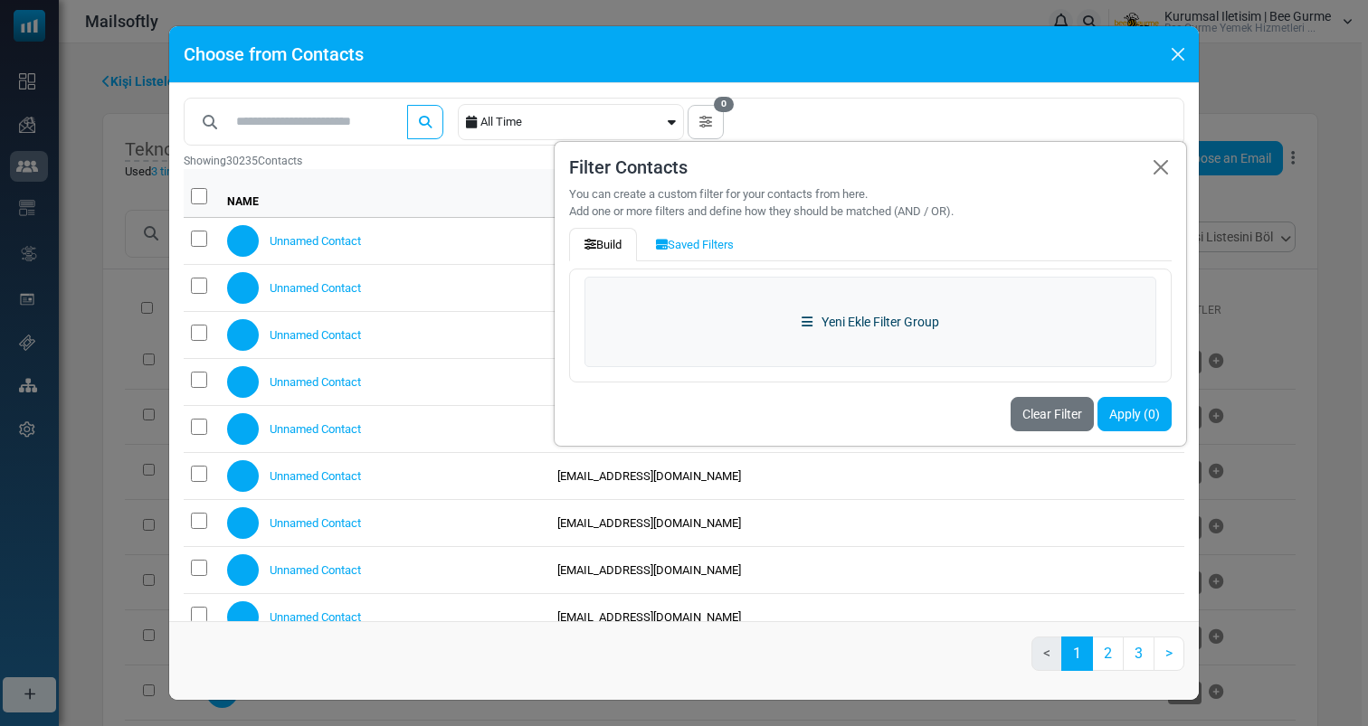
click at [858, 331] on link "Yeni Ekle Filter Group" at bounding box center [870, 322] width 572 height 90
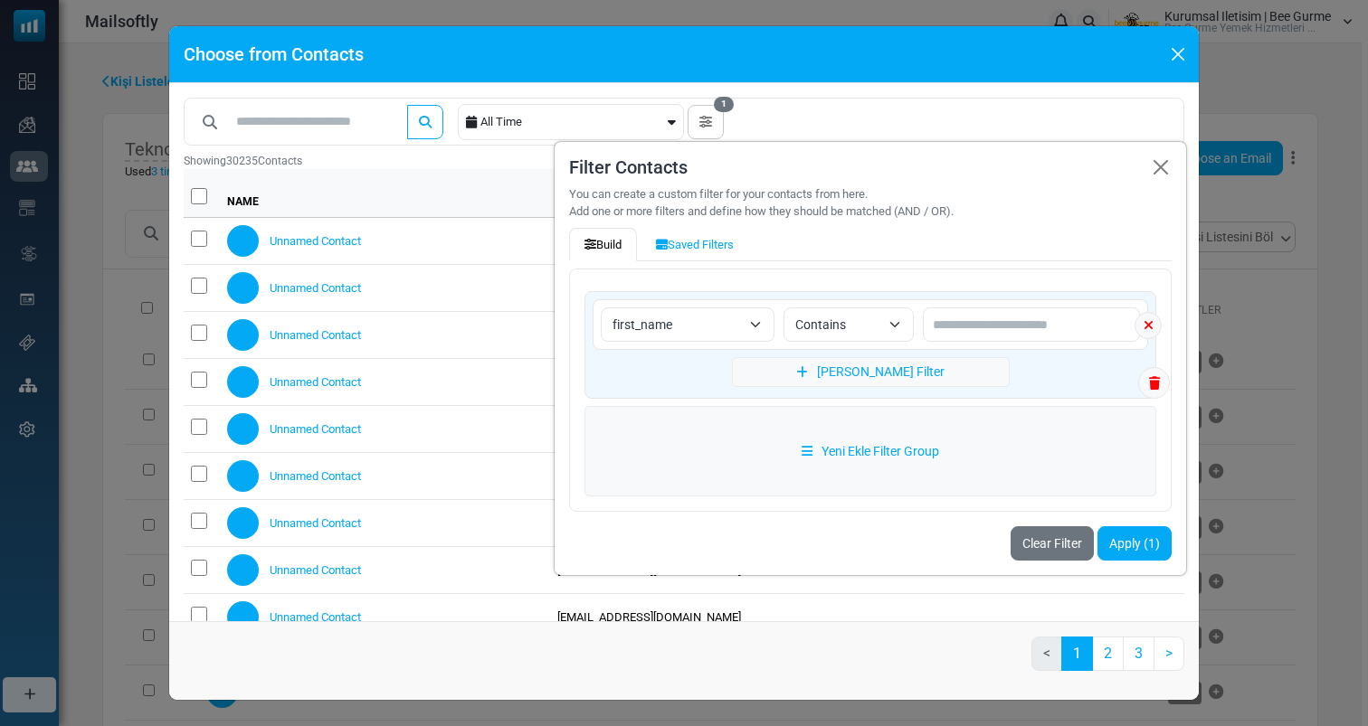
click at [733, 331] on span "first_name" at bounding box center [676, 325] width 128 height 22
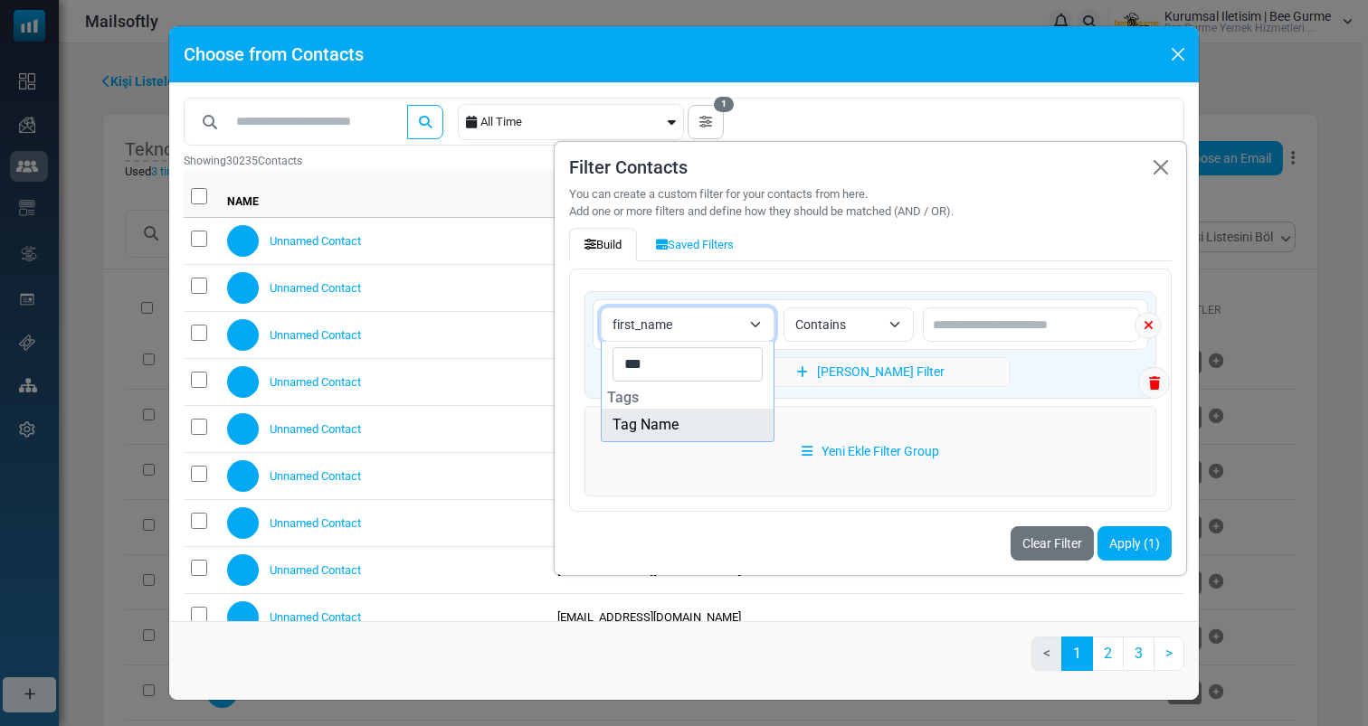
type input "***"
select select "*********"
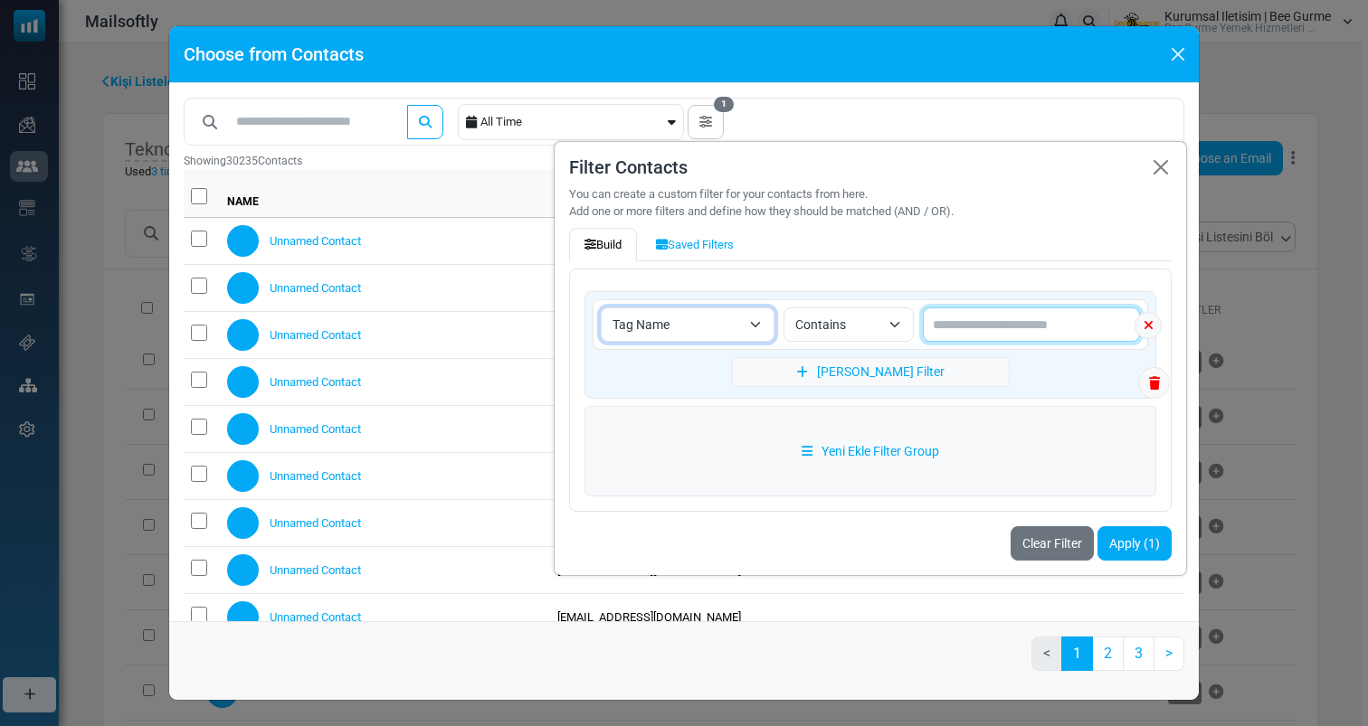
click at [1017, 340] on input "text" at bounding box center [1031, 325] width 217 height 34
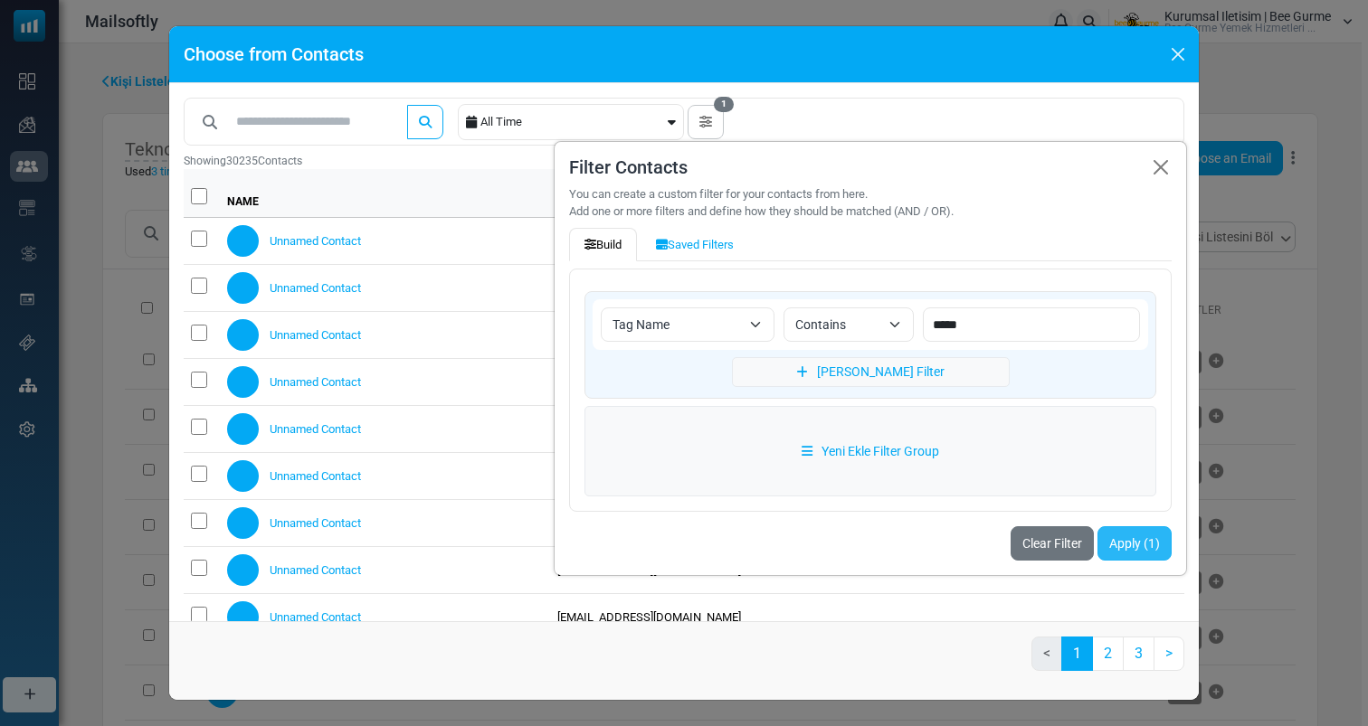
click at [1157, 553] on button "Apply (1)" at bounding box center [1134, 543] width 74 height 34
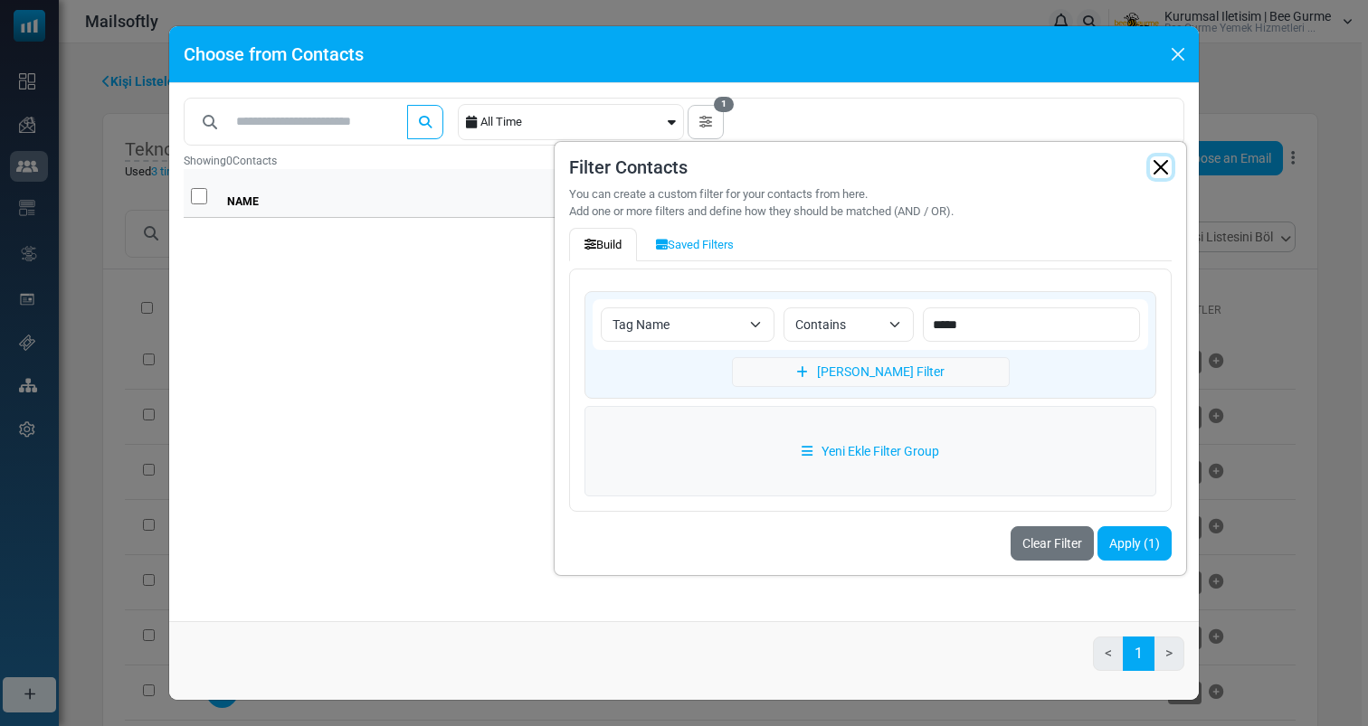
click at [1156, 171] on button "button" at bounding box center [1161, 167] width 22 height 22
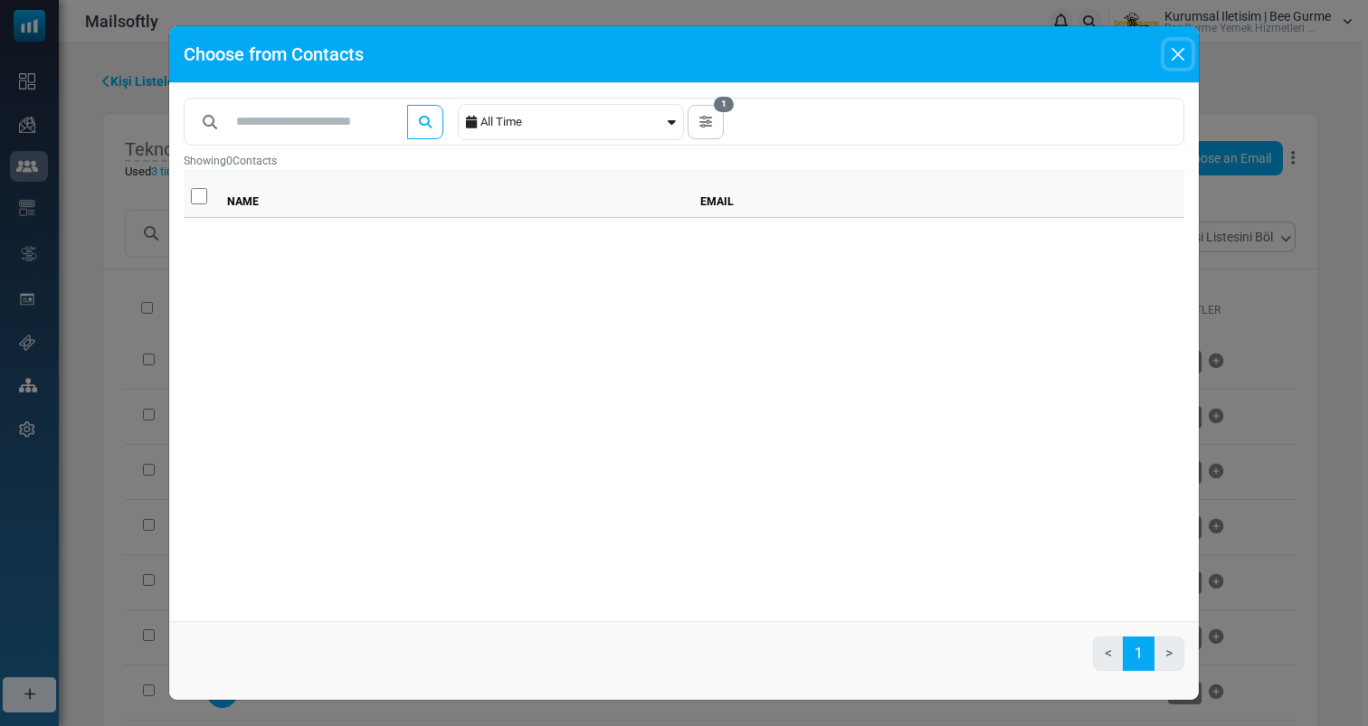
click at [1174, 53] on button "Close" at bounding box center [1177, 54] width 27 height 27
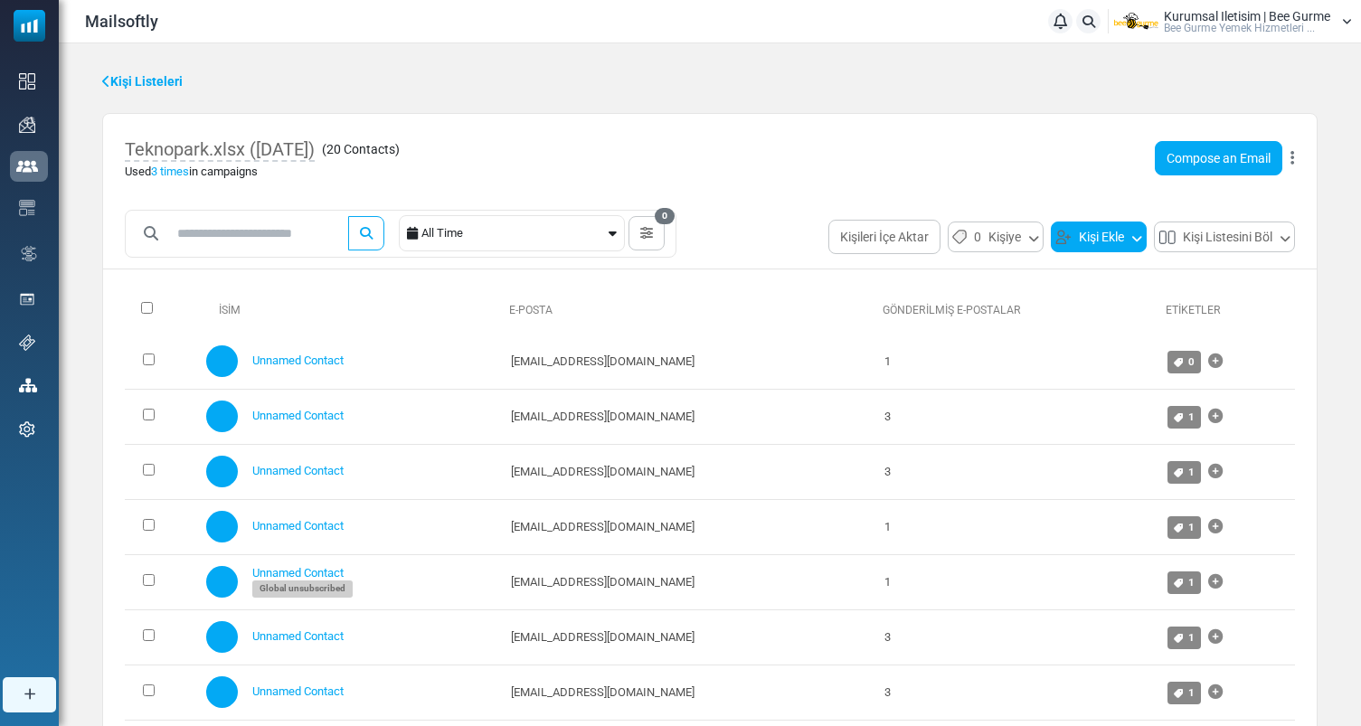
click at [1093, 240] on button "Kişi Ekle" at bounding box center [1099, 237] width 96 height 31
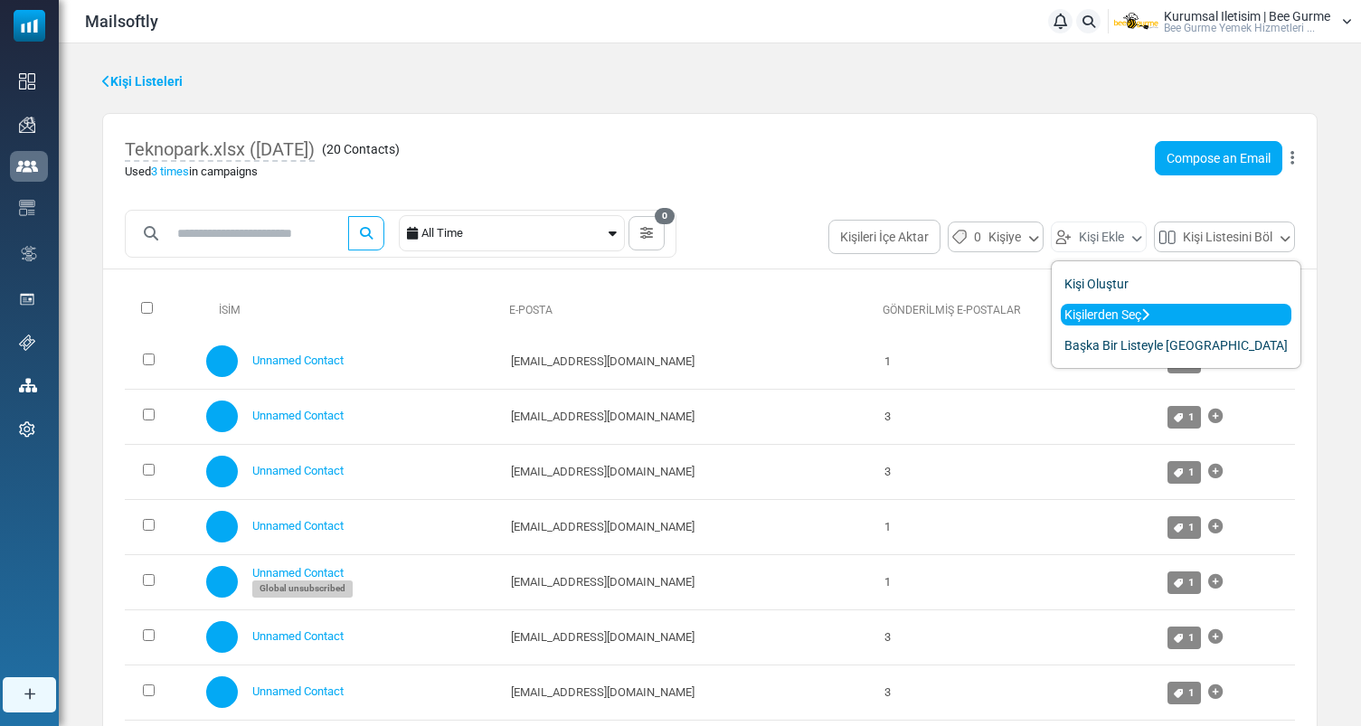
click at [1094, 312] on link "Kişilerden Seç" at bounding box center [1176, 315] width 231 height 22
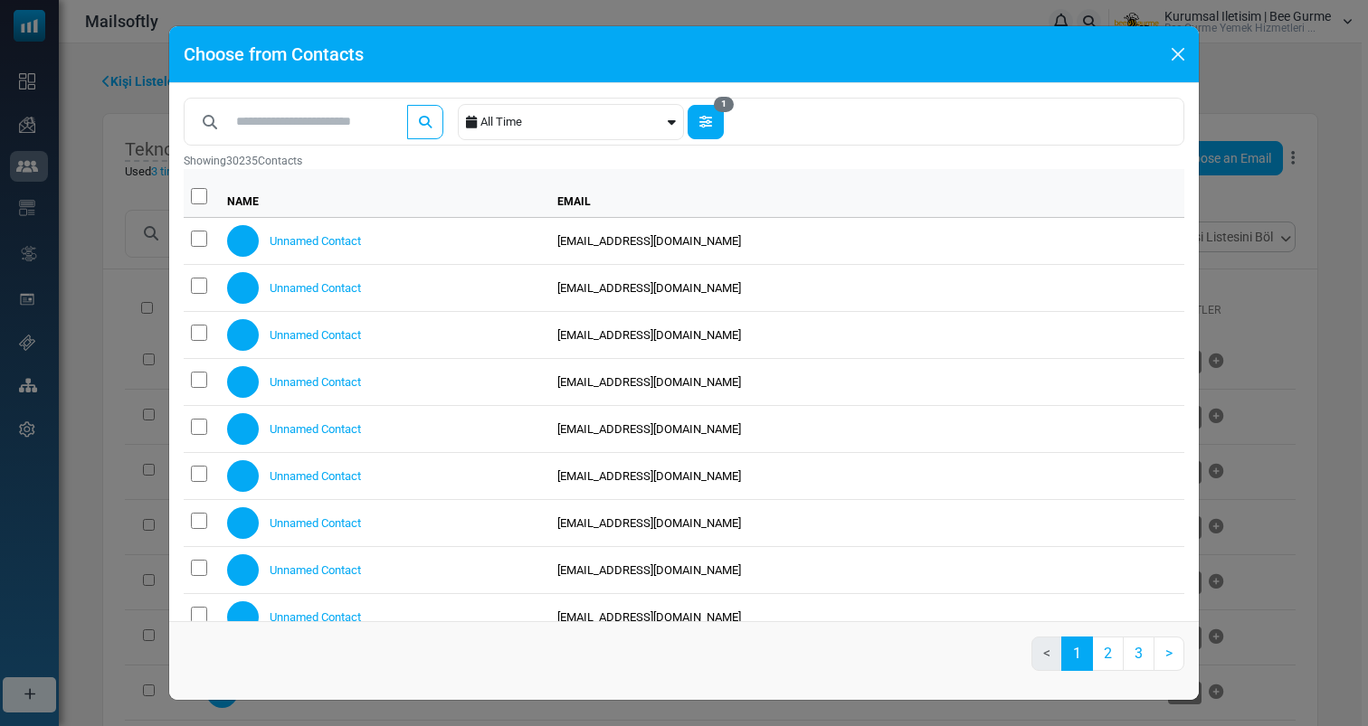
click at [720, 121] on button "1" at bounding box center [705, 122] width 36 height 34
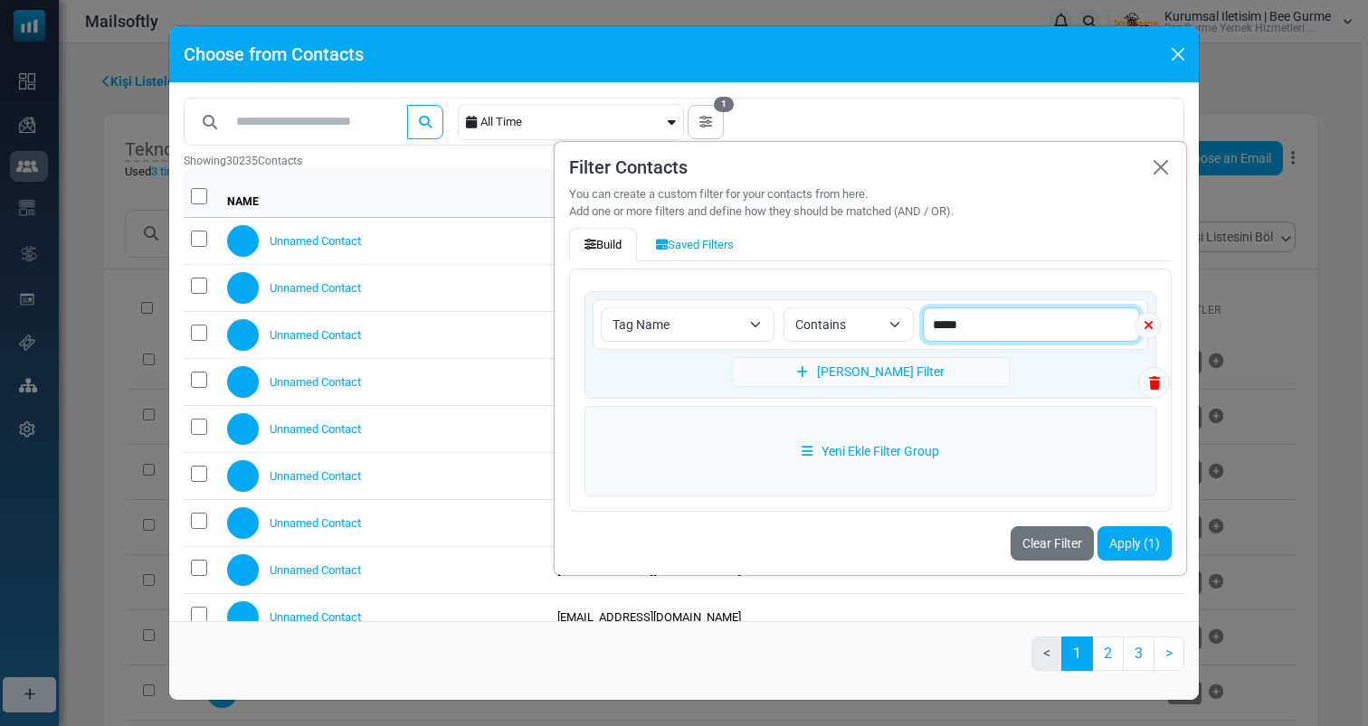
click at [948, 327] on input "*****" at bounding box center [1031, 325] width 217 height 34
type input "*****"
click at [1150, 546] on button "Apply (1)" at bounding box center [1134, 543] width 74 height 34
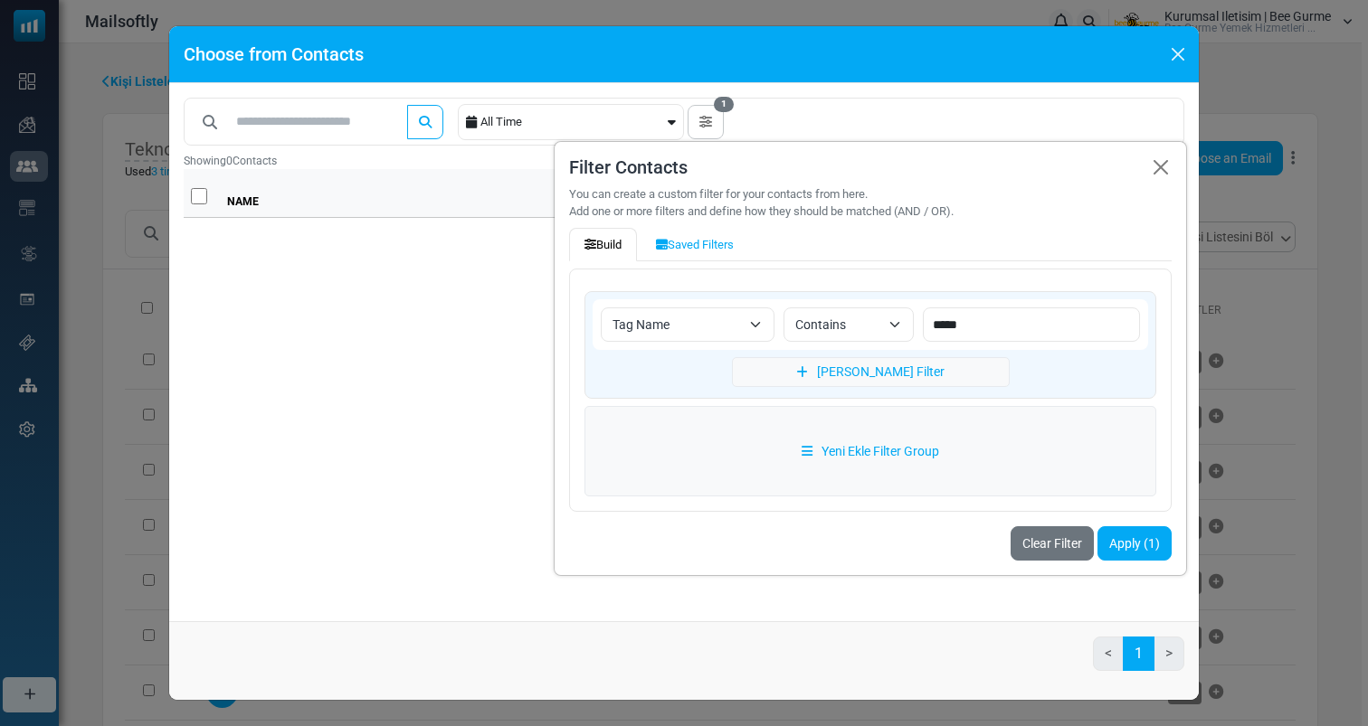
click at [700, 317] on span "Tag Name" at bounding box center [676, 325] width 128 height 22
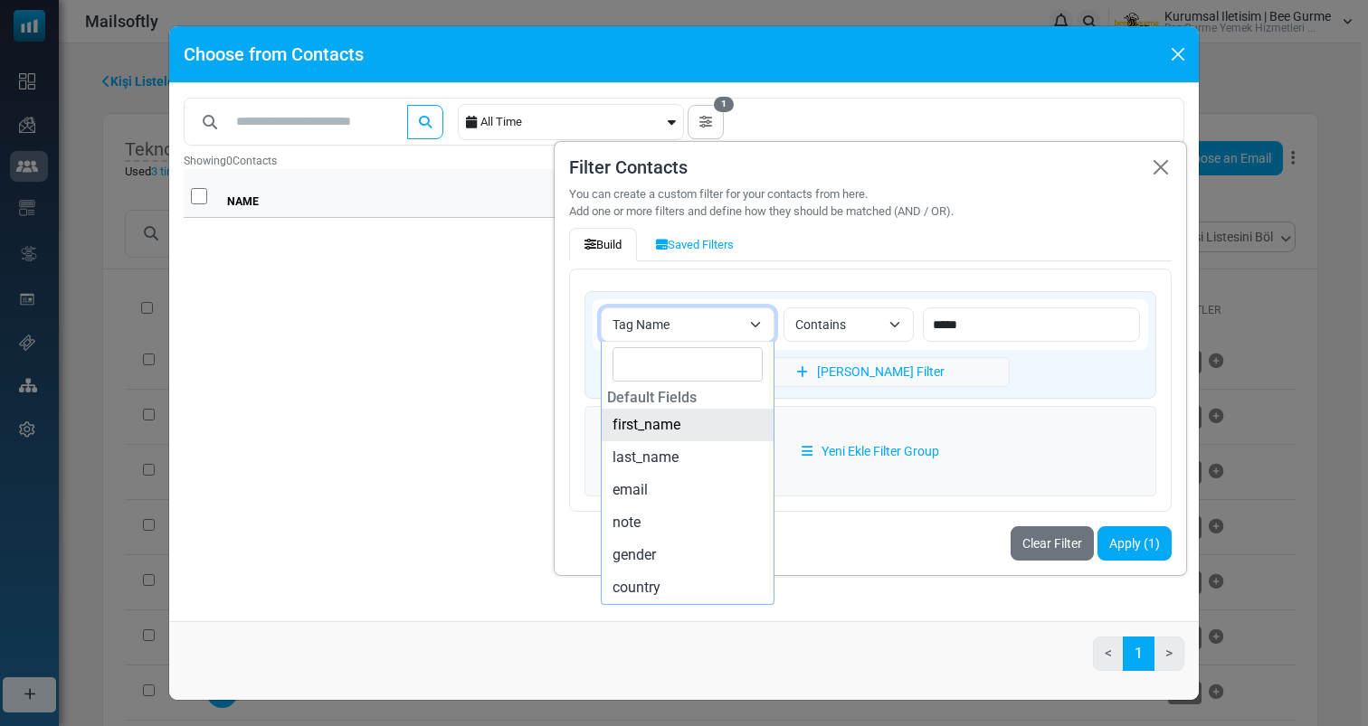
select select "**********"
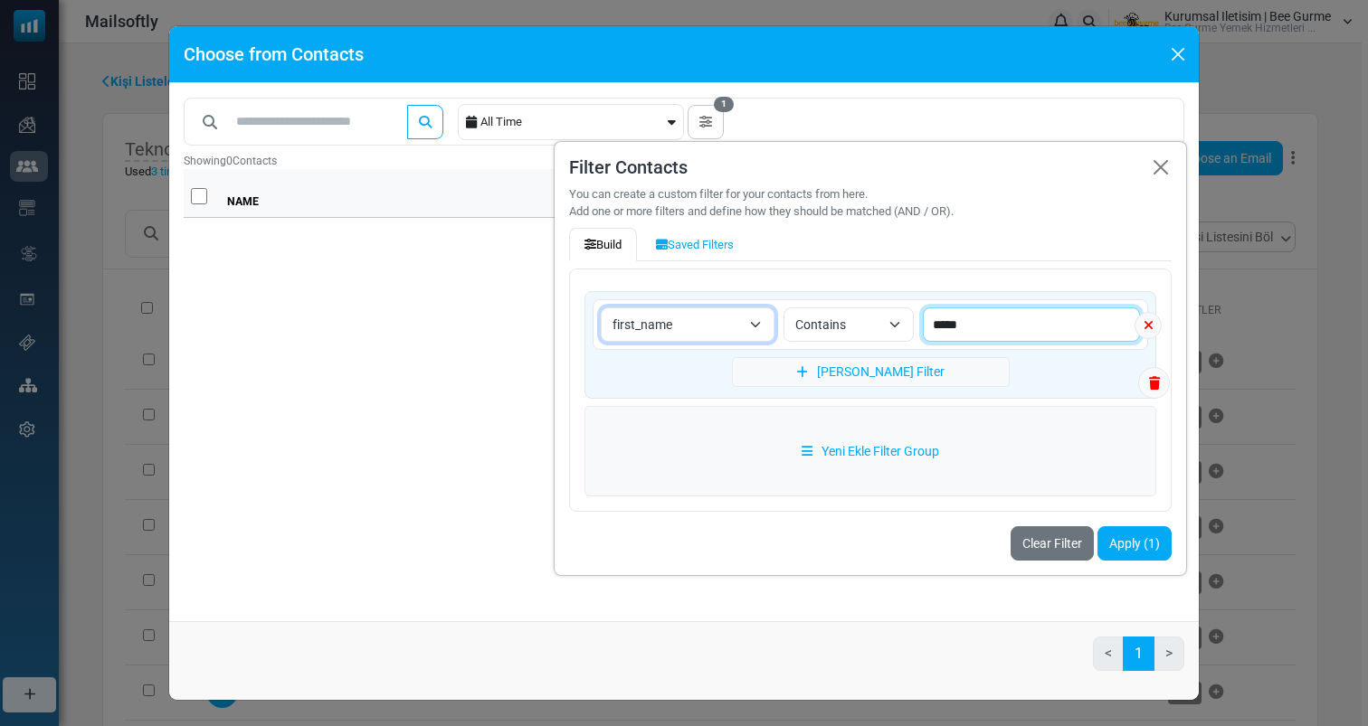
click at [1048, 318] on input "*****" at bounding box center [1031, 325] width 217 height 34
type input "*"
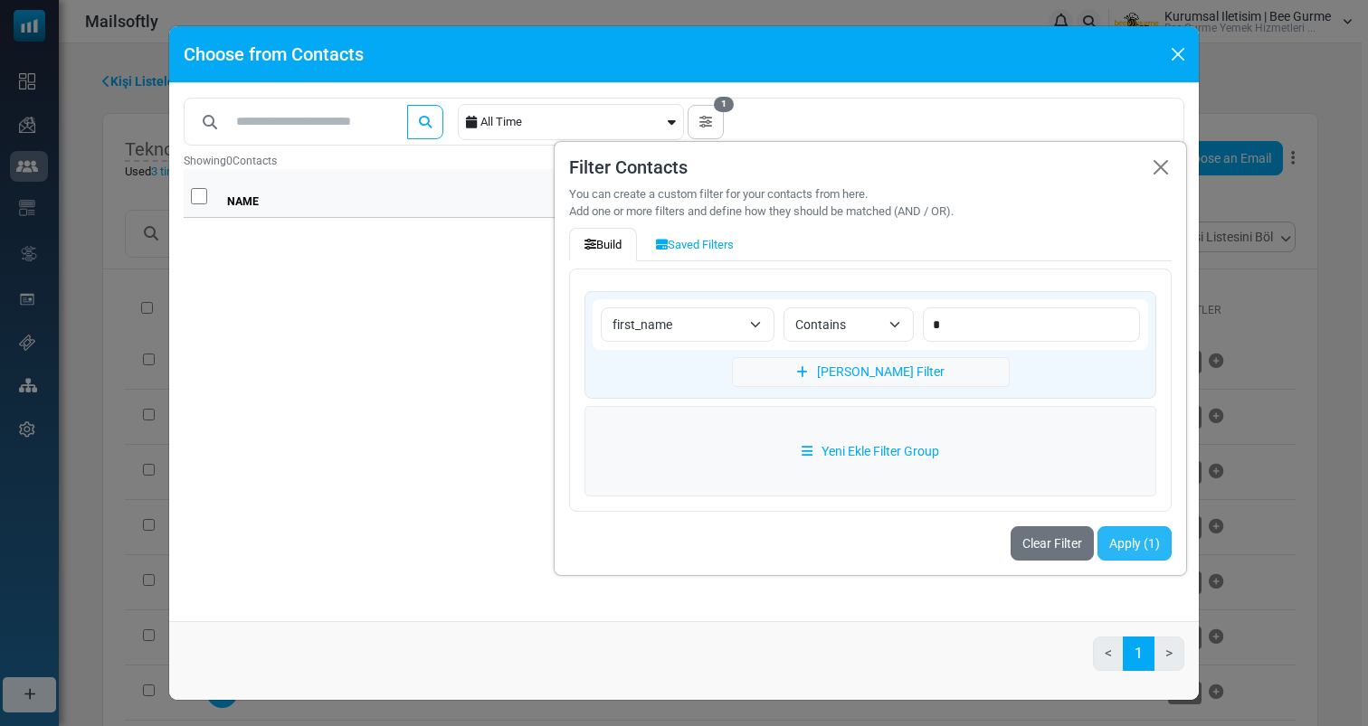
click at [1135, 544] on button "Apply (1)" at bounding box center [1134, 543] width 74 height 34
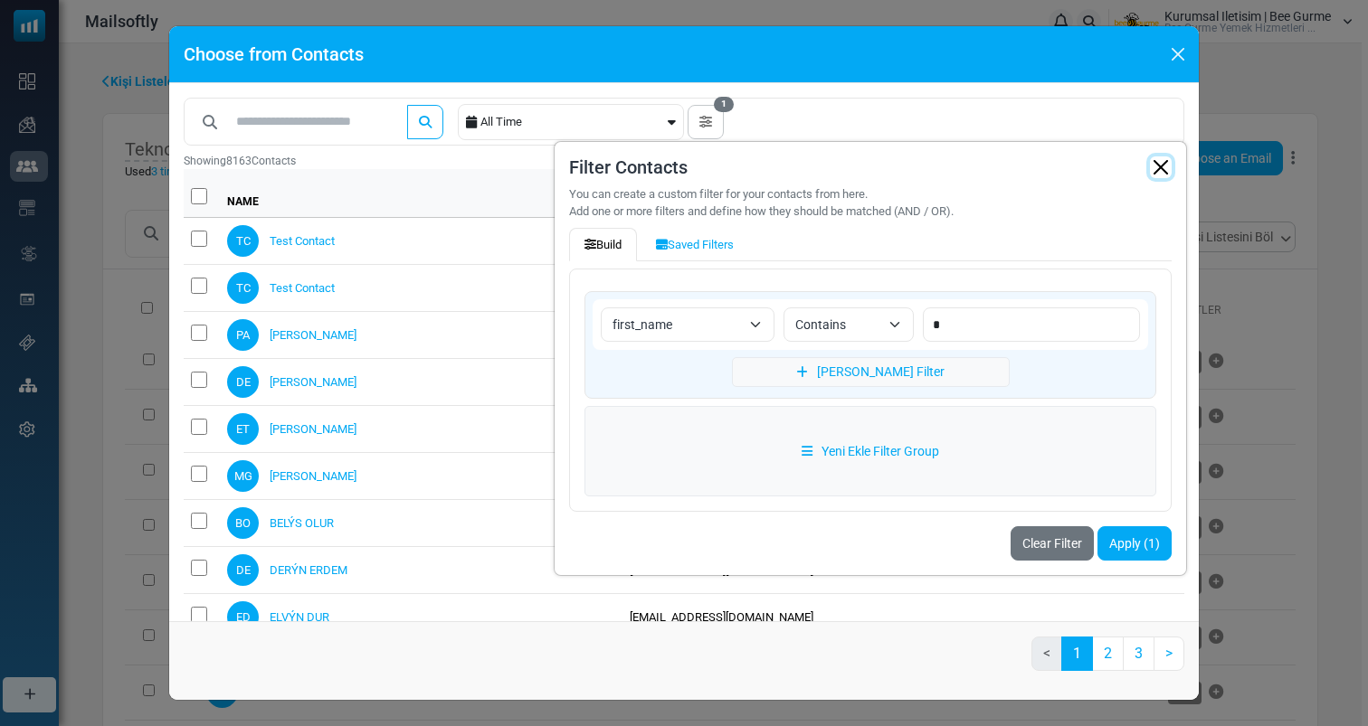
click at [1169, 168] on button "button" at bounding box center [1161, 167] width 22 height 22
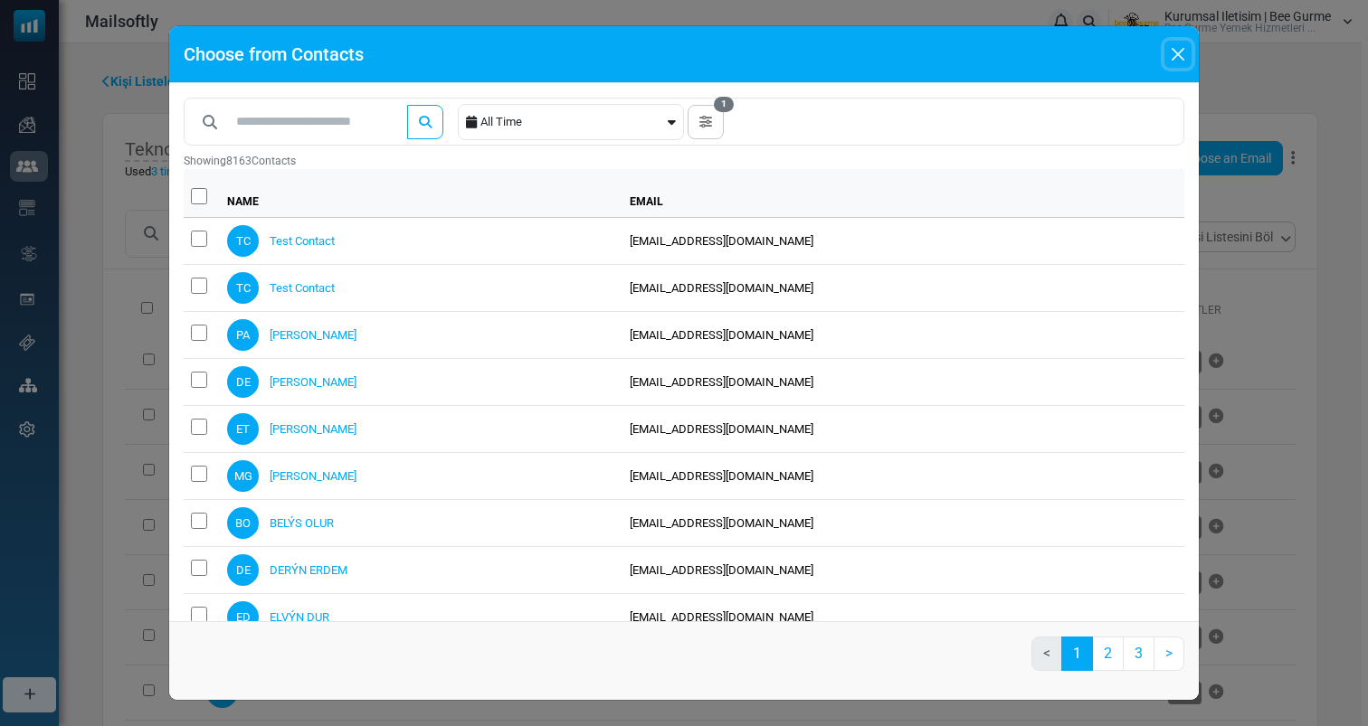
click at [1183, 47] on button "Close" at bounding box center [1177, 54] width 27 height 27
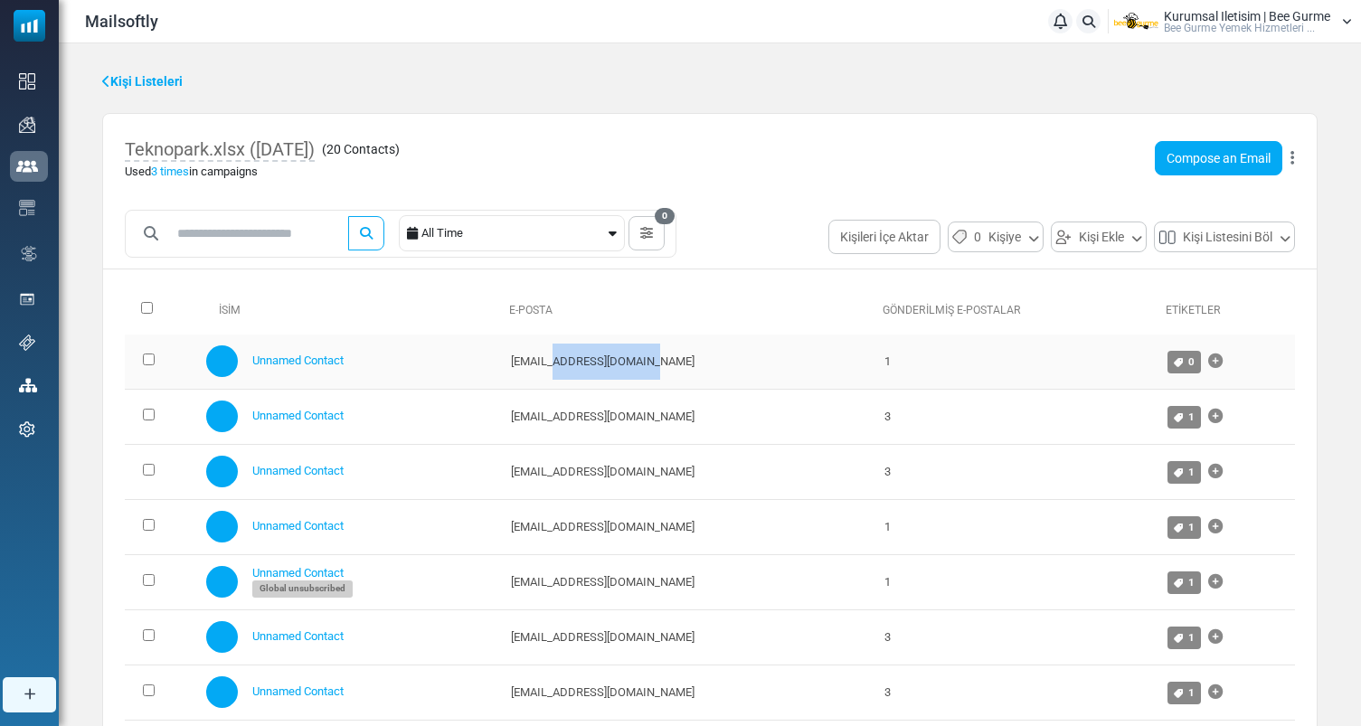
drag, startPoint x: 654, startPoint y: 365, endPoint x: 557, endPoint y: 366, distance: 96.8
click at [557, 366] on td "[EMAIL_ADDRESS][DOMAIN_NAME]" at bounding box center [689, 362] width 374 height 55
copy td "teknopark.com.tr"
click at [1084, 228] on button "Kişi Ekle" at bounding box center [1099, 237] width 96 height 31
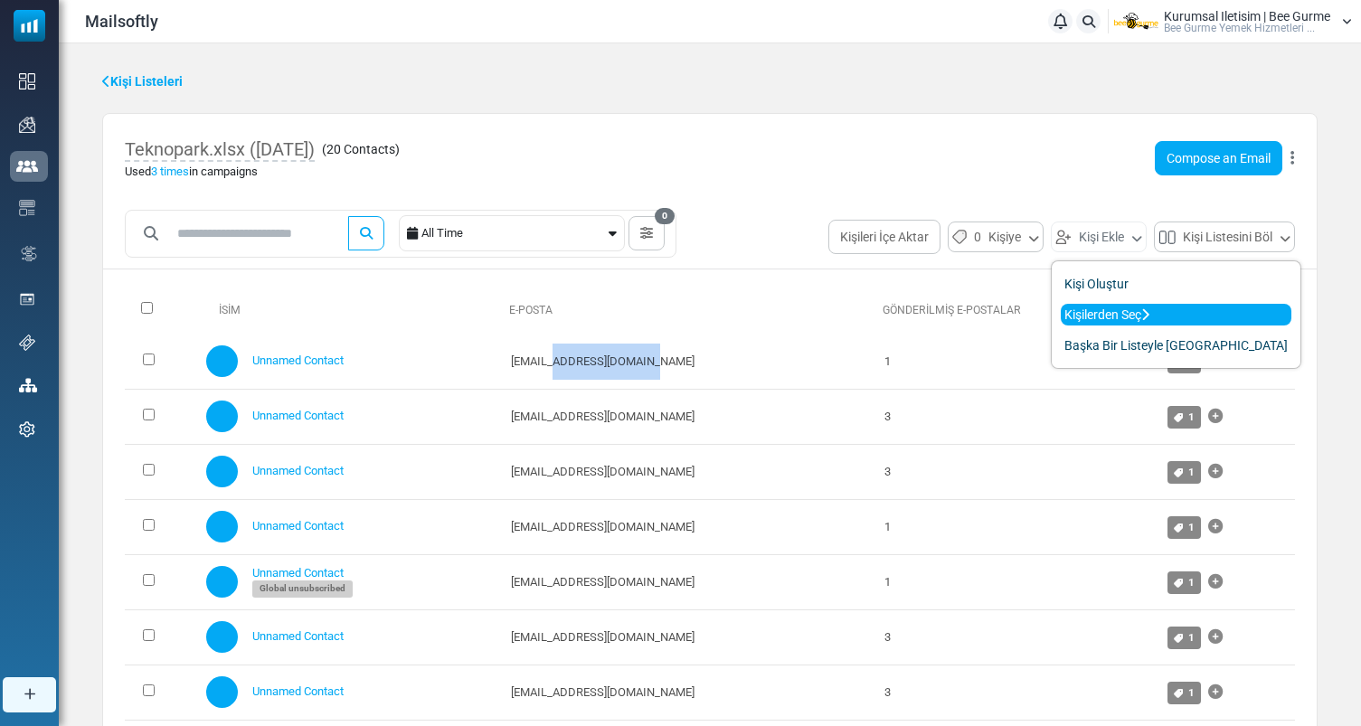
click at [1087, 315] on link "Kişilerden Seç" at bounding box center [1176, 315] width 231 height 22
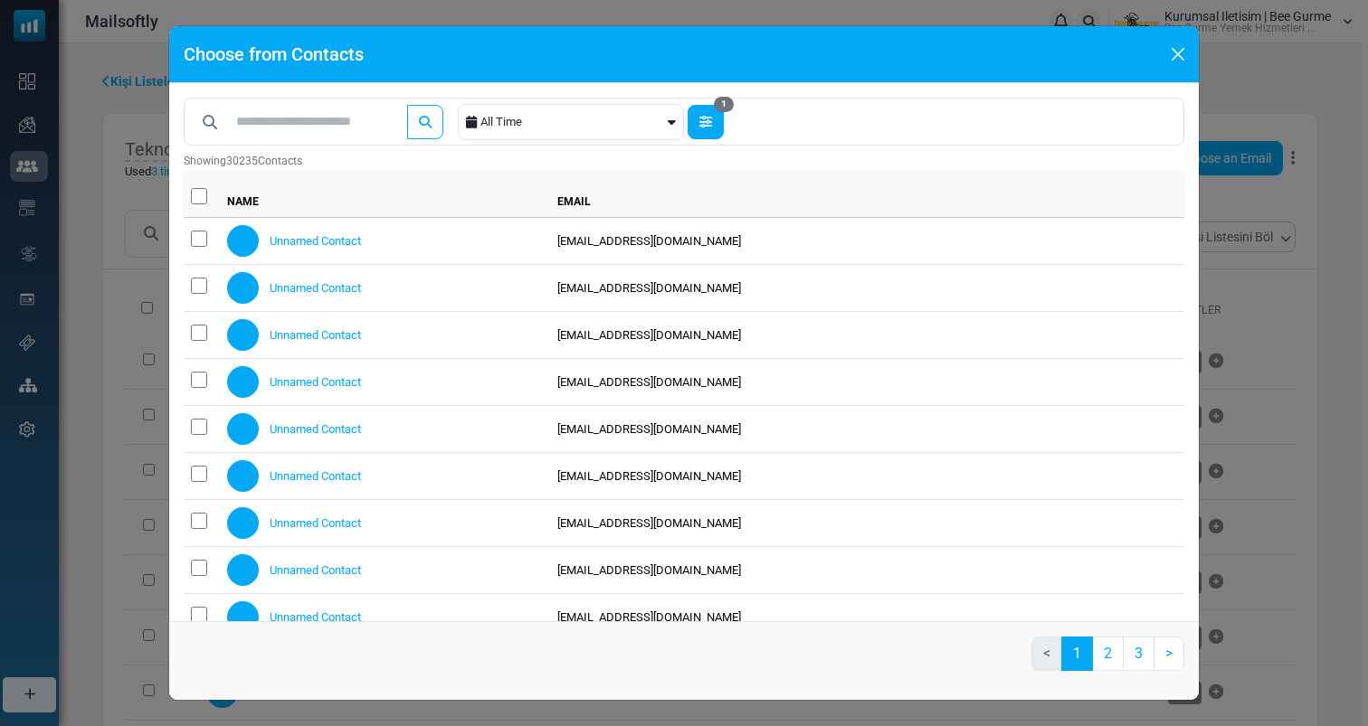
click at [724, 127] on button "1" at bounding box center [705, 122] width 36 height 34
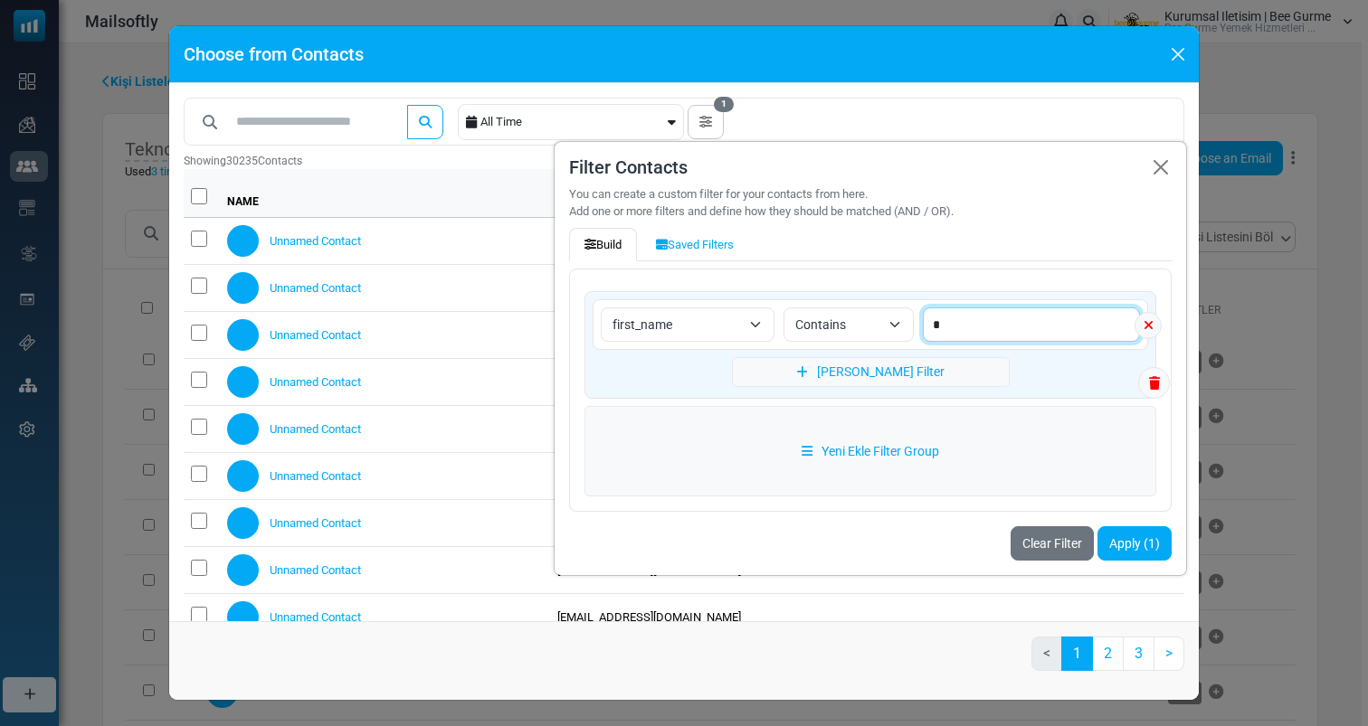
click at [991, 323] on input "*" at bounding box center [1031, 325] width 217 height 34
click at [686, 327] on span "first_name" at bounding box center [676, 325] width 128 height 22
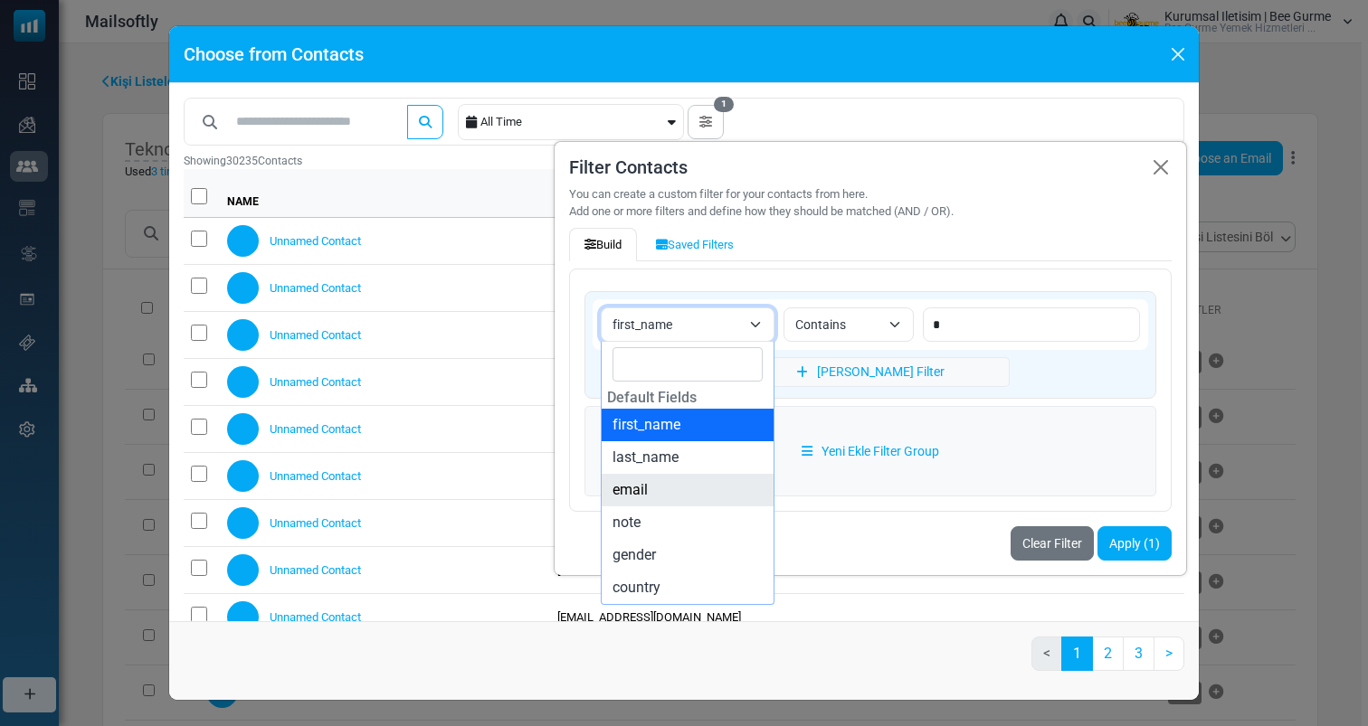
select select "*****"
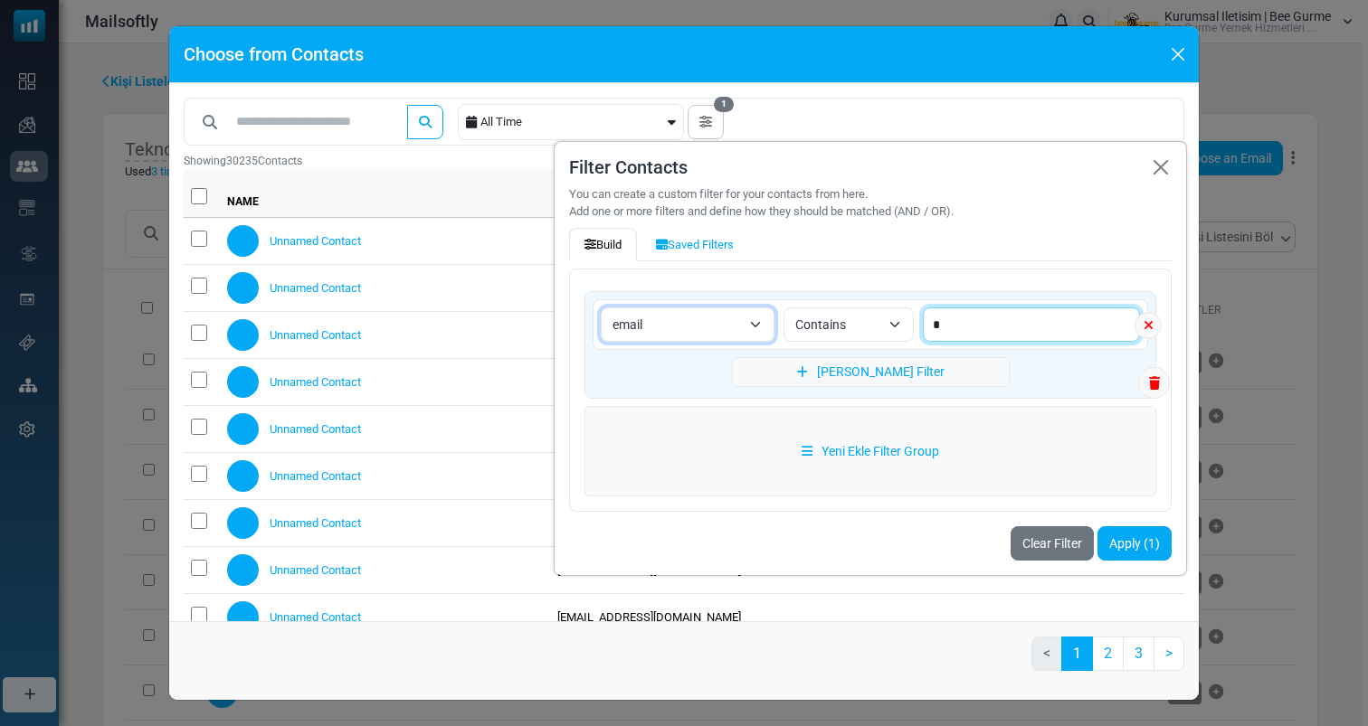
click at [1026, 335] on input "*" at bounding box center [1031, 325] width 217 height 34
paste input "**********"
type input "**********"
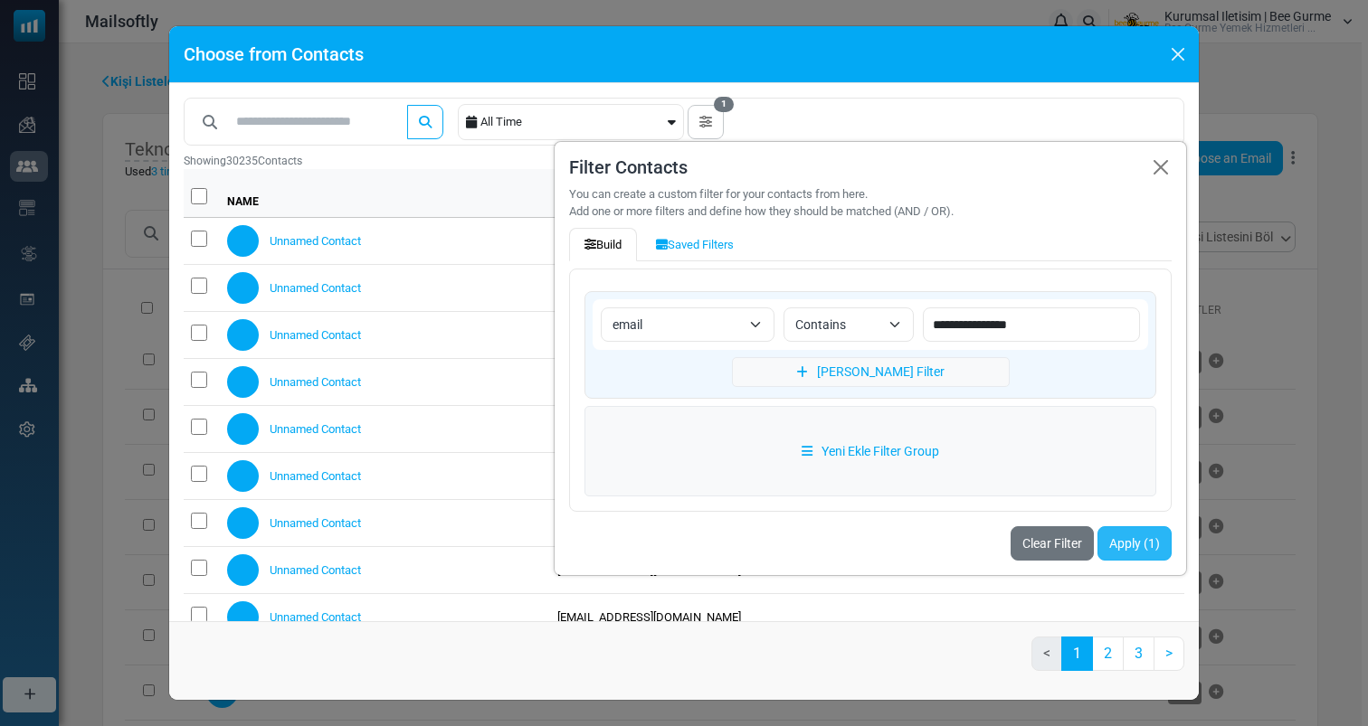
click at [1146, 543] on button "Apply (1)" at bounding box center [1134, 543] width 74 height 34
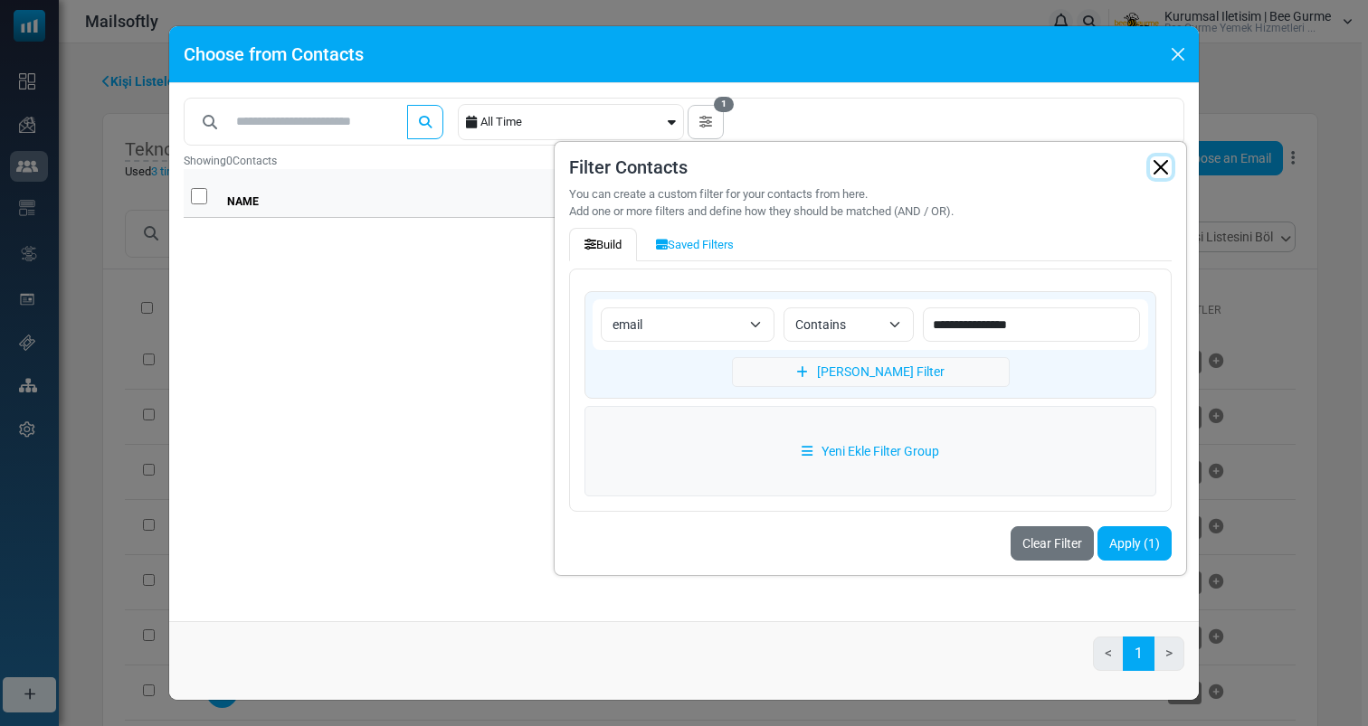
click at [1169, 165] on button "button" at bounding box center [1161, 167] width 22 height 22
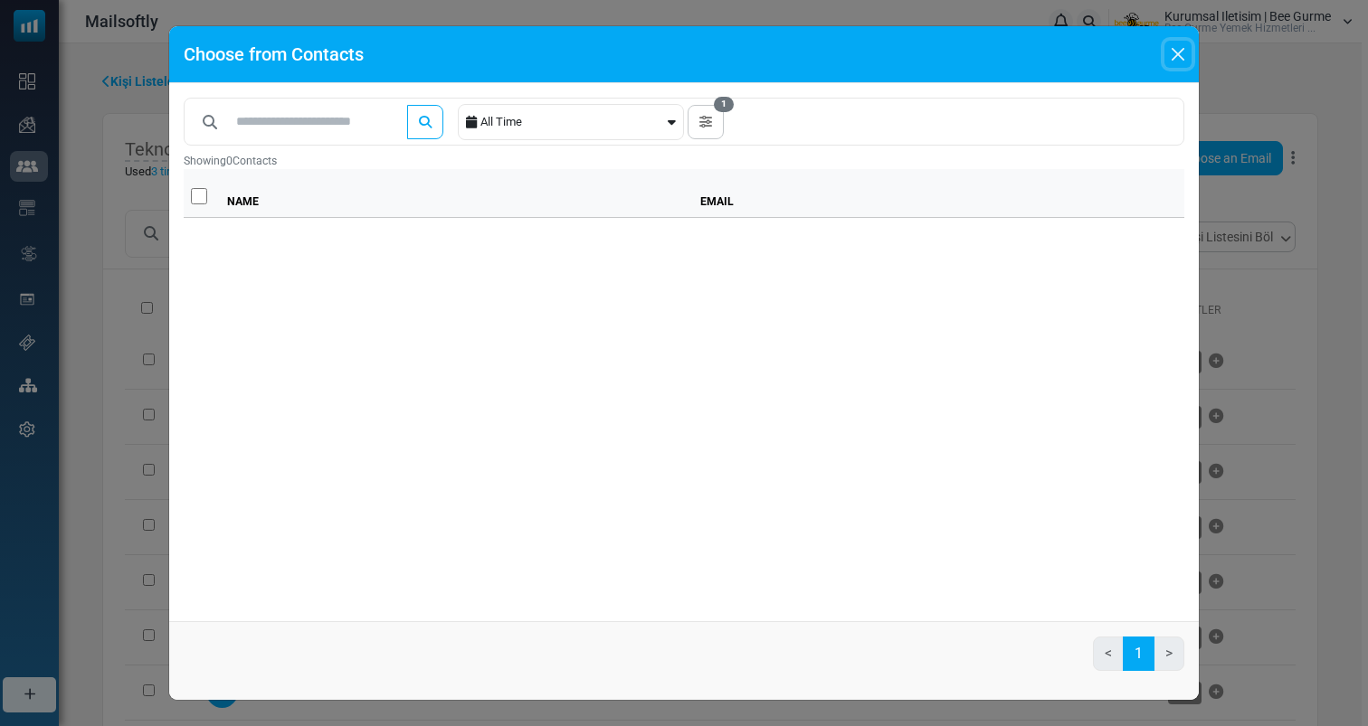
click at [1175, 57] on button "Close" at bounding box center [1177, 54] width 27 height 27
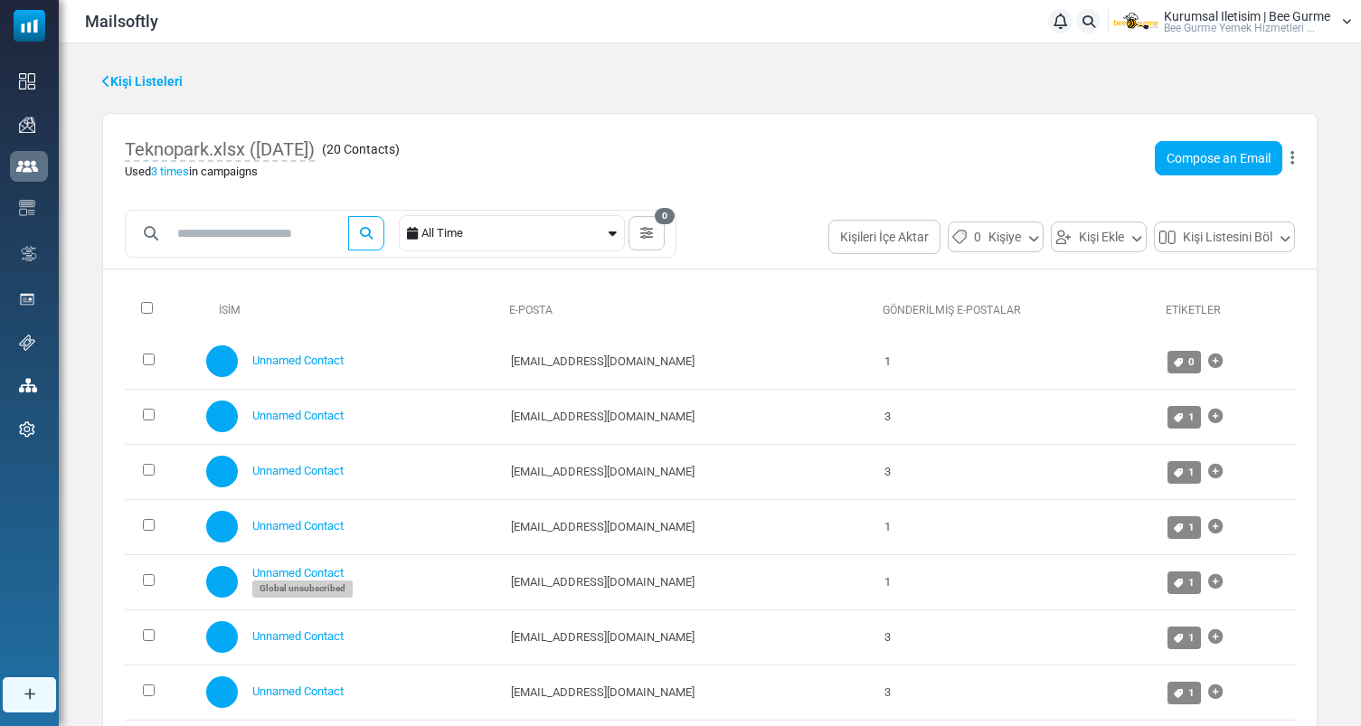
click at [128, 74] on link "Kişi Listeleri" at bounding box center [142, 81] width 80 height 19
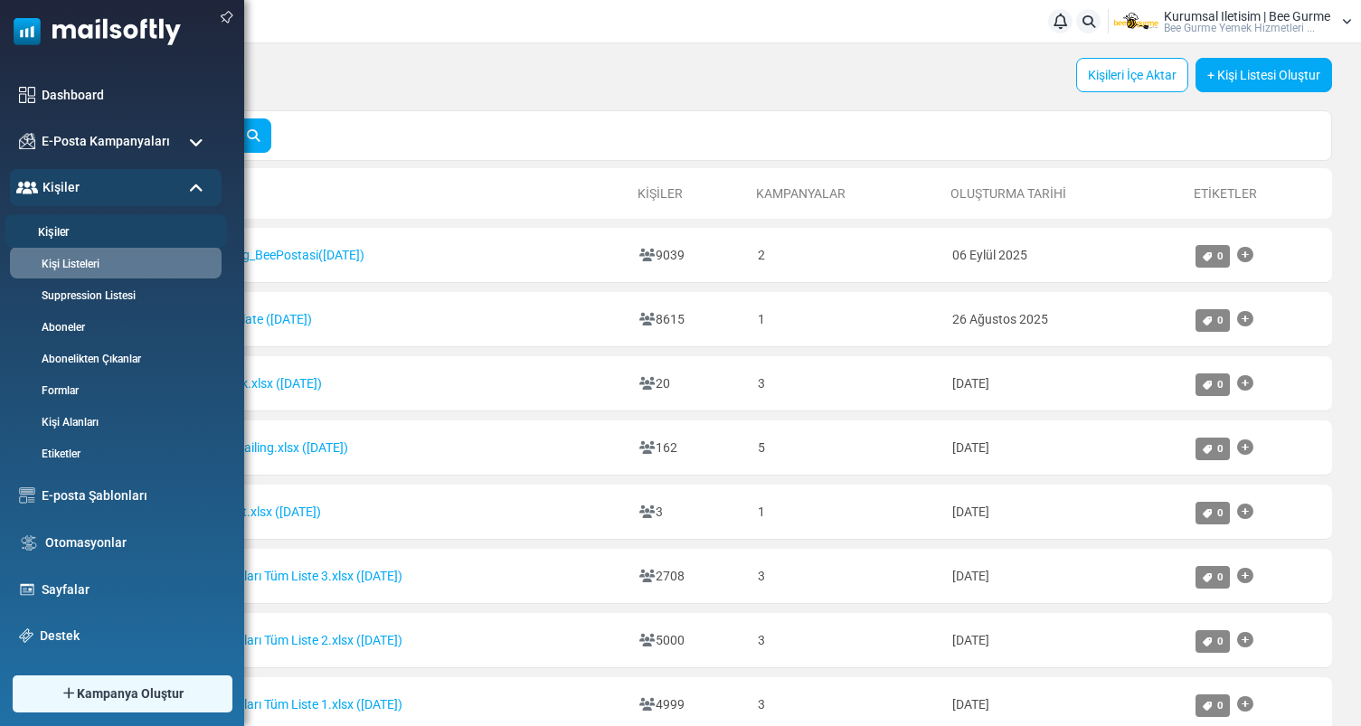
click at [62, 222] on li "Kişiler" at bounding box center [116, 230] width 222 height 33
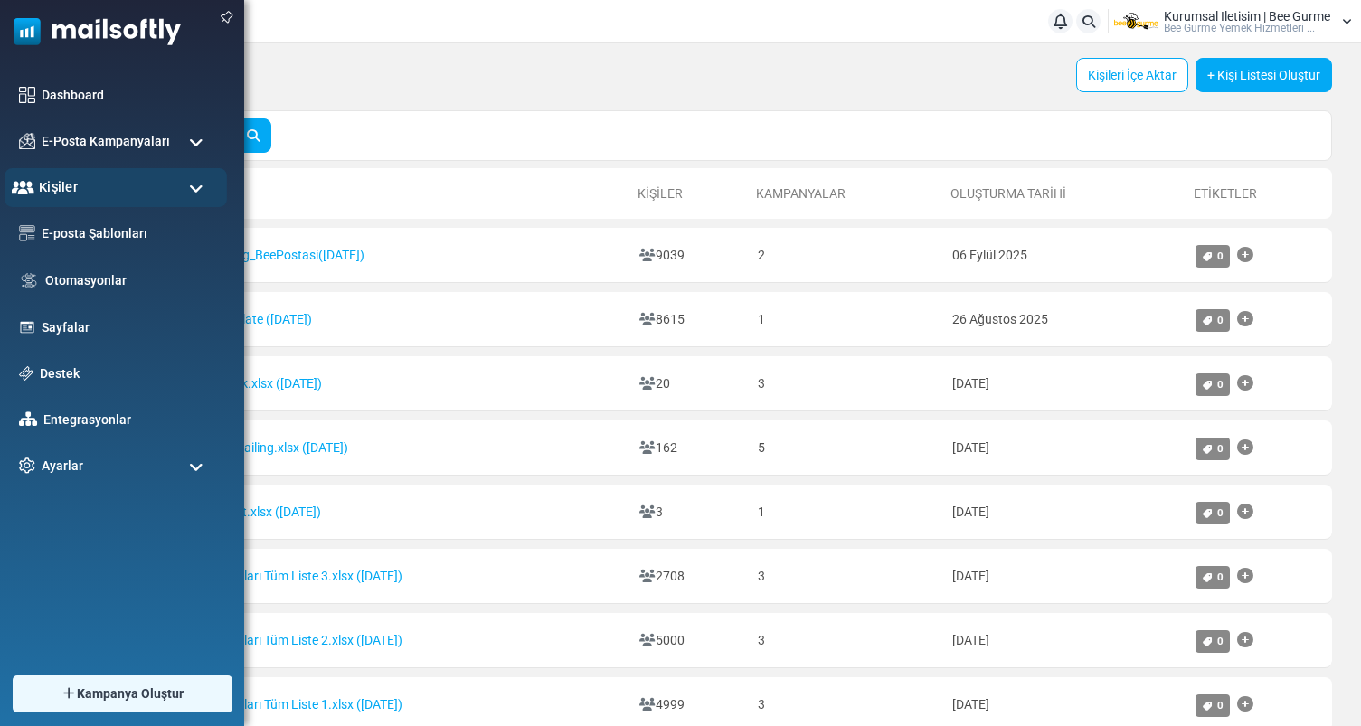
click at [88, 201] on div "Kişiler" at bounding box center [116, 187] width 222 height 39
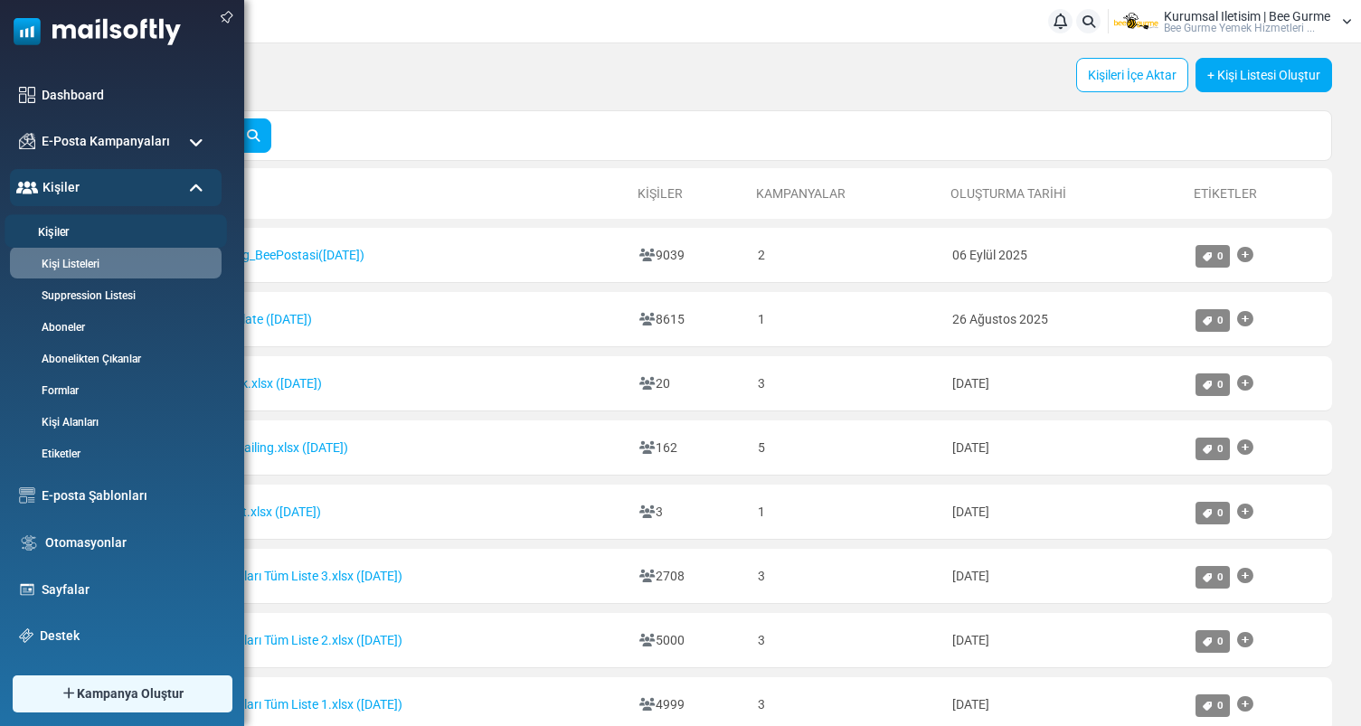
click at [68, 236] on link "Kişiler" at bounding box center [113, 232] width 217 height 17
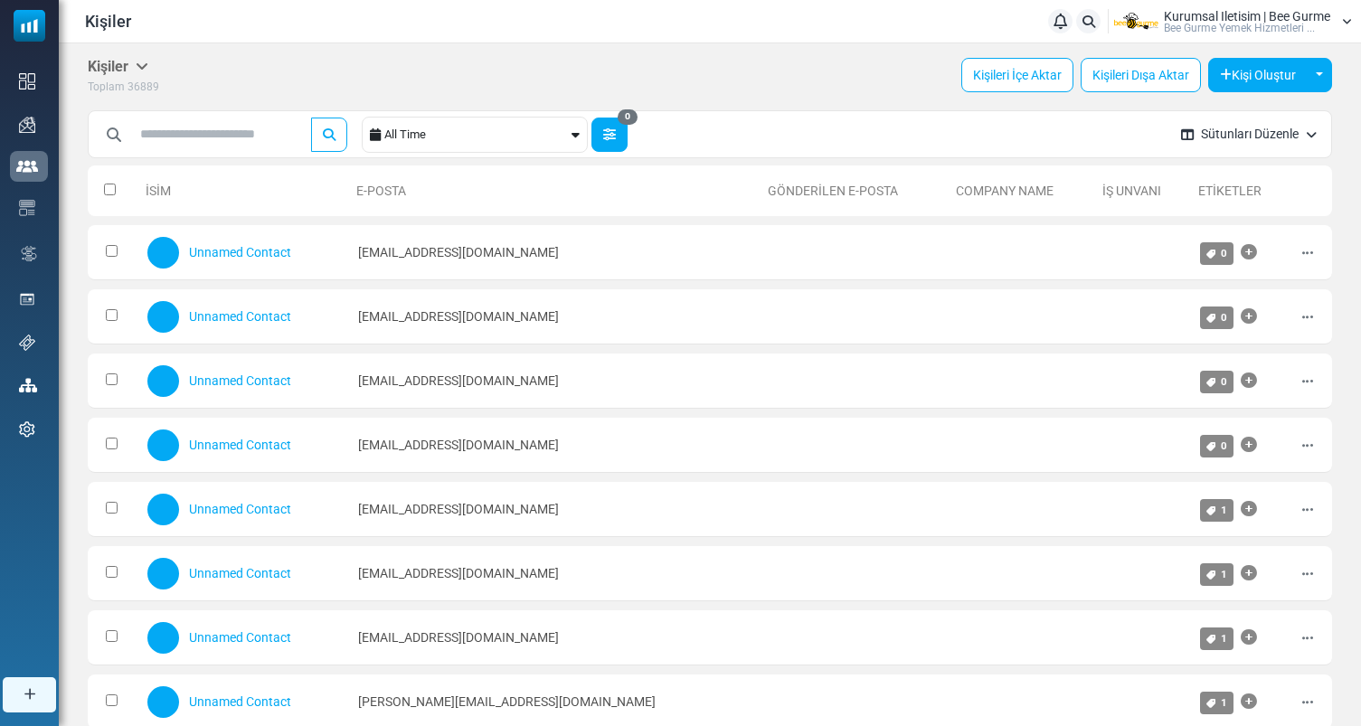
click at [614, 130] on icon "button" at bounding box center [609, 134] width 13 height 13
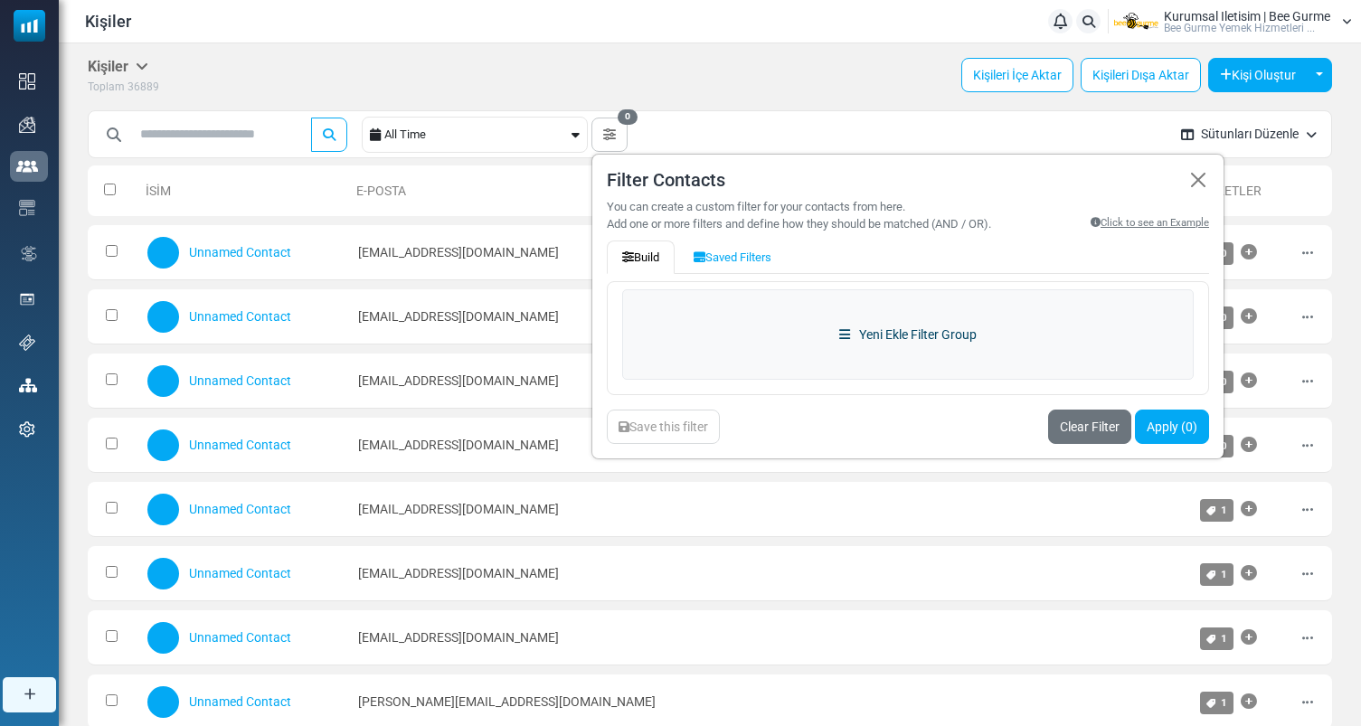
click at [757, 320] on link "Yeni Ekle Filter Group" at bounding box center [908, 334] width 572 height 90
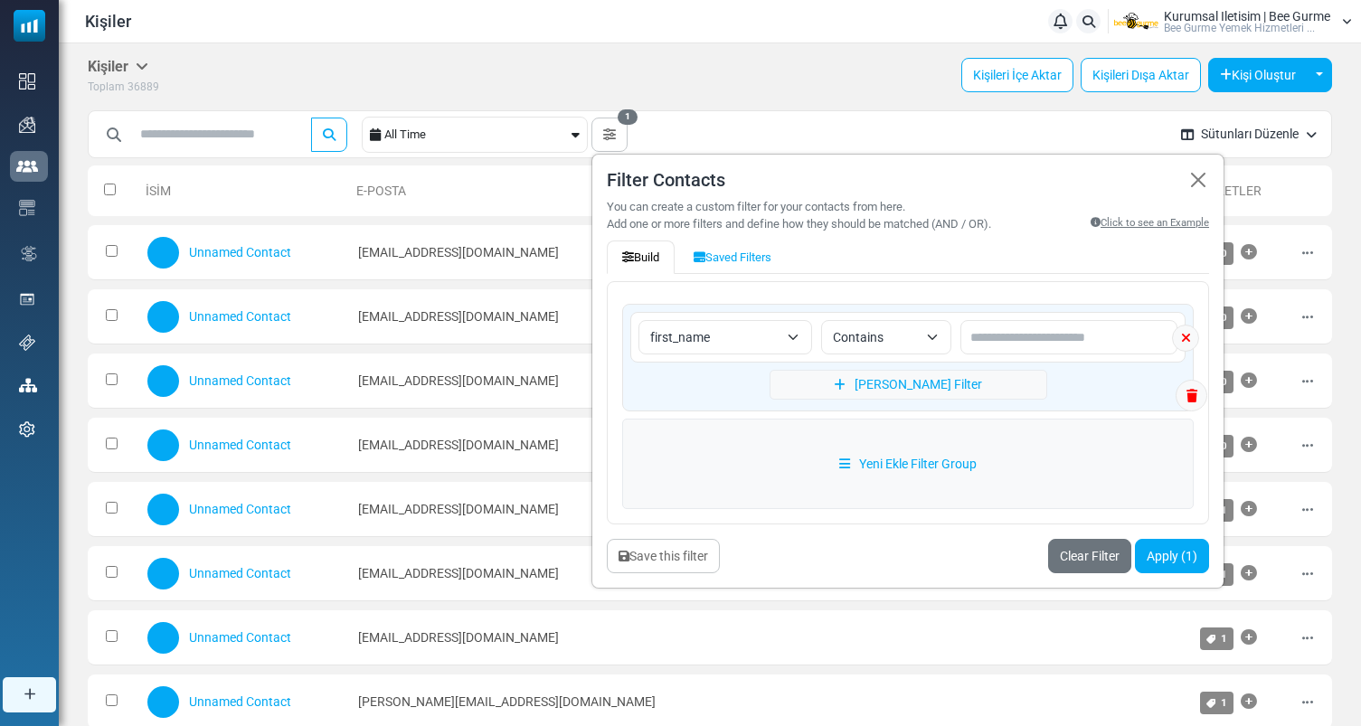
click at [771, 350] on span "first_name" at bounding box center [726, 337] width 174 height 34
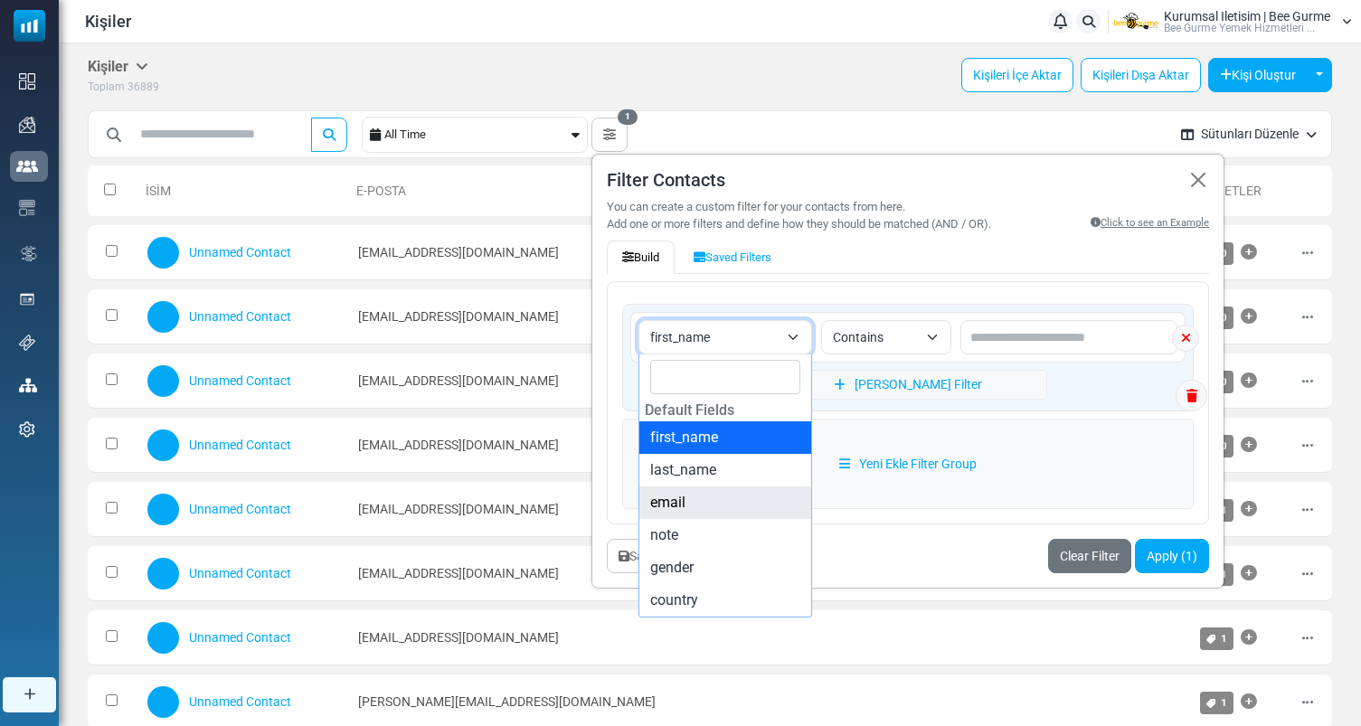
select select "*****"
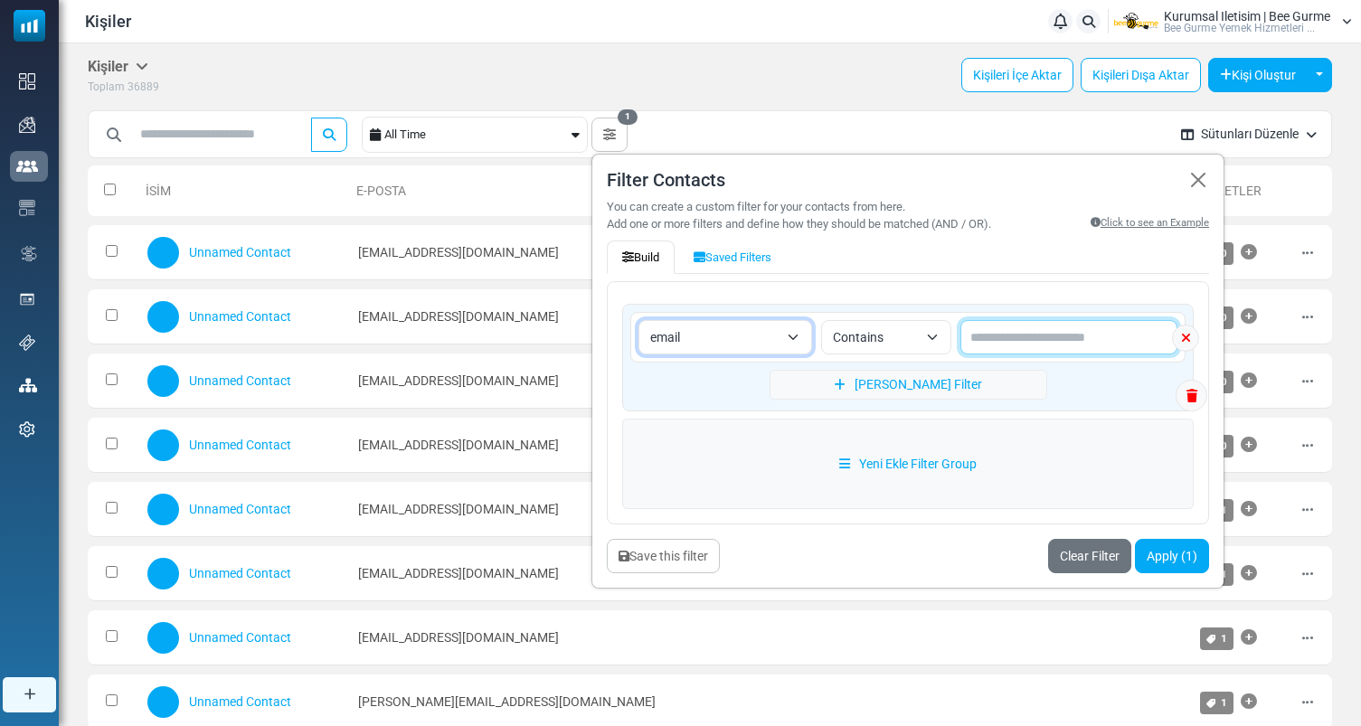
click at [1013, 345] on input "text" at bounding box center [1069, 337] width 217 height 34
paste input "**********"
type input "**********"
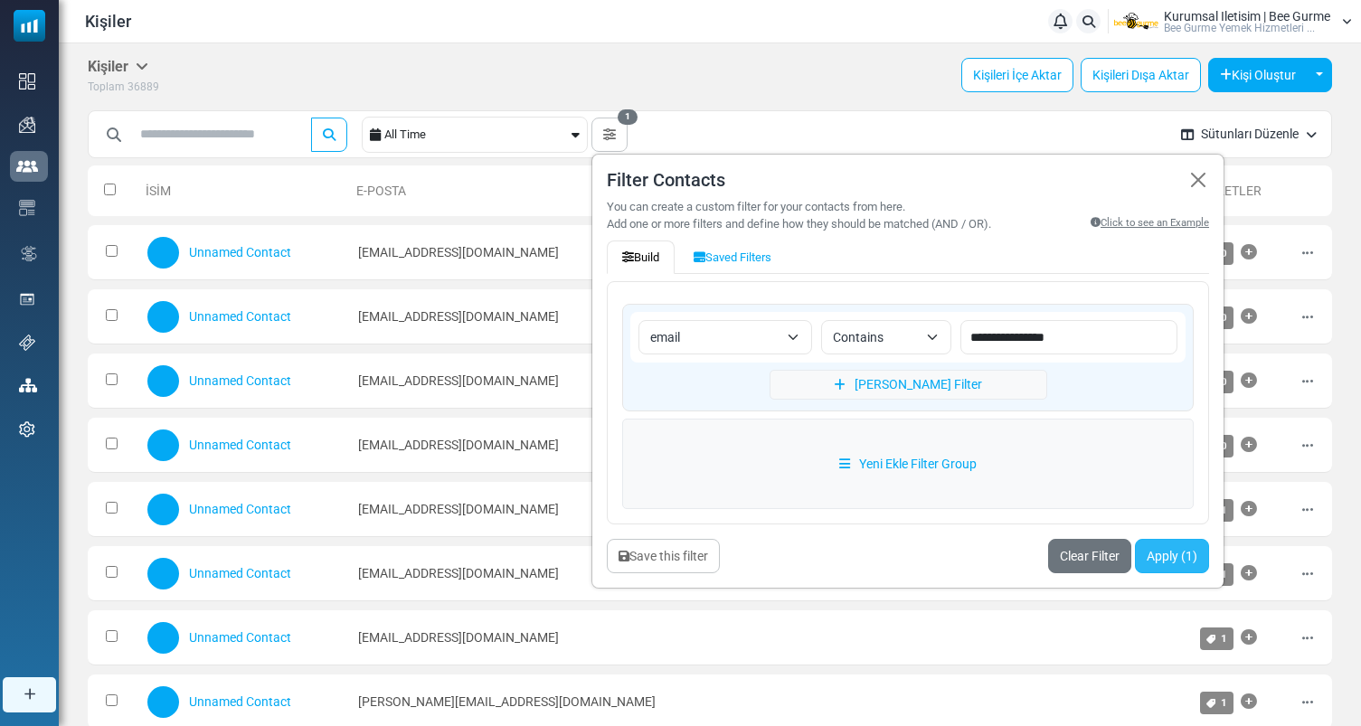
click at [1155, 546] on button "Apply (1)" at bounding box center [1172, 556] width 74 height 34
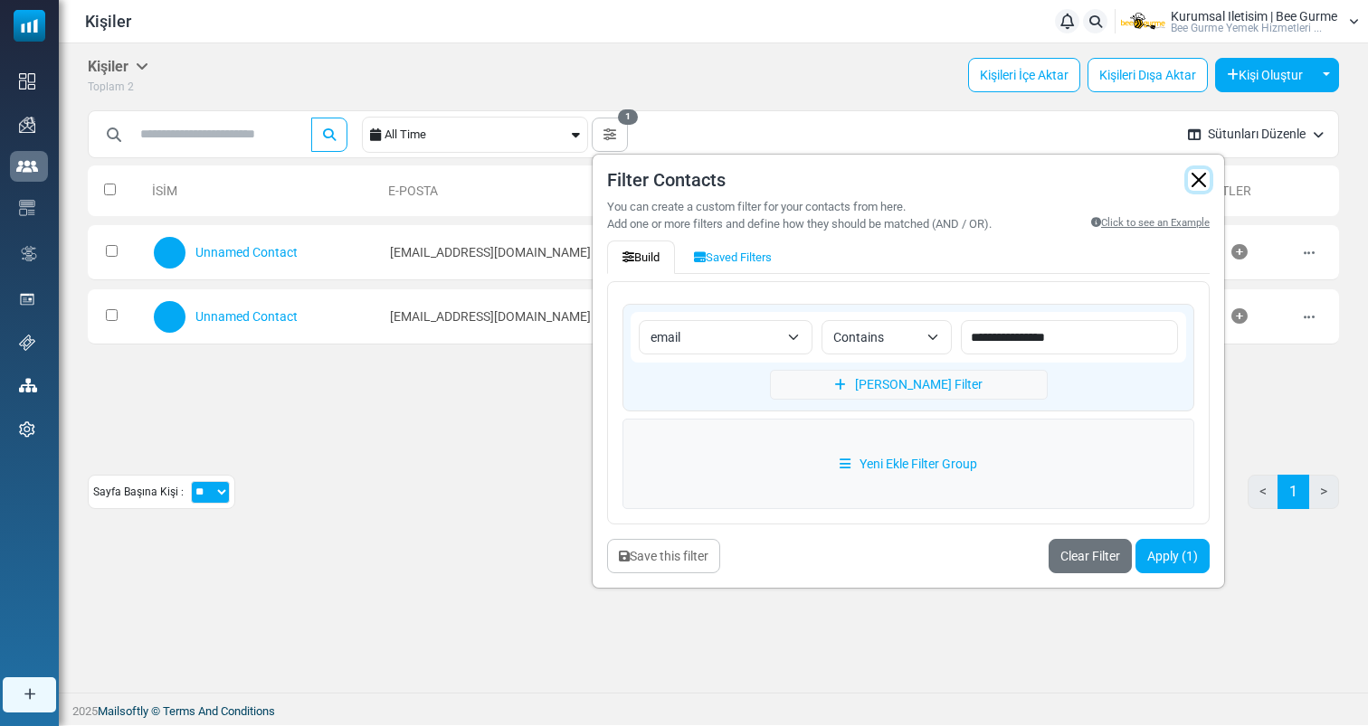
click at [1200, 176] on button "button" at bounding box center [1199, 180] width 22 height 22
